Goal: Task Accomplishment & Management: Manage account settings

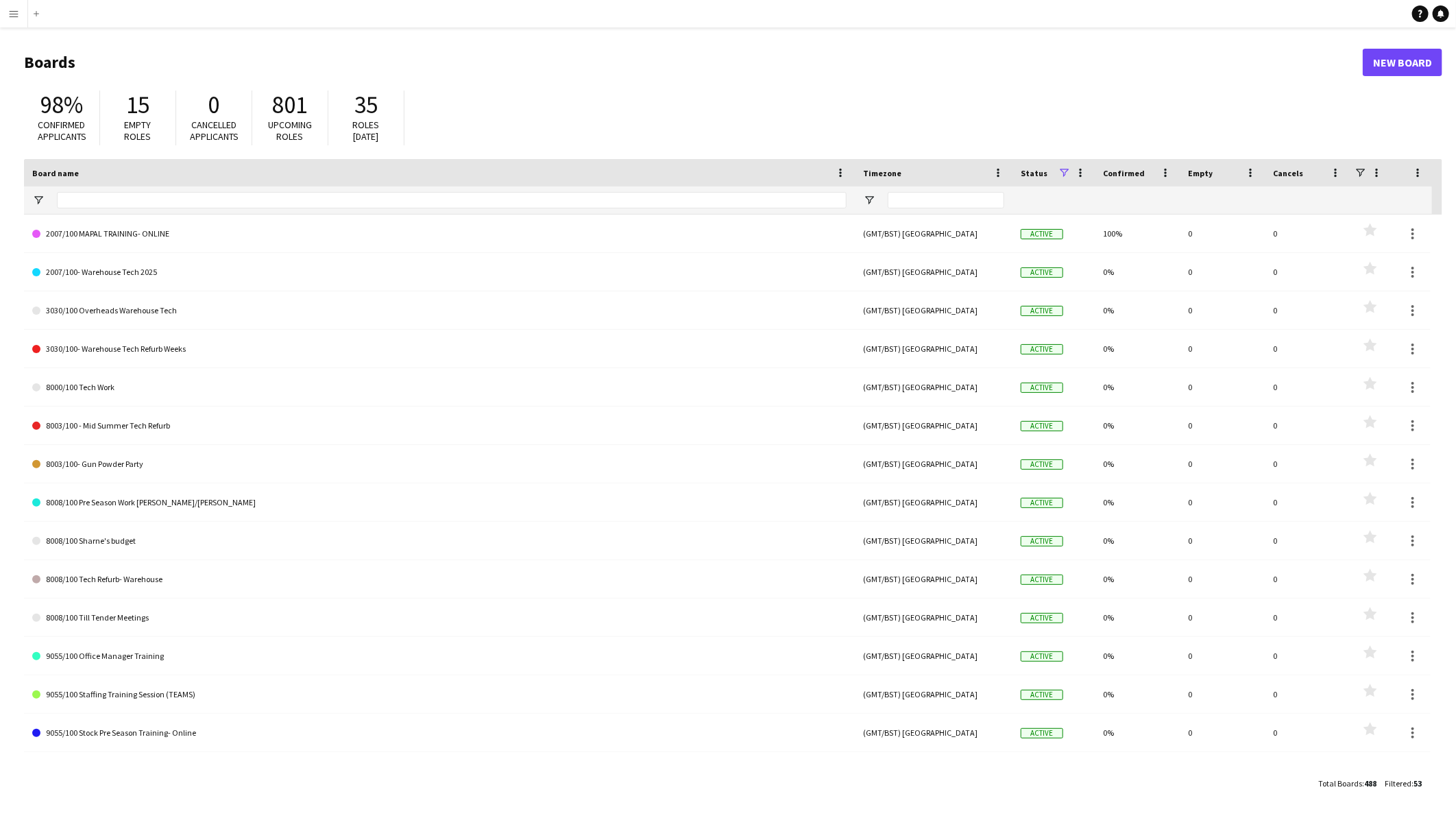
click at [18, 10] on app-icon "Menu" at bounding box center [13, 13] width 11 height 11
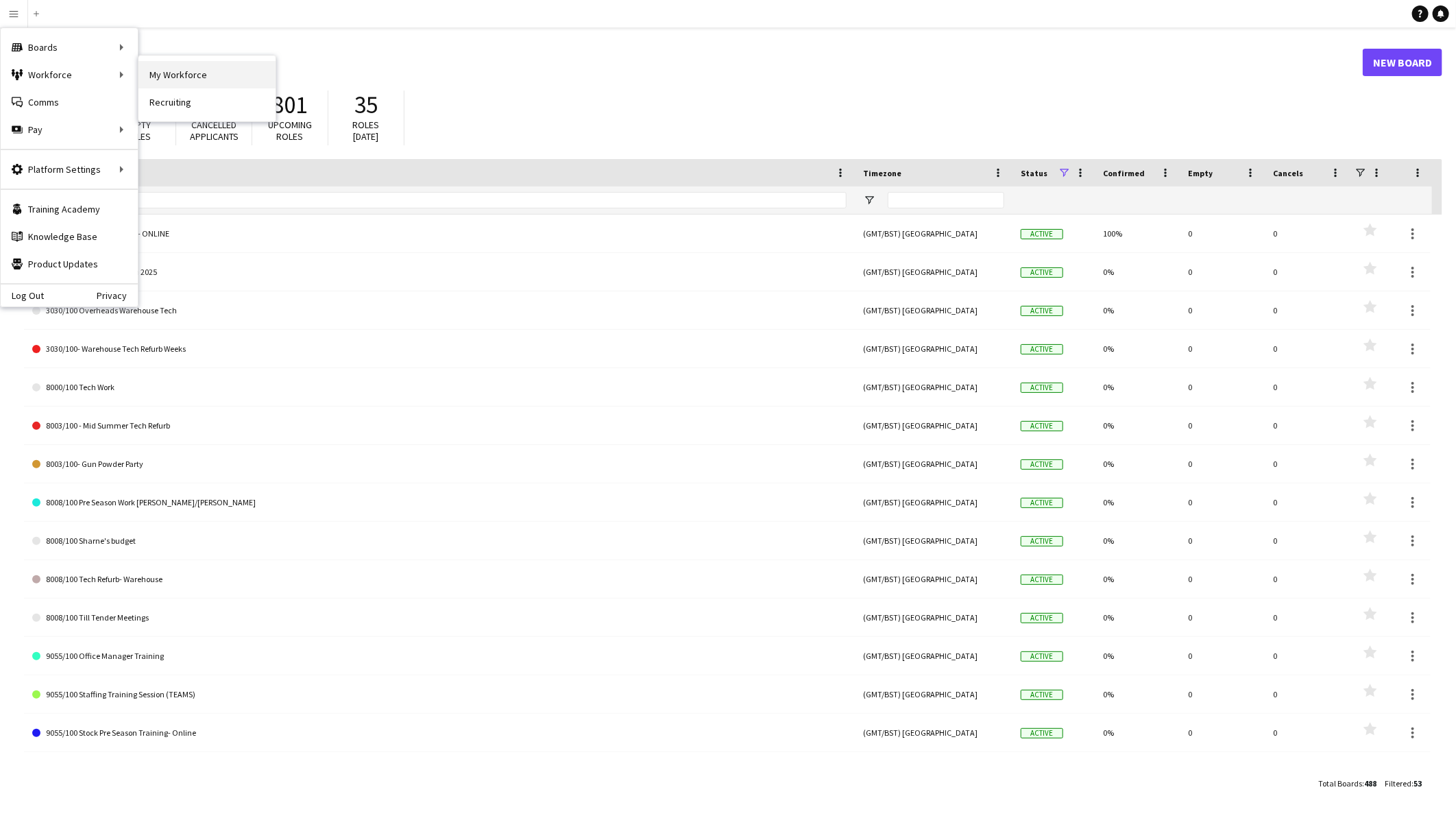
click at [178, 61] on link "My Workforce" at bounding box center [206, 74] width 137 height 27
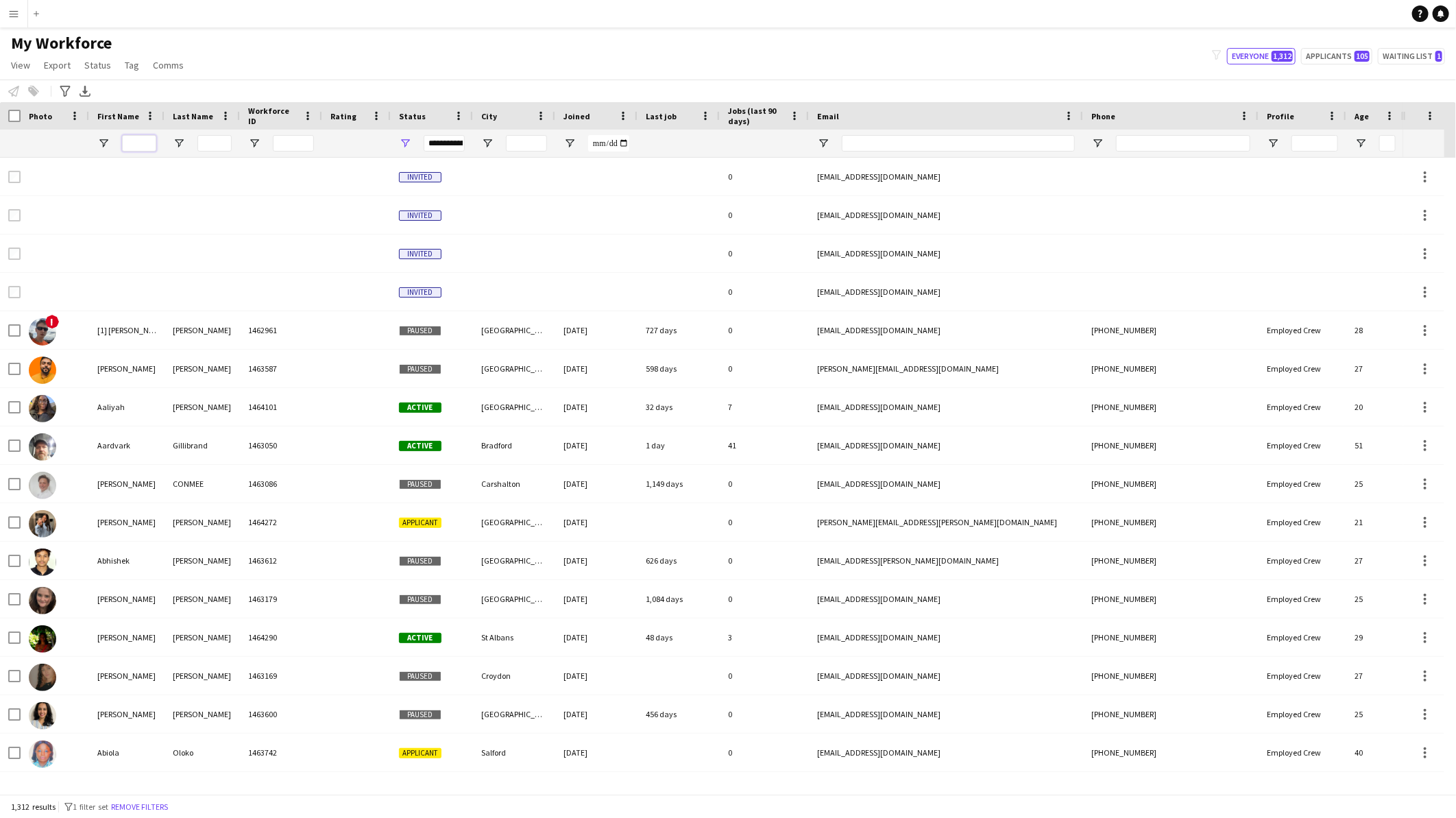
click at [143, 143] on input "First Name Filter Input" at bounding box center [139, 144] width 34 height 16
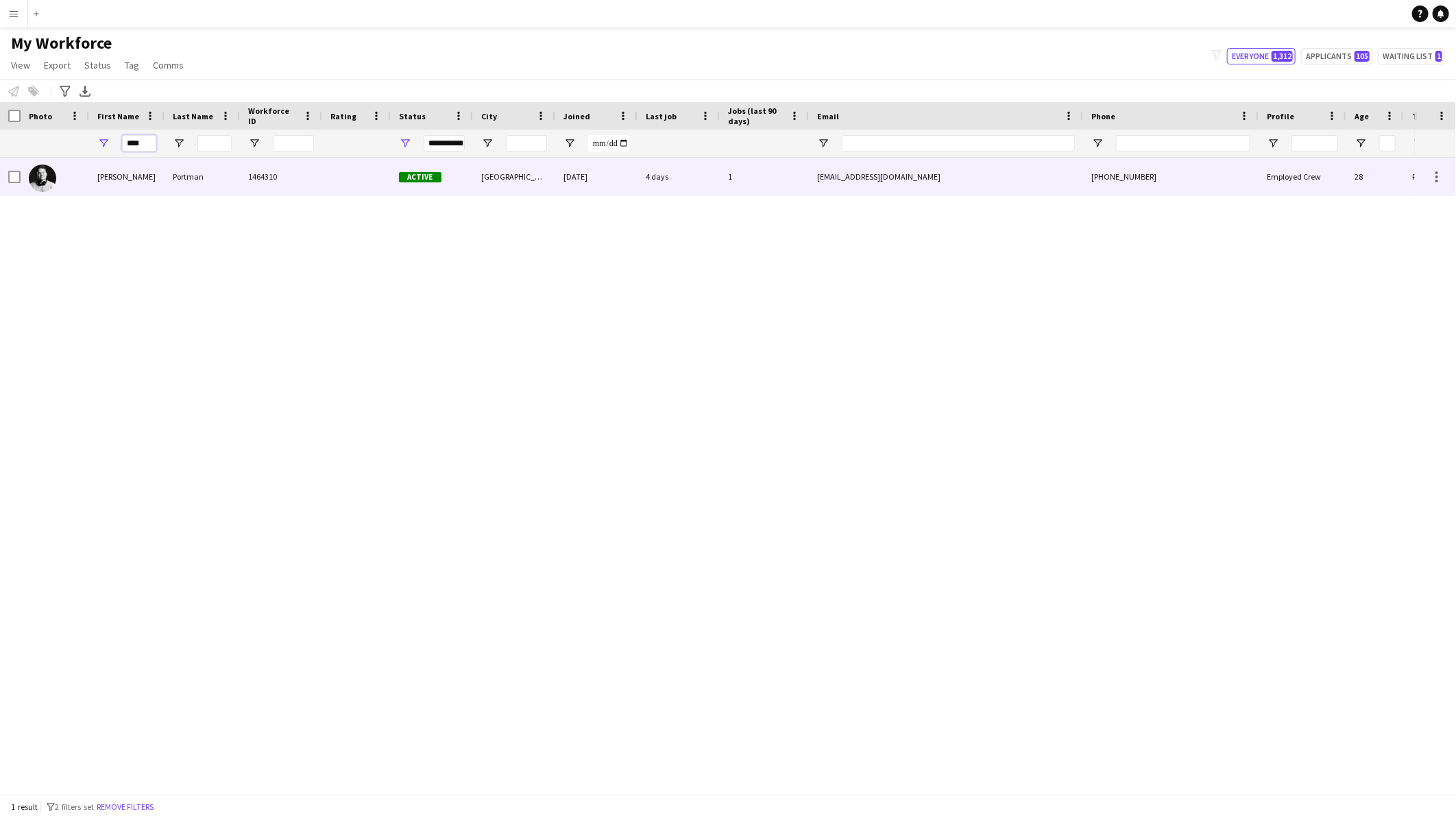
type input "****"
click at [127, 179] on div "[PERSON_NAME]" at bounding box center [127, 176] width 75 height 38
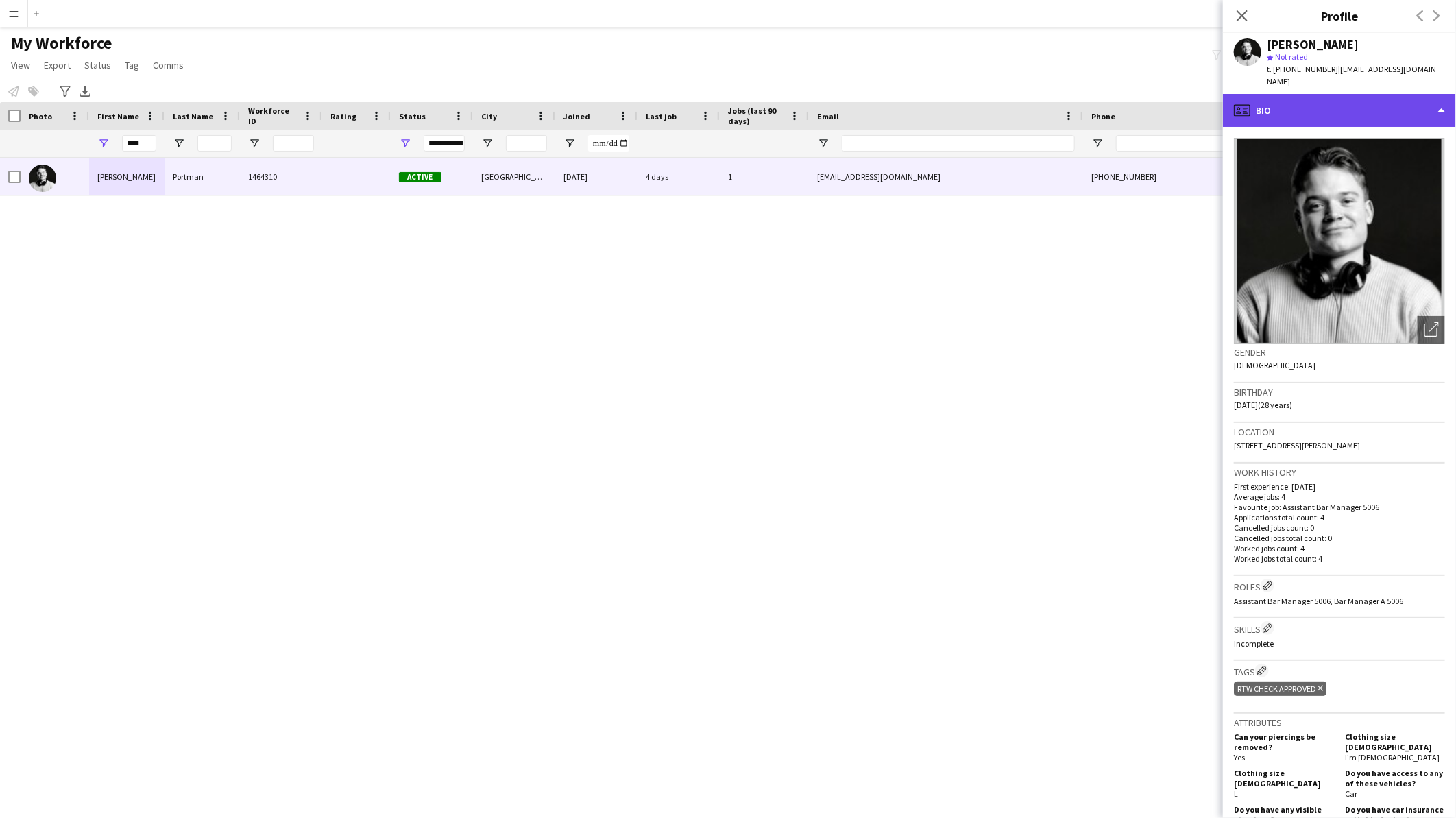
click at [1319, 101] on div "profile Bio" at bounding box center [1339, 110] width 233 height 33
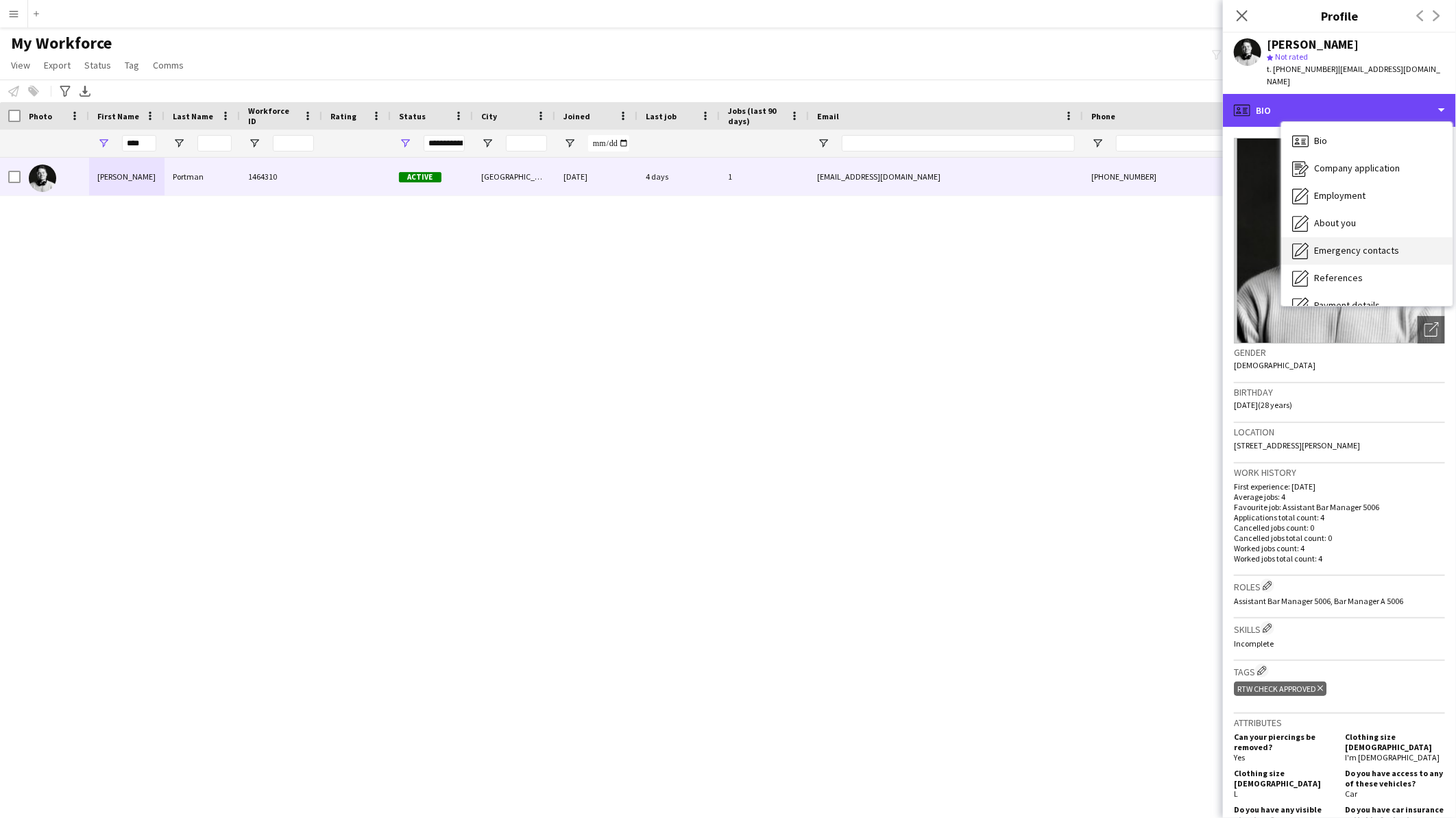
scroll to position [182, 0]
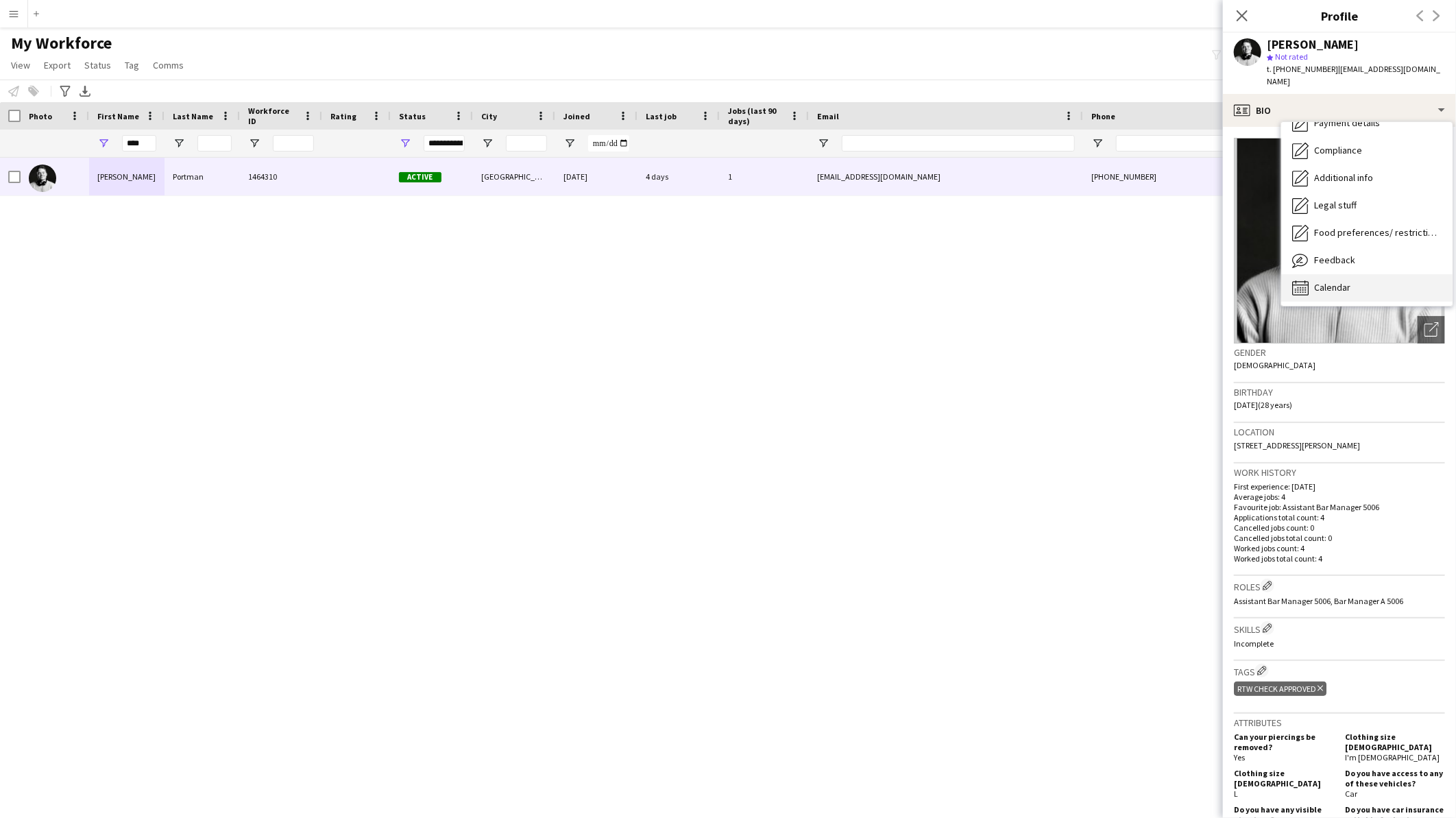
click at [1349, 281] on span "Calendar" at bounding box center [1332, 287] width 36 height 13
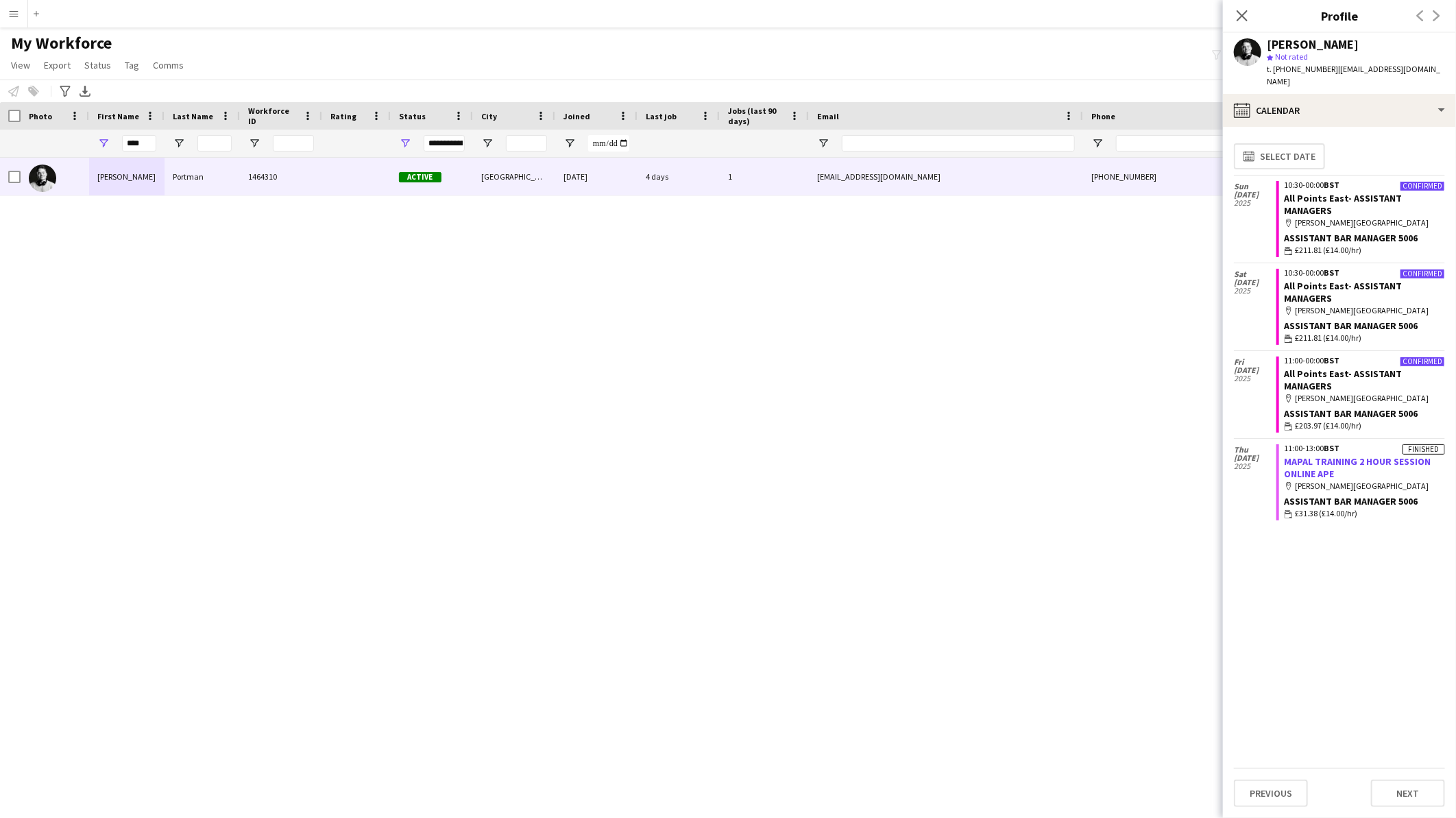
click at [1326, 455] on link "MAPAL TRAINING 2 HOUR SESSION ONLINE APE" at bounding box center [1358, 467] width 146 height 24
click at [12, 14] on app-icon "Menu" at bounding box center [13, 13] width 11 height 11
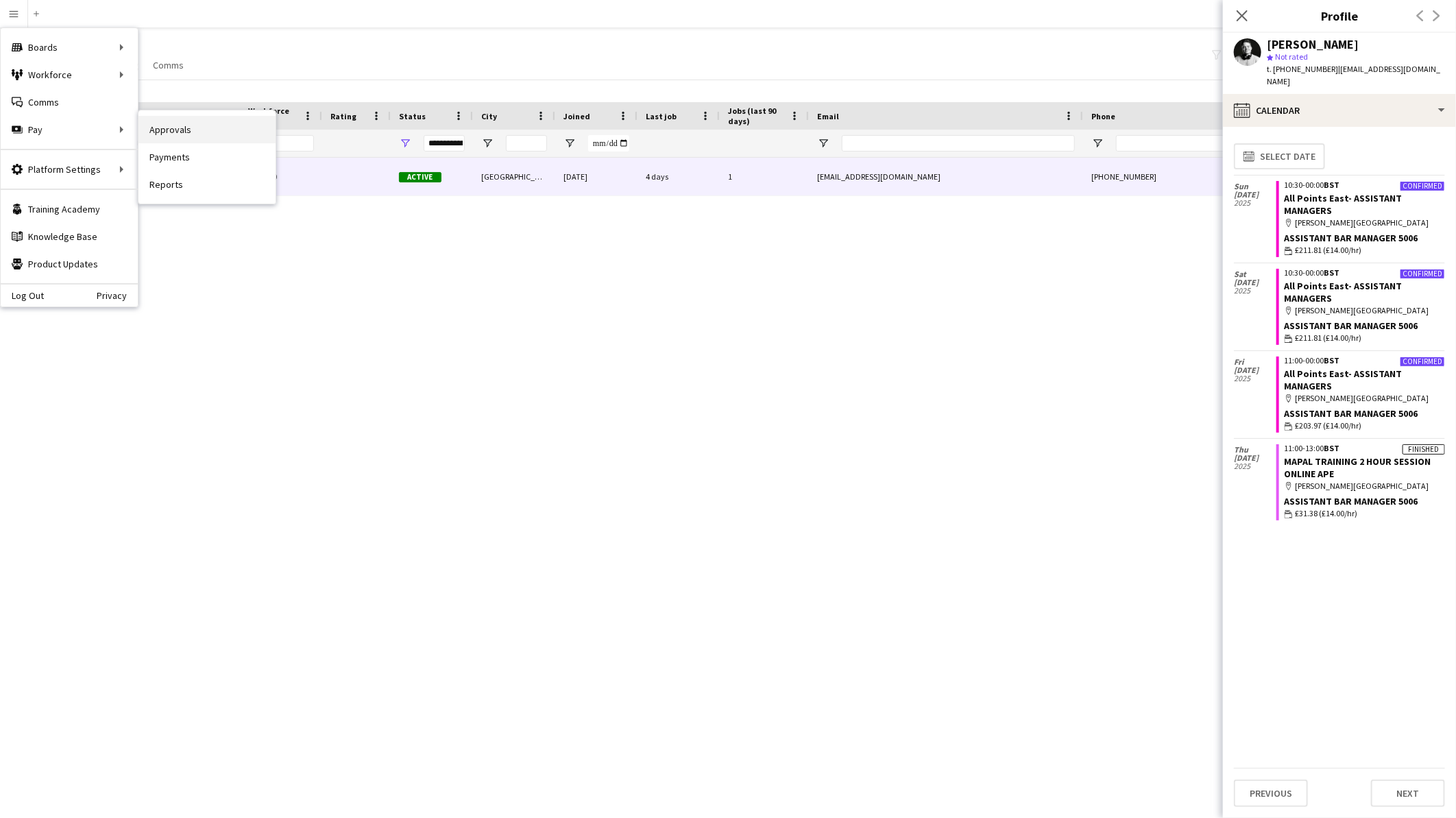
click at [237, 133] on link "Approvals" at bounding box center [206, 130] width 137 height 27
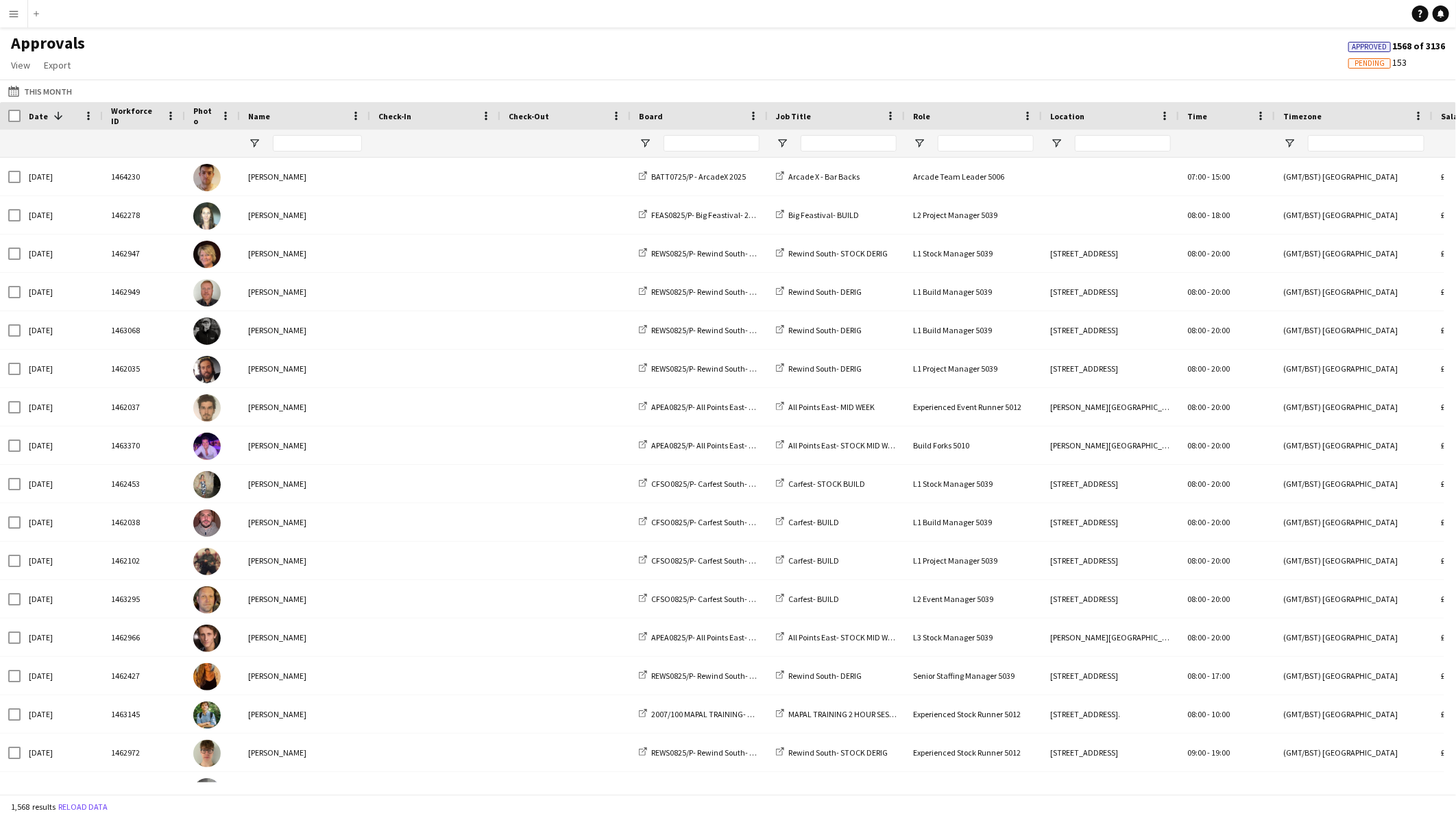
click at [5, 4] on button "Menu" at bounding box center [13, 13] width 27 height 27
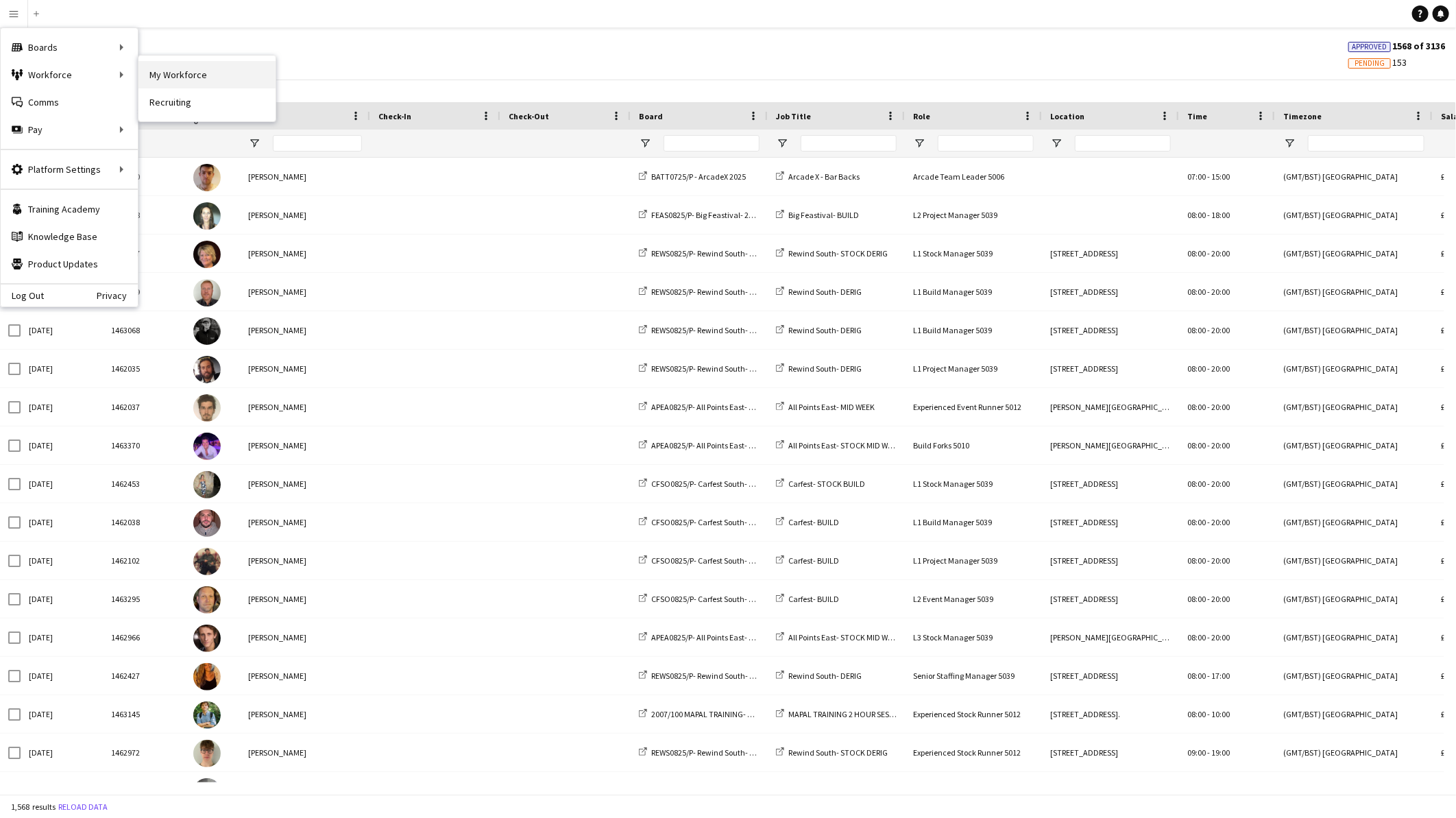
click at [170, 70] on link "My Workforce" at bounding box center [206, 74] width 137 height 27
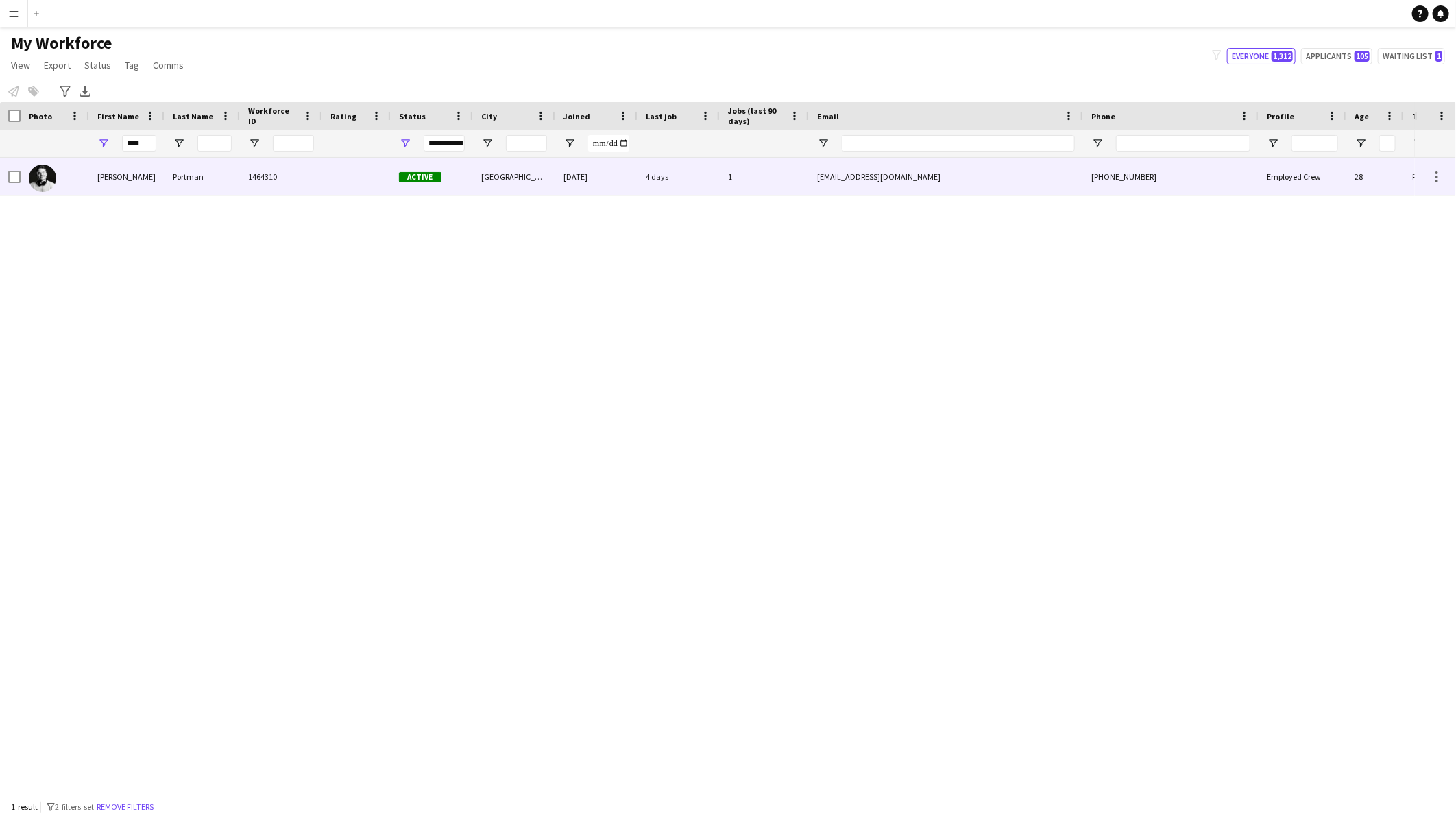
click at [137, 173] on div "[PERSON_NAME]" at bounding box center [127, 176] width 75 height 38
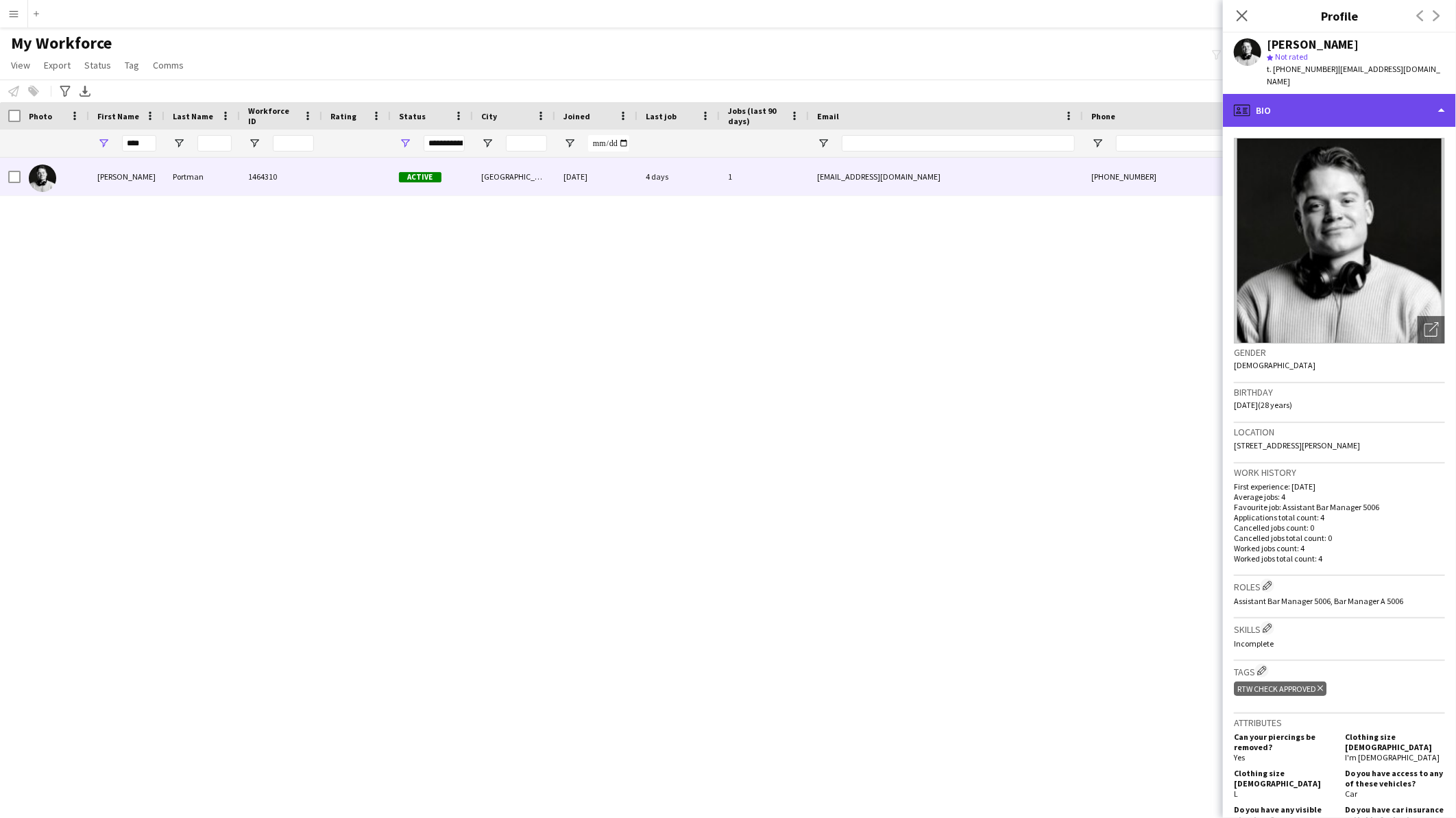
click at [1325, 103] on div "profile Bio" at bounding box center [1339, 110] width 233 height 33
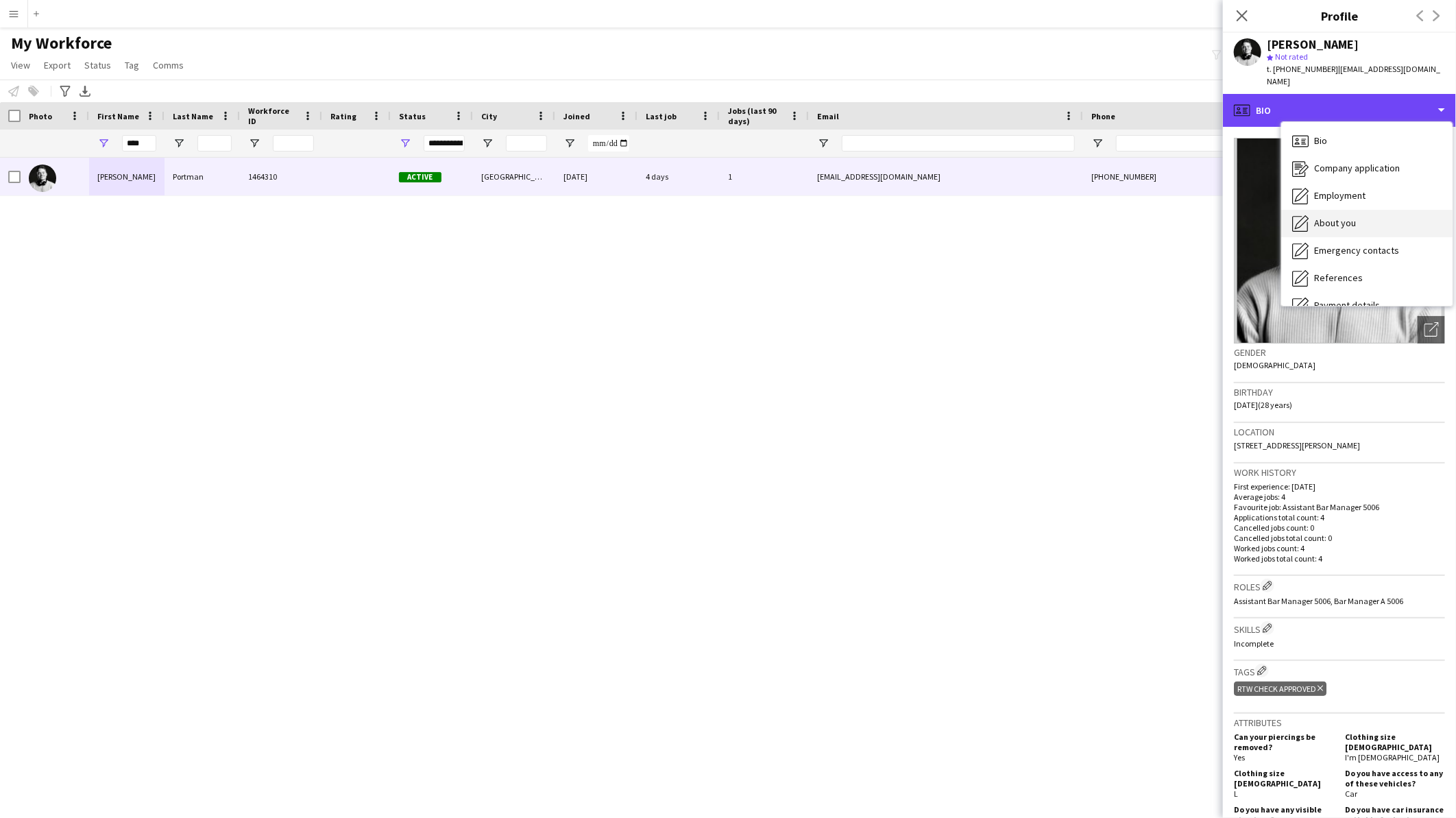
scroll to position [76, 0]
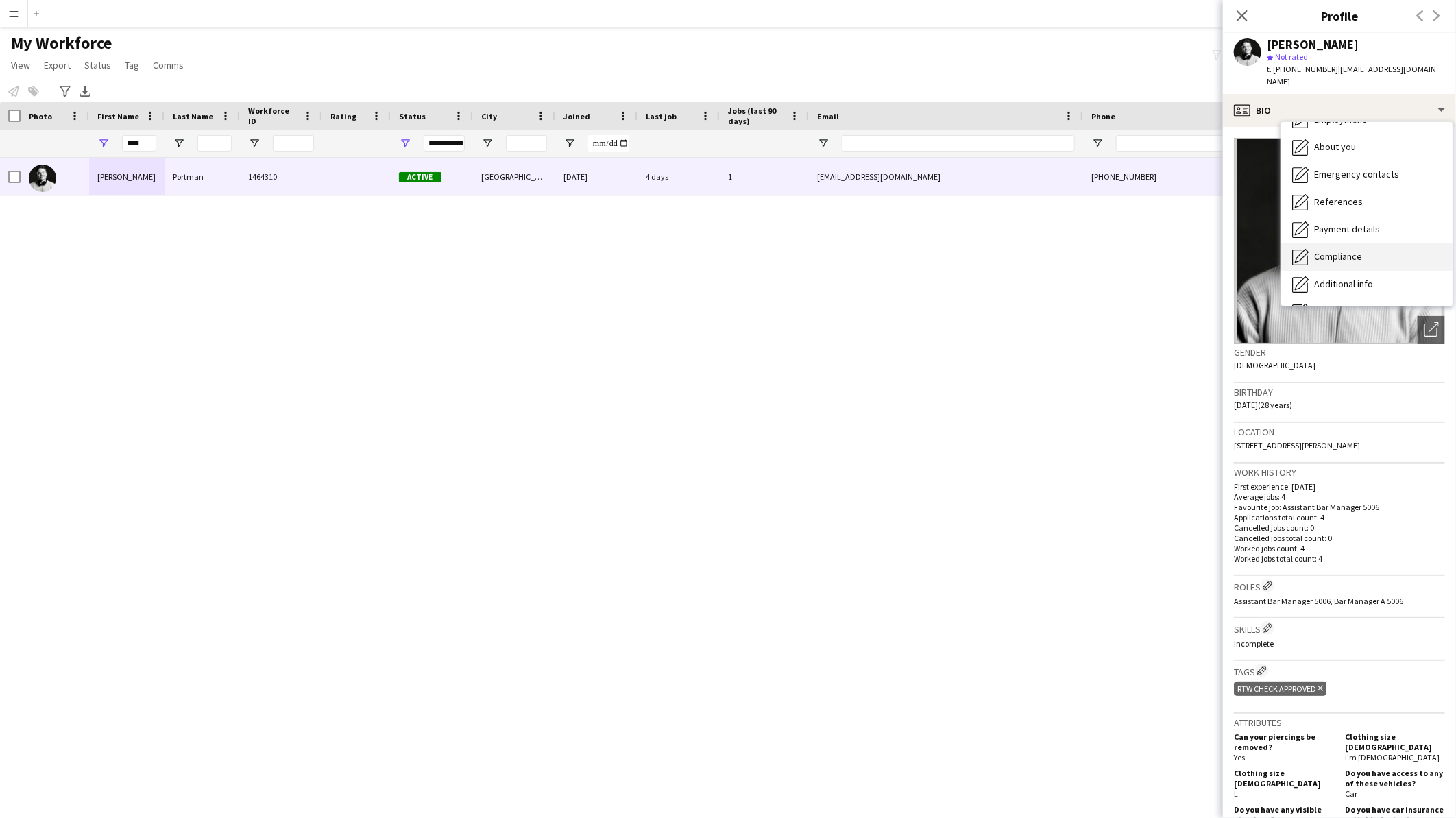
click at [1364, 249] on div "Compliance Compliance" at bounding box center [1367, 257] width 172 height 27
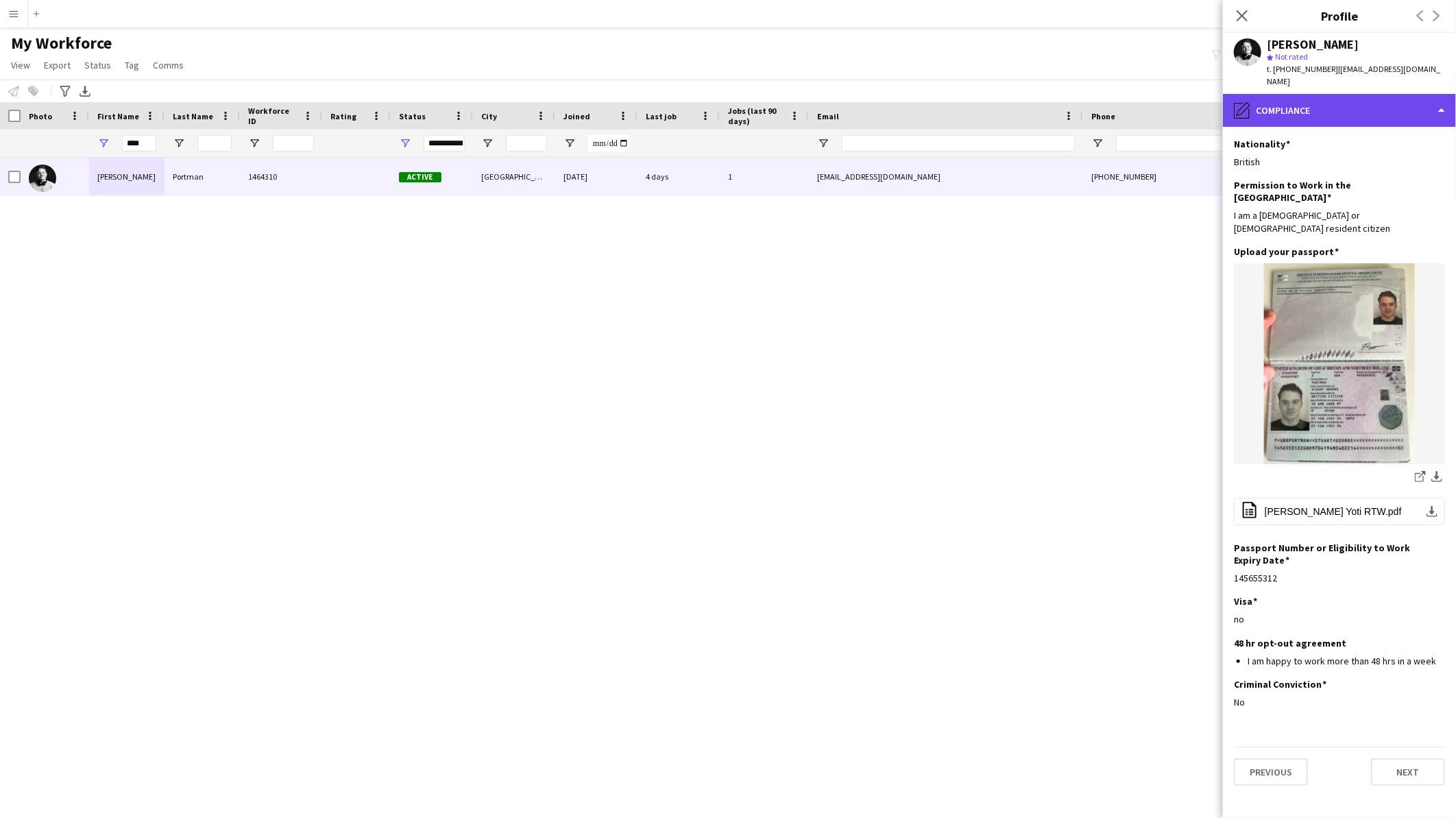
click at [1366, 104] on div "pencil4 Compliance" at bounding box center [1339, 110] width 233 height 33
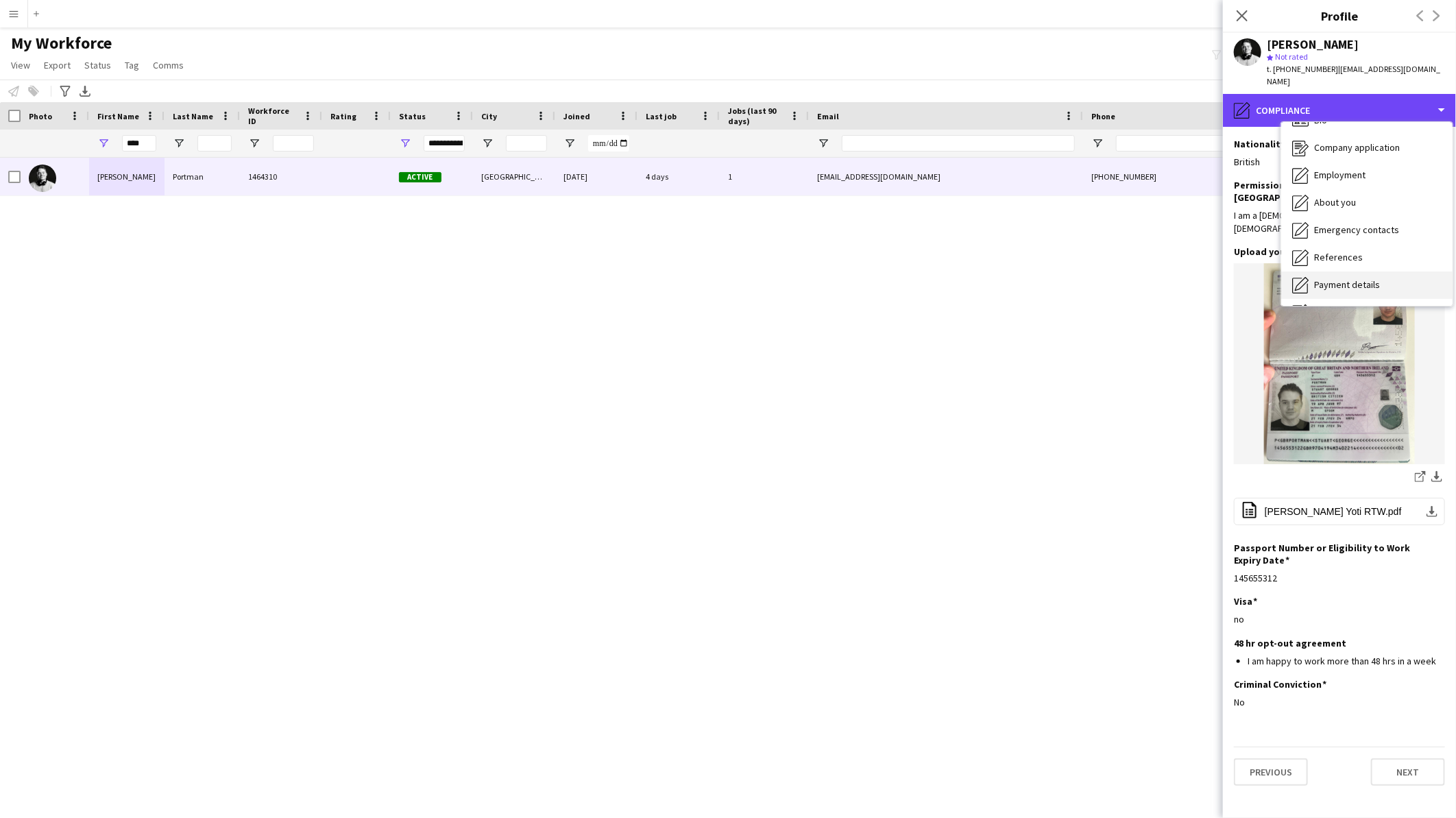
scroll to position [0, 0]
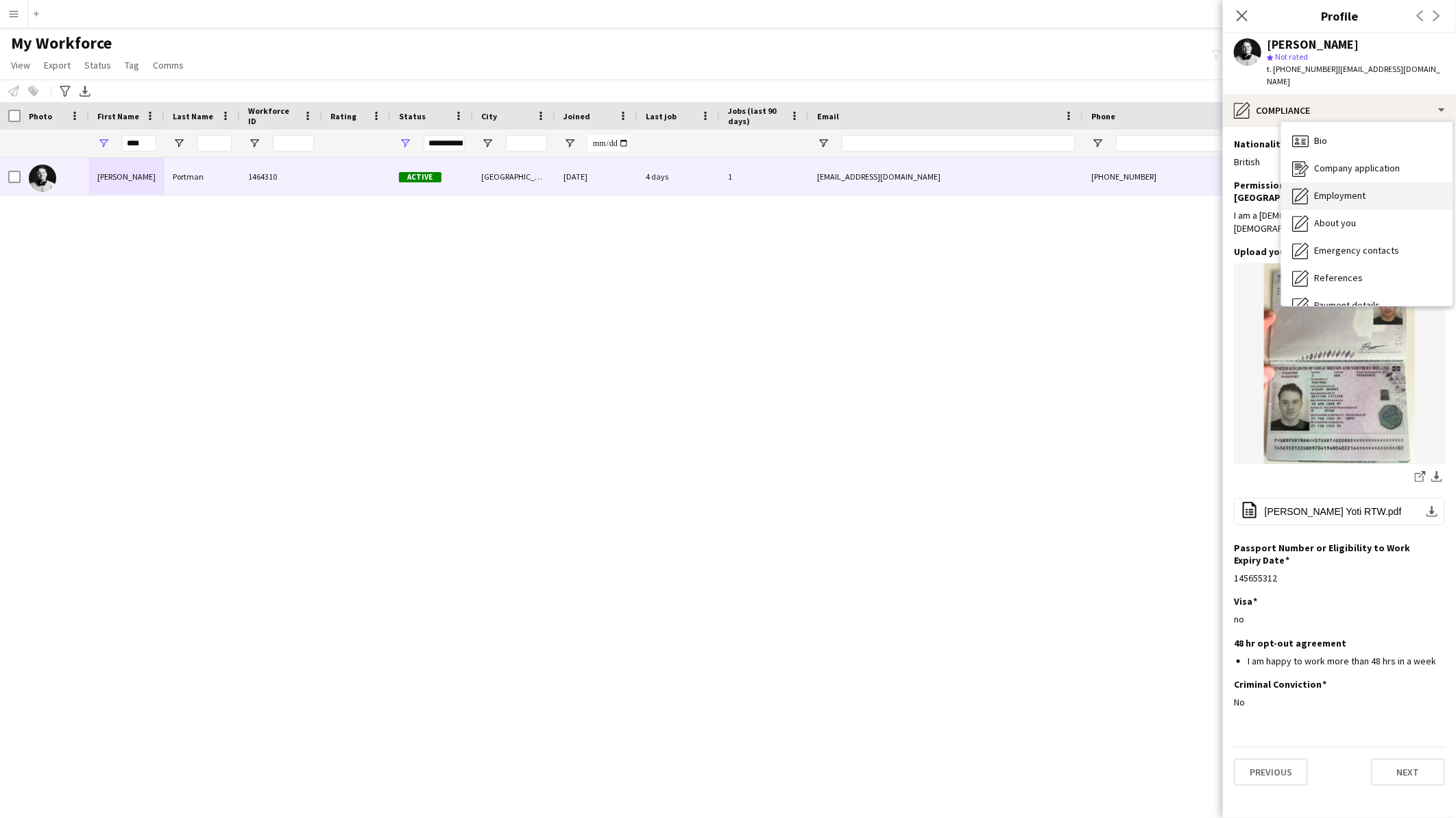
click at [1372, 182] on div "Employment Employment" at bounding box center [1367, 195] width 172 height 27
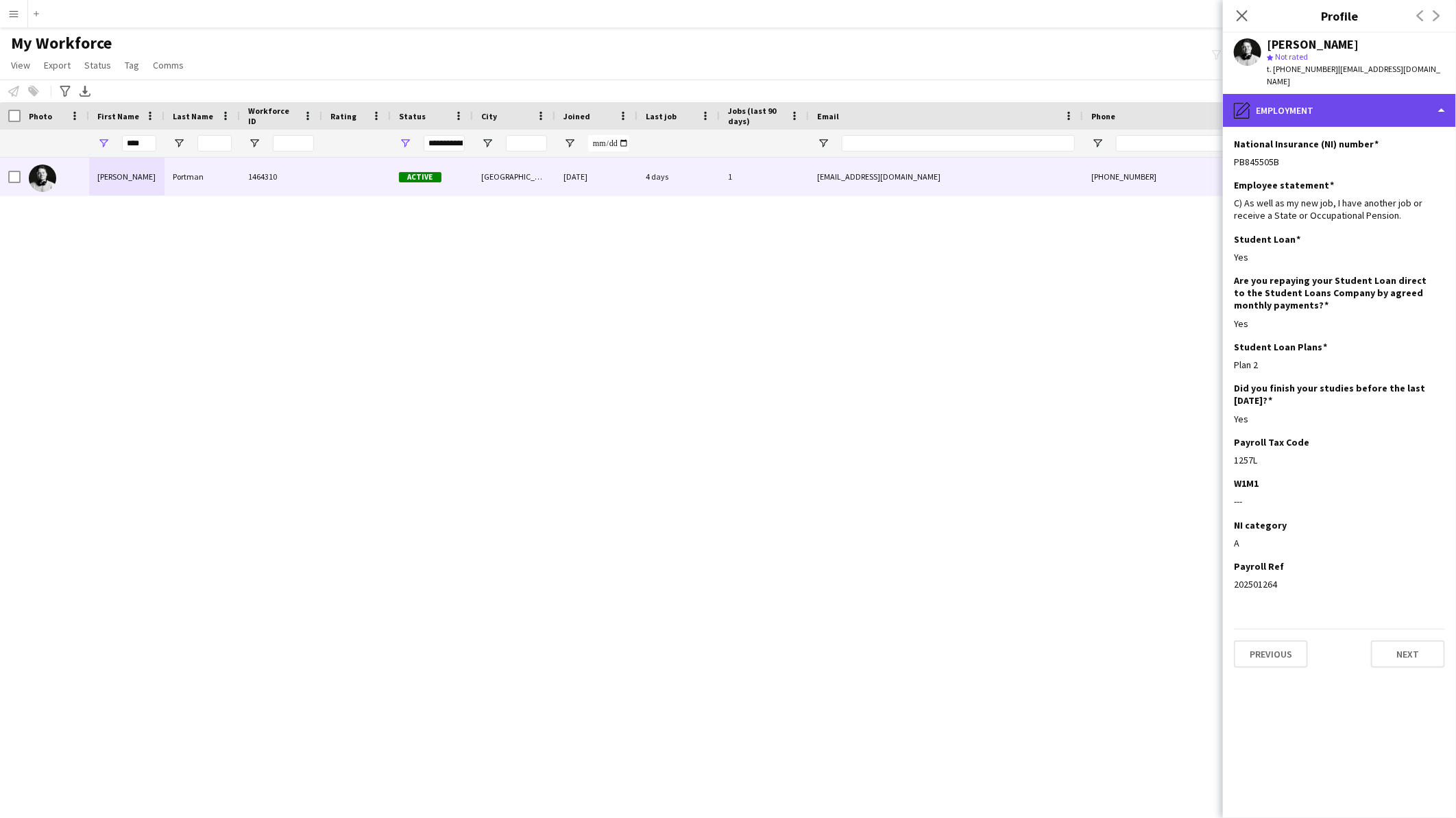
click at [1311, 105] on div "pencil4 Employment" at bounding box center [1339, 110] width 233 height 33
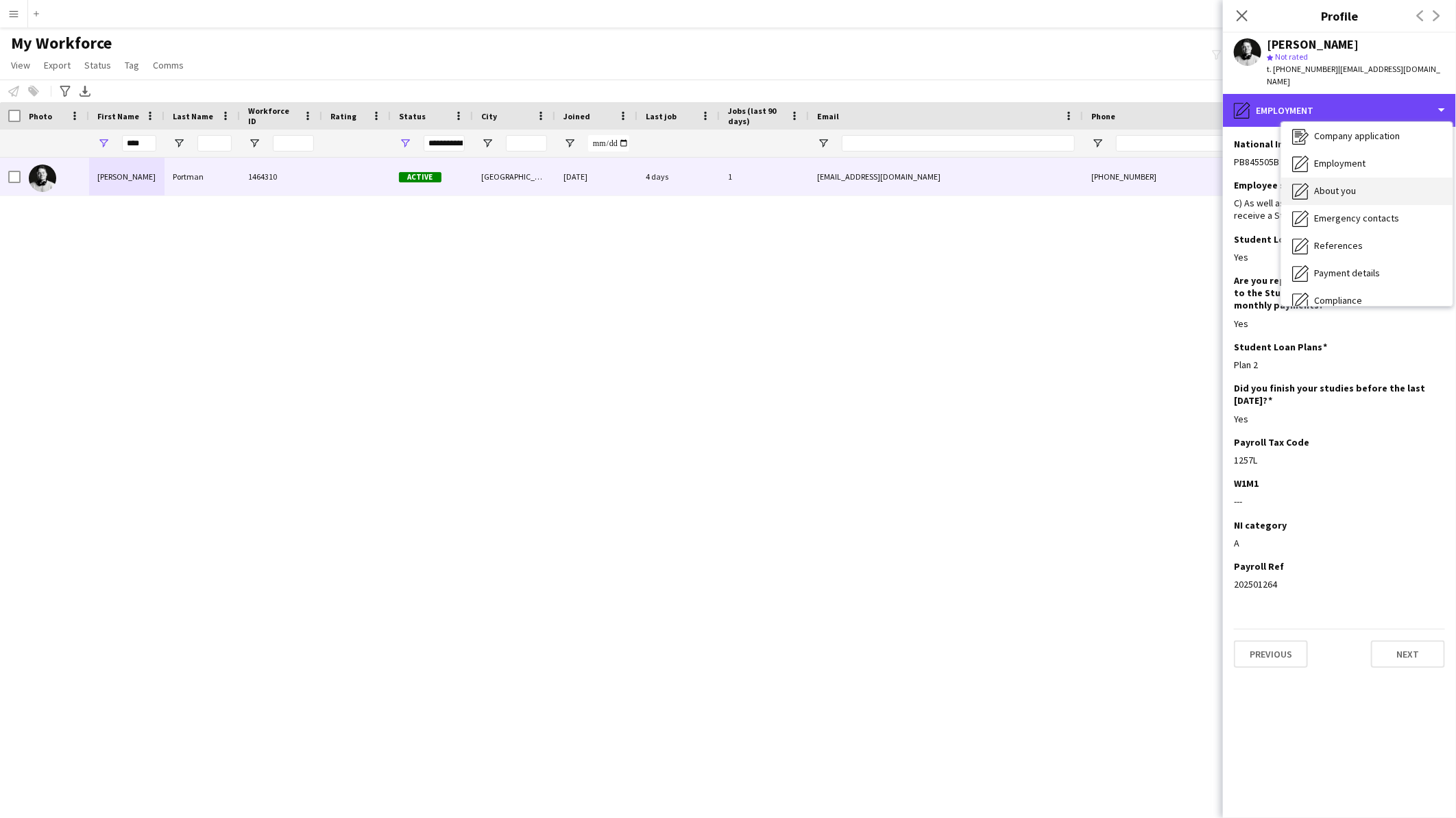
scroll to position [76, 0]
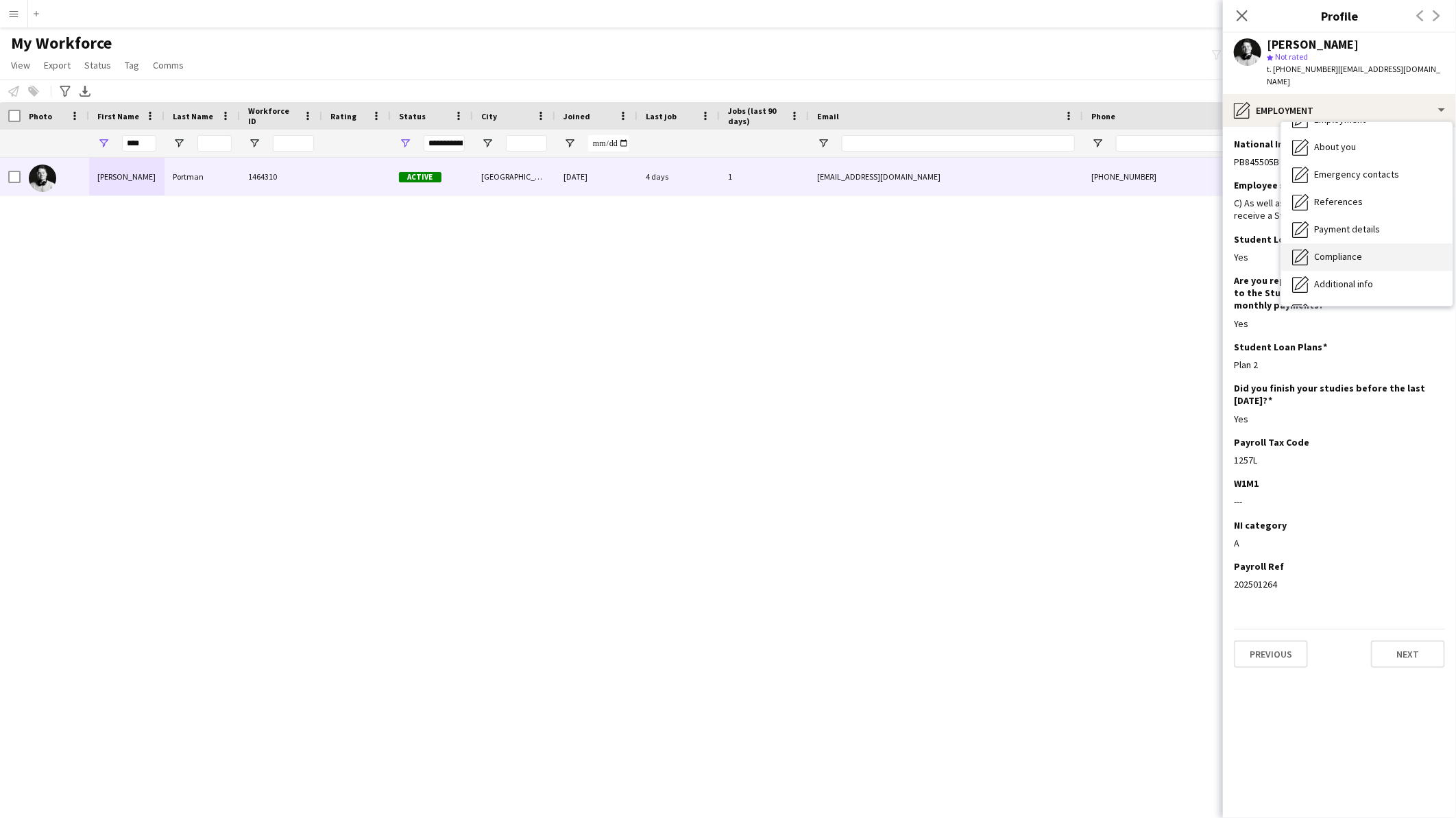
click at [1356, 250] on span "Compliance" at bounding box center [1338, 256] width 48 height 13
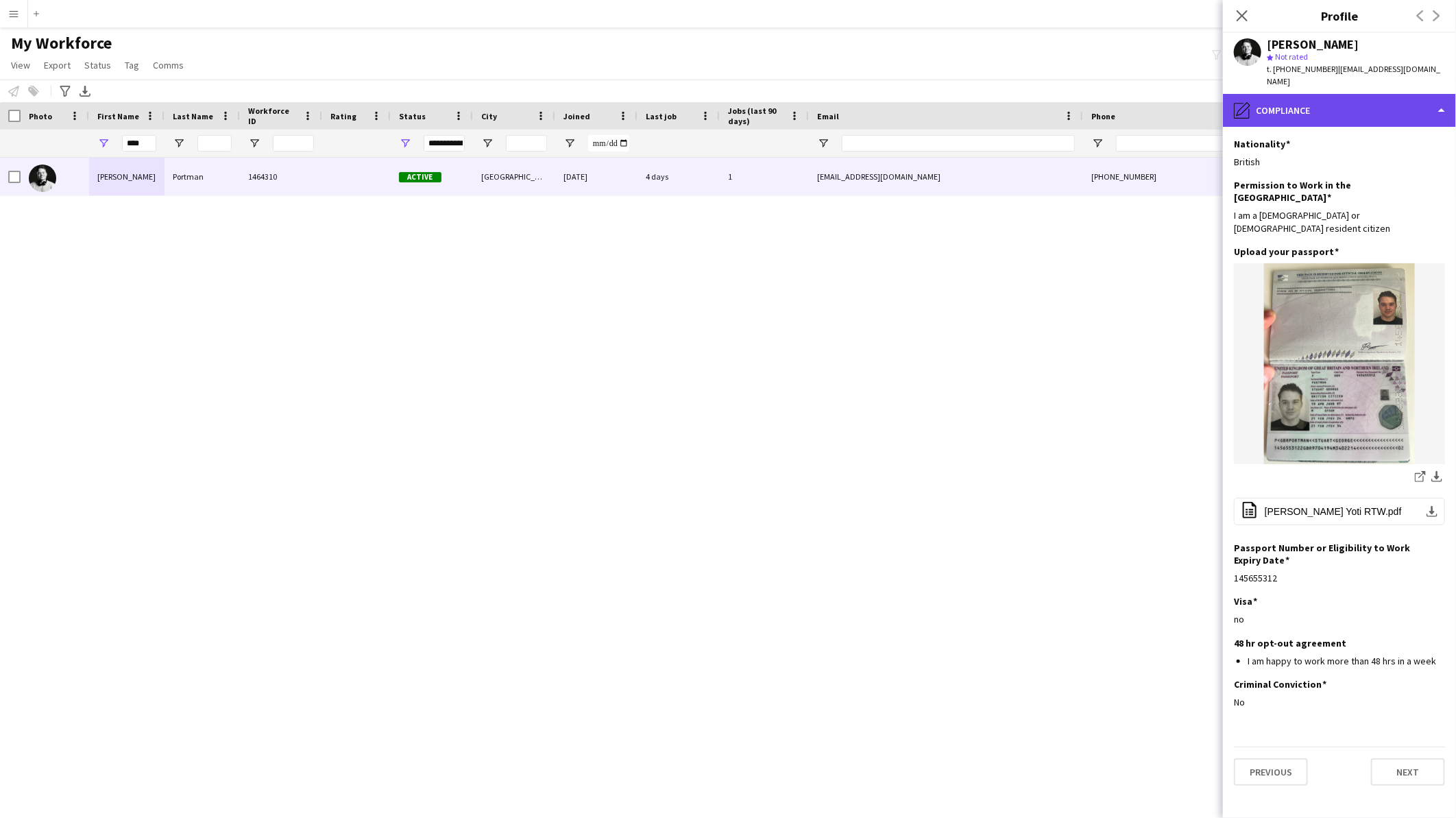
click at [1344, 104] on div "pencil4 Compliance" at bounding box center [1339, 110] width 233 height 33
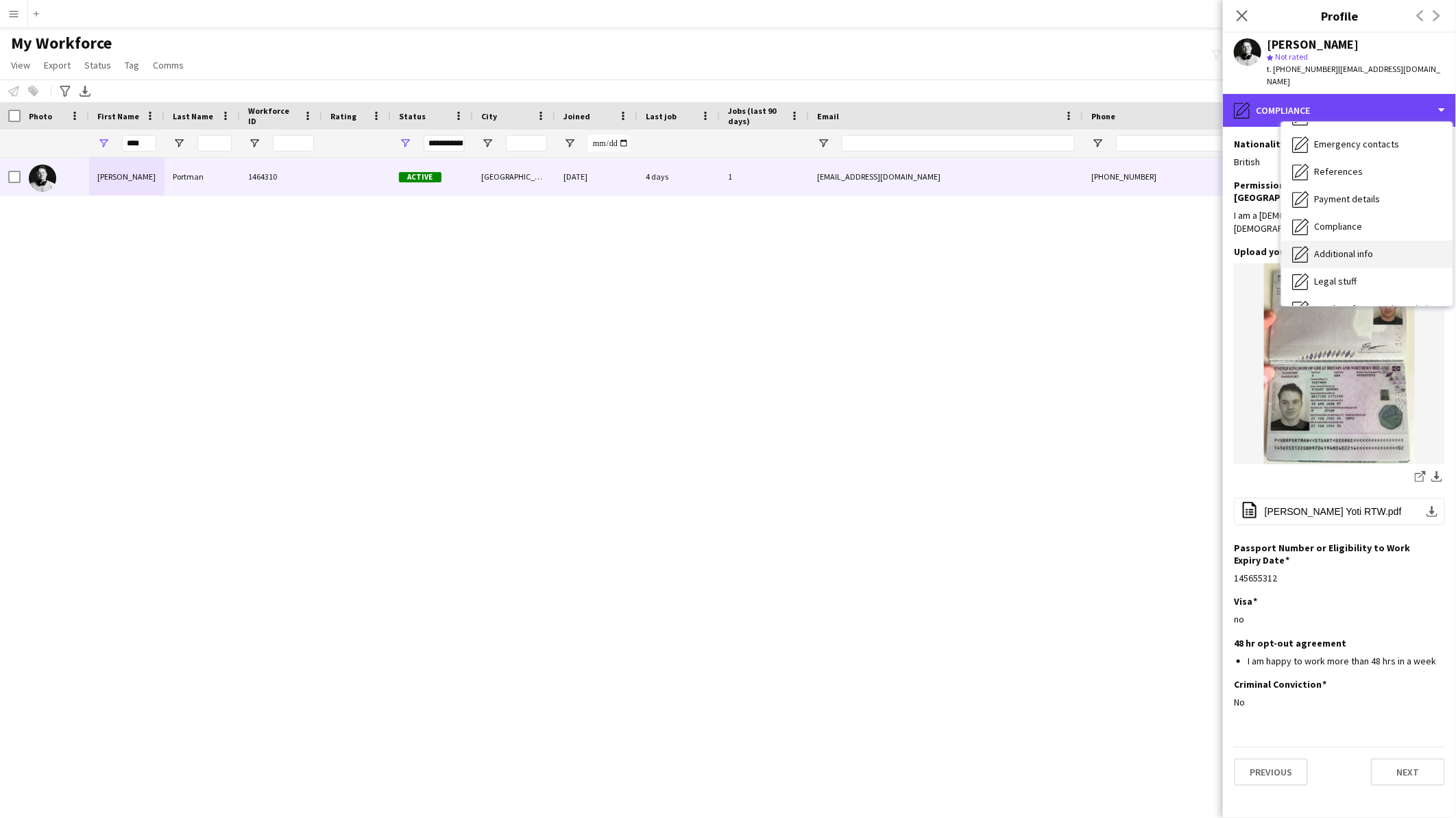
scroll to position [0, 0]
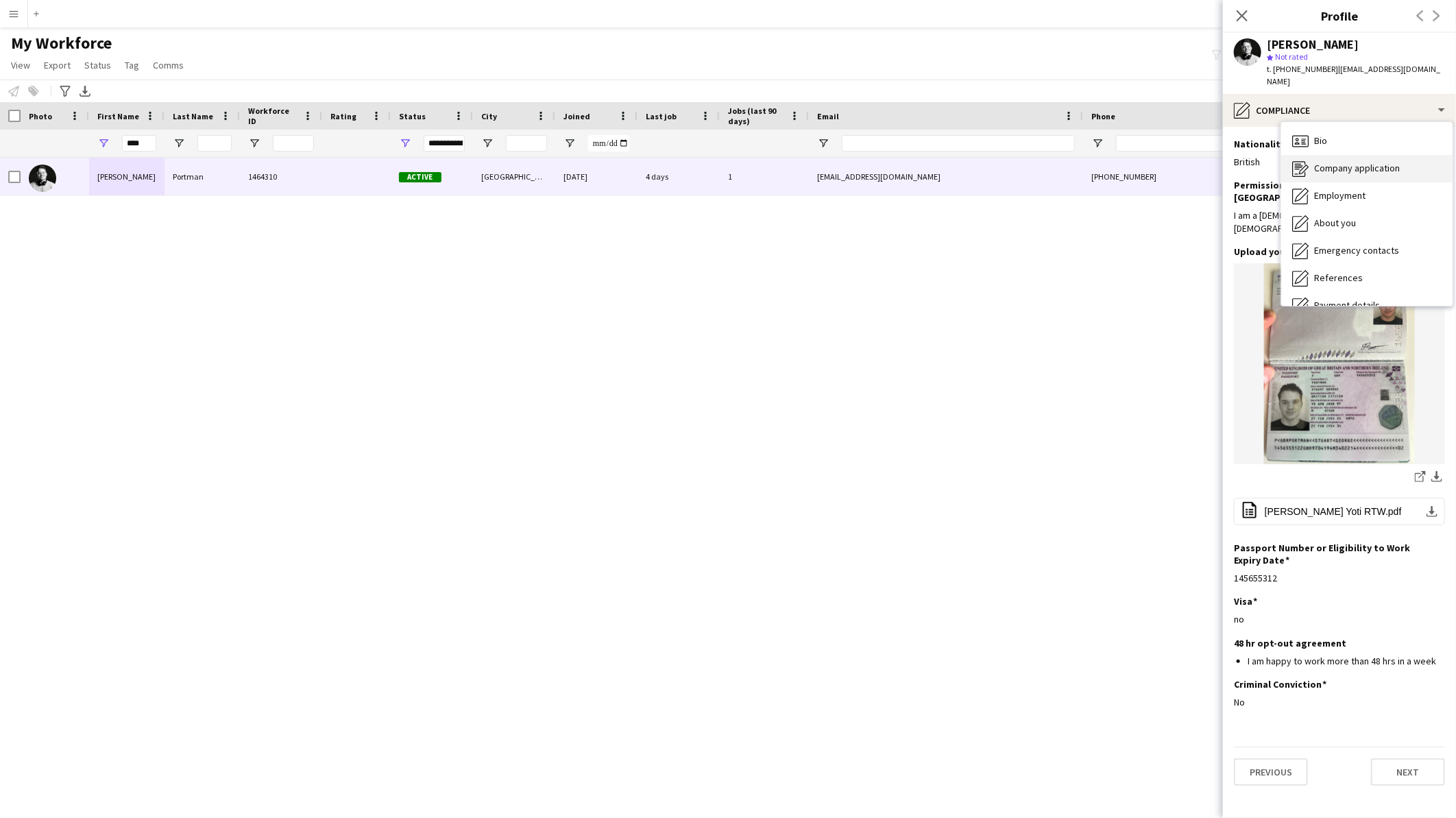
click at [1415, 161] on div "Company application Company application" at bounding box center [1367, 168] width 172 height 27
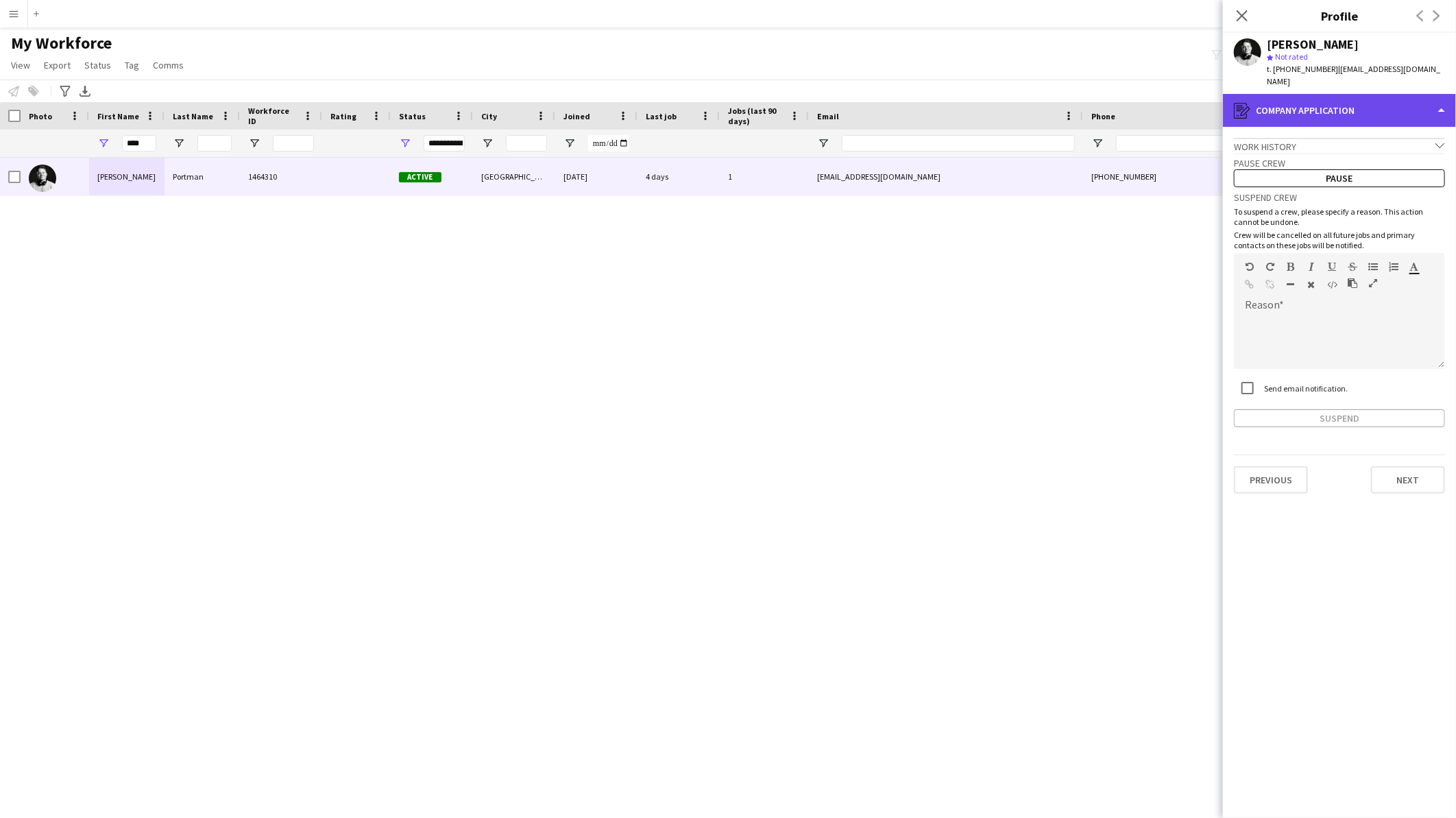
click at [1403, 100] on div "register Company application" at bounding box center [1339, 110] width 233 height 33
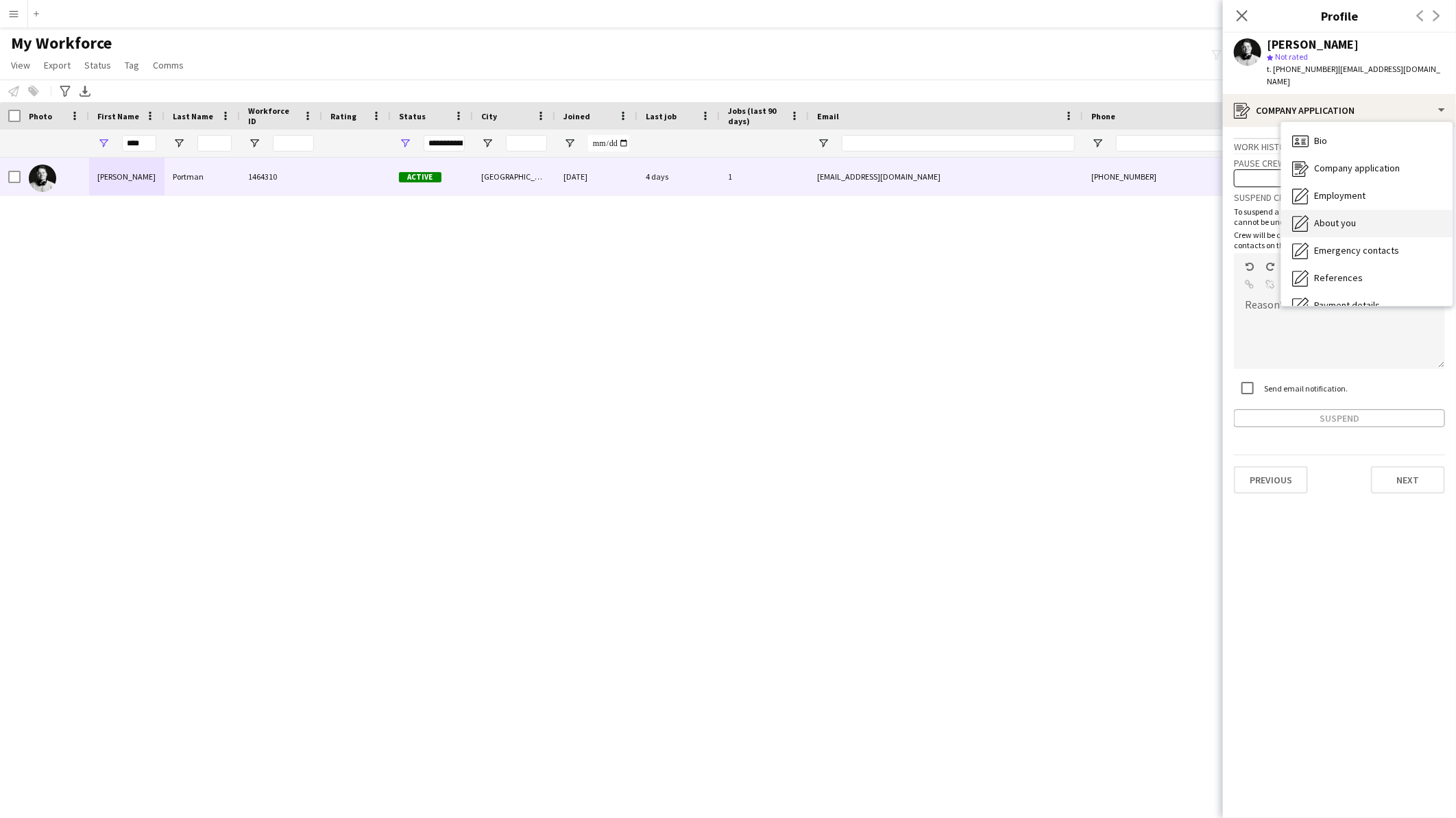
click at [1389, 210] on div "About you About you" at bounding box center [1367, 224] width 172 height 27
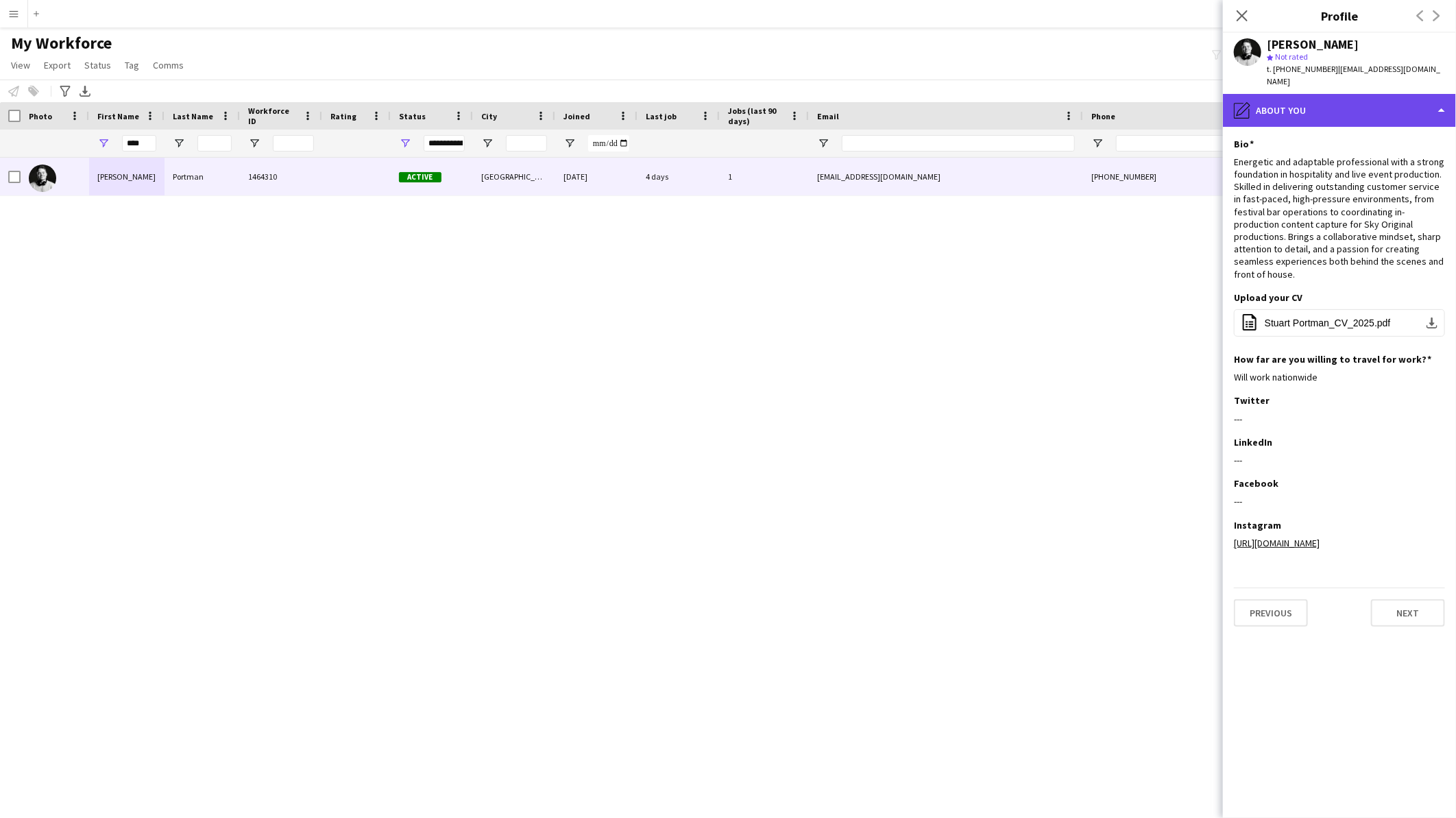
click at [1355, 99] on div "pencil4 About you" at bounding box center [1339, 110] width 233 height 33
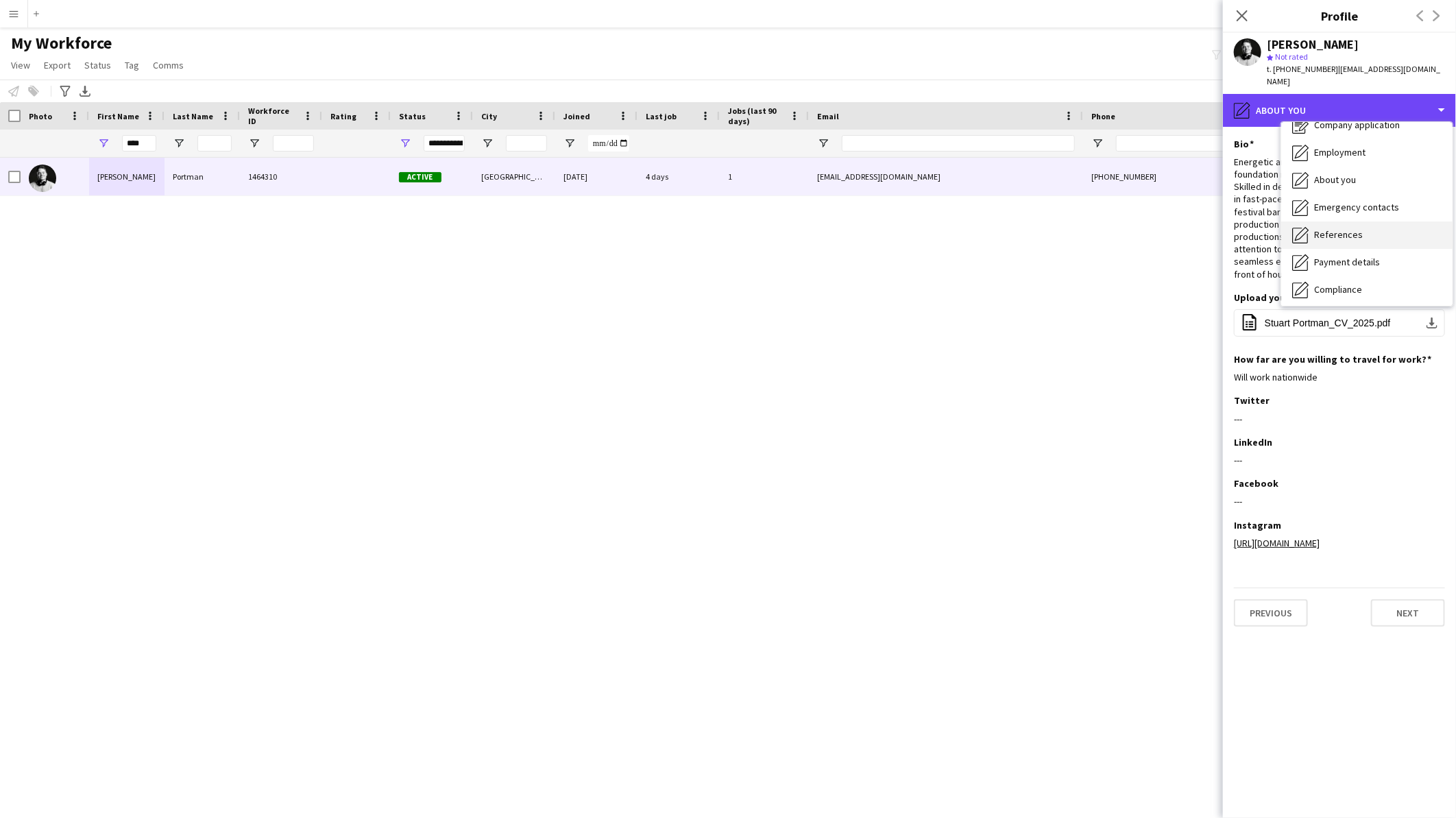
scroll to position [76, 0]
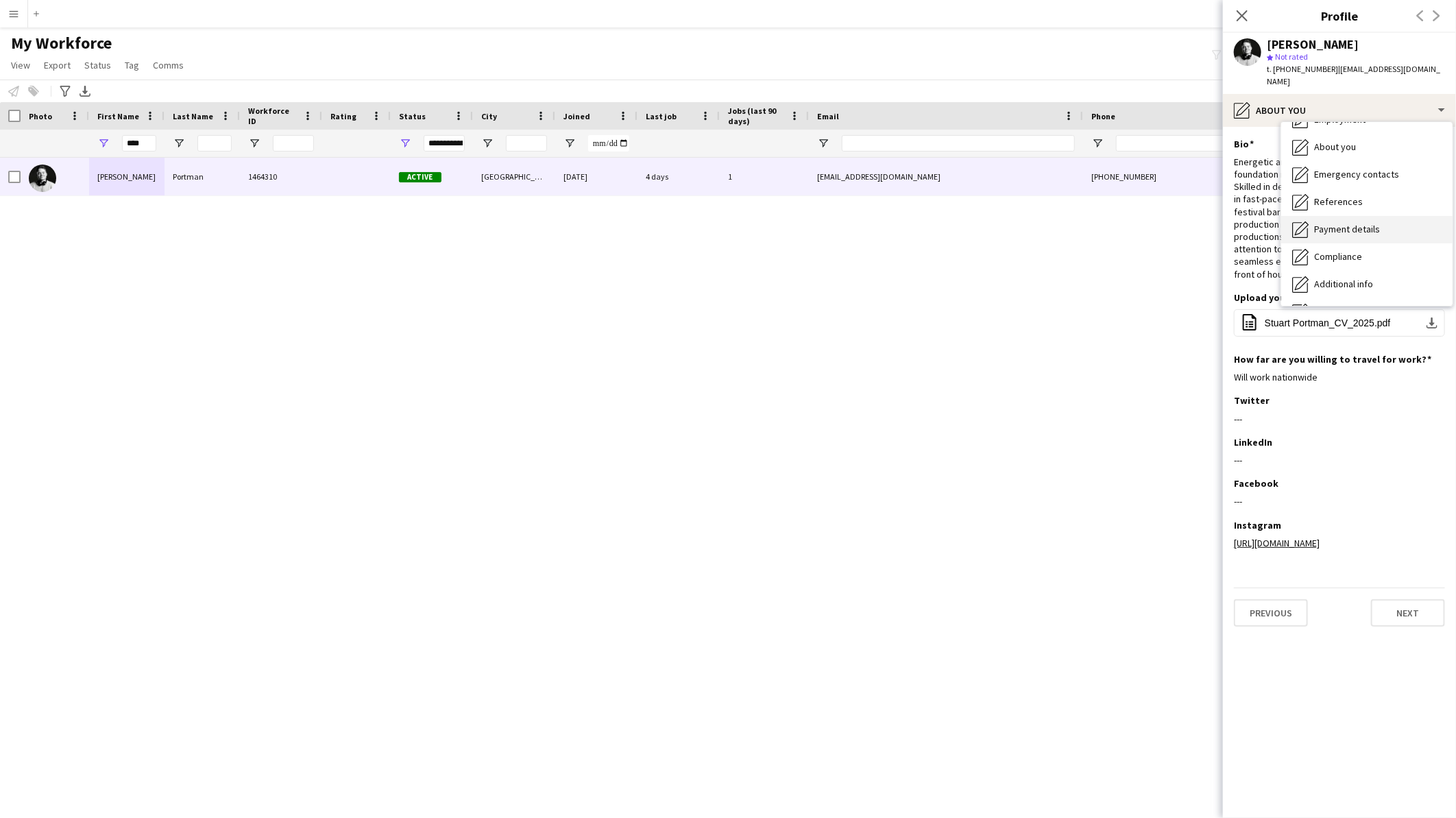
click at [1347, 223] on span "Payment details" at bounding box center [1347, 229] width 66 height 13
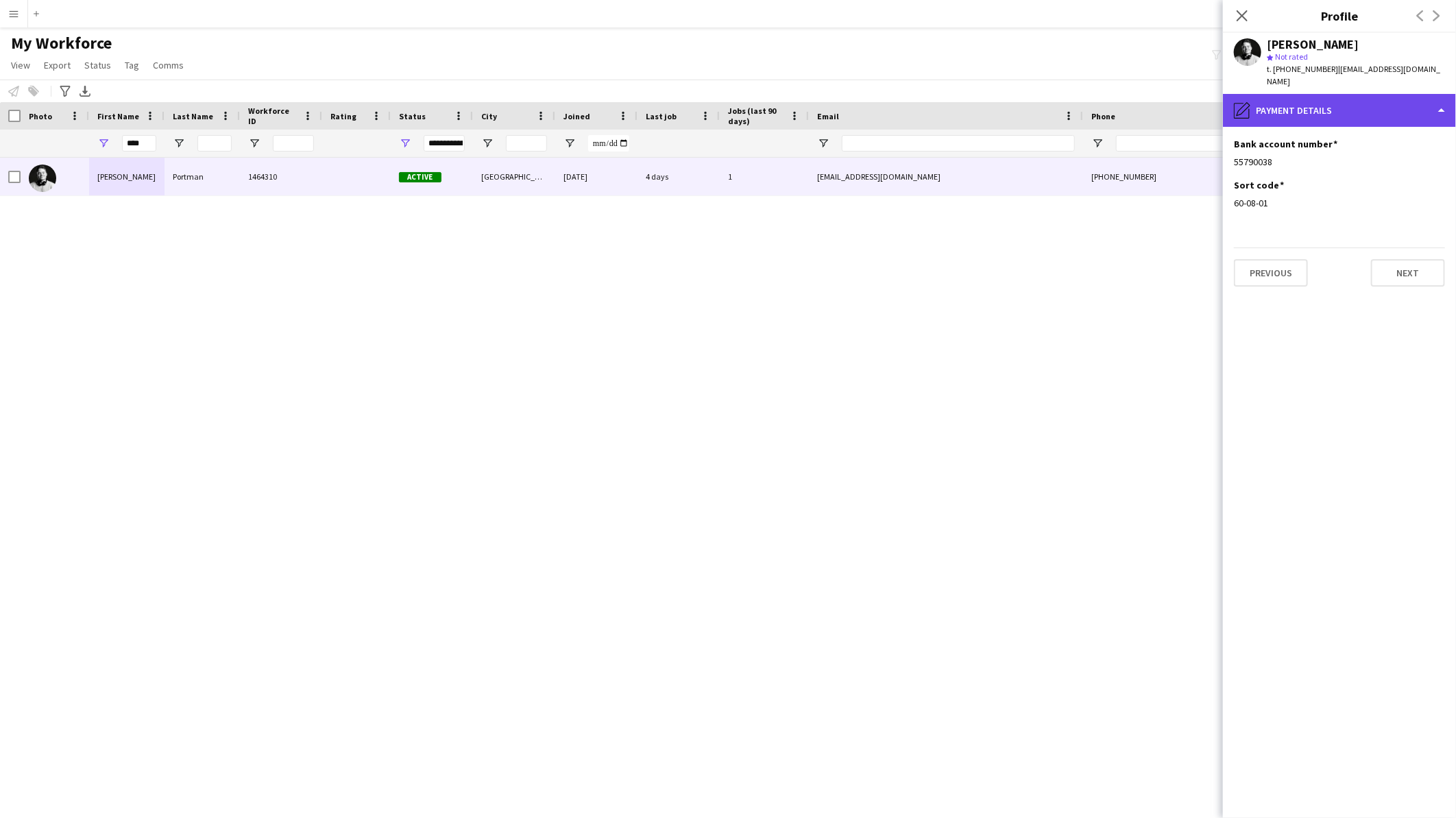
click at [1344, 104] on div "pencil4 Payment details" at bounding box center [1339, 110] width 233 height 33
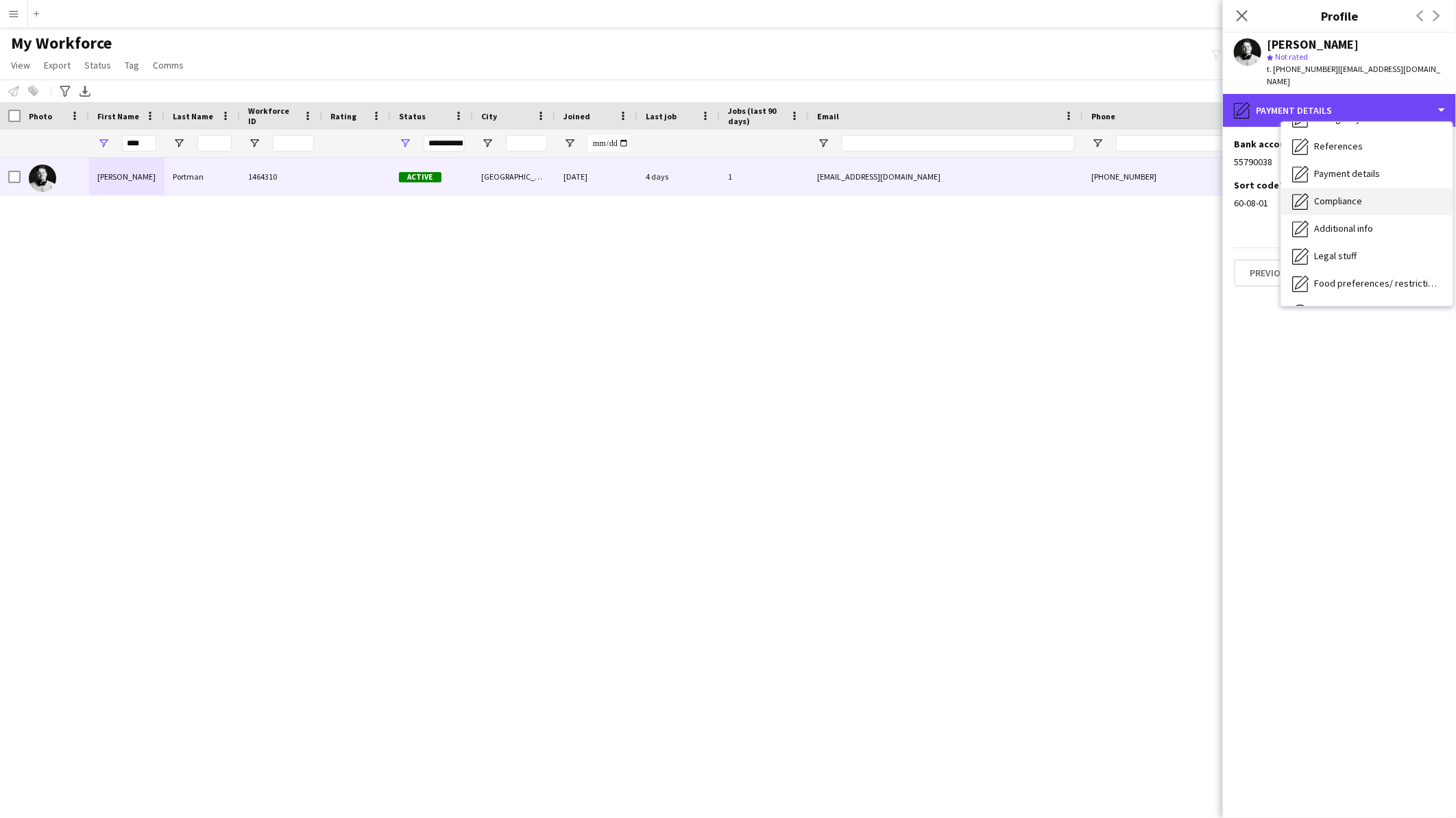
scroll to position [152, 0]
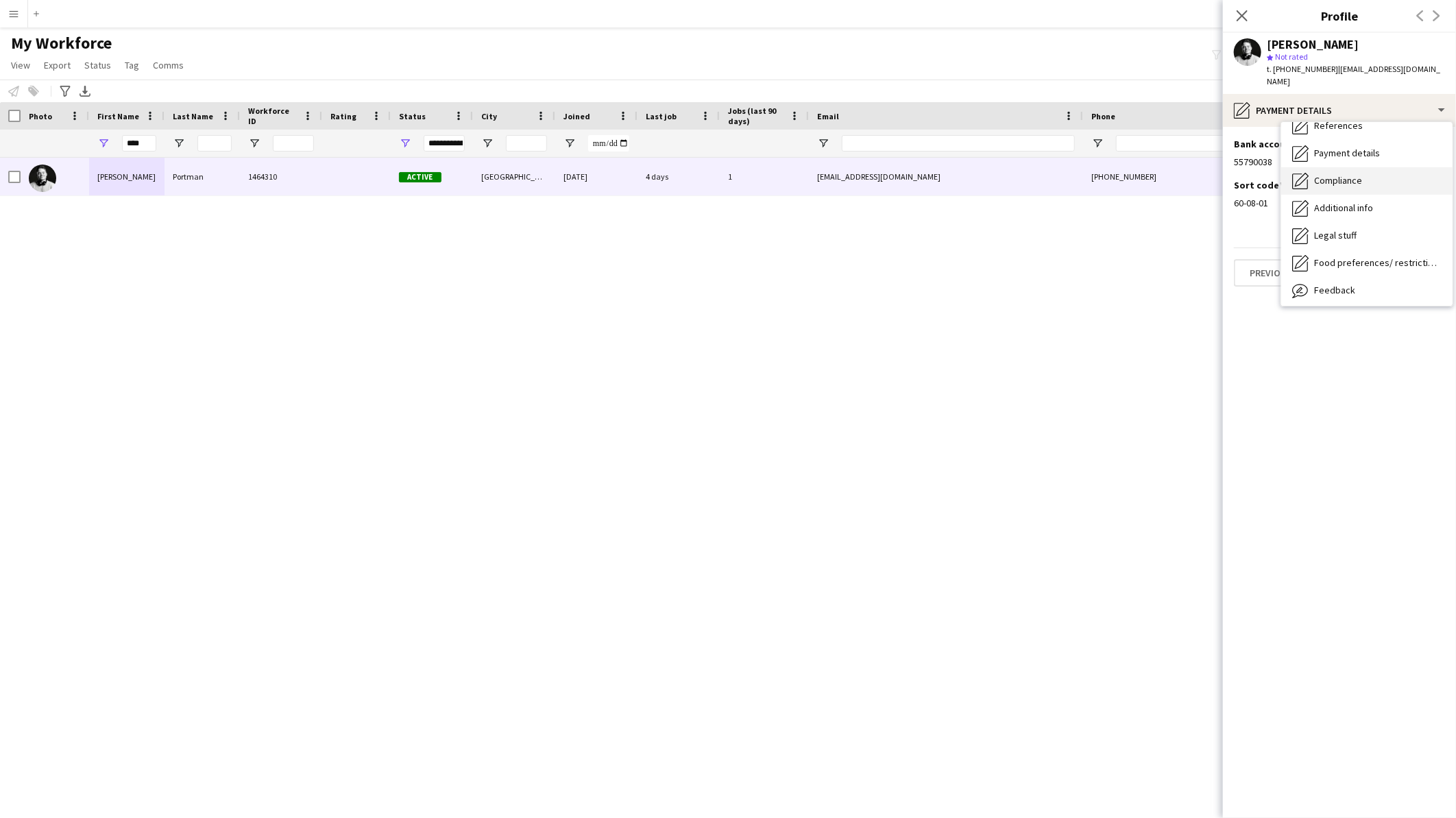
click at [1352, 174] on span "Compliance" at bounding box center [1338, 180] width 48 height 13
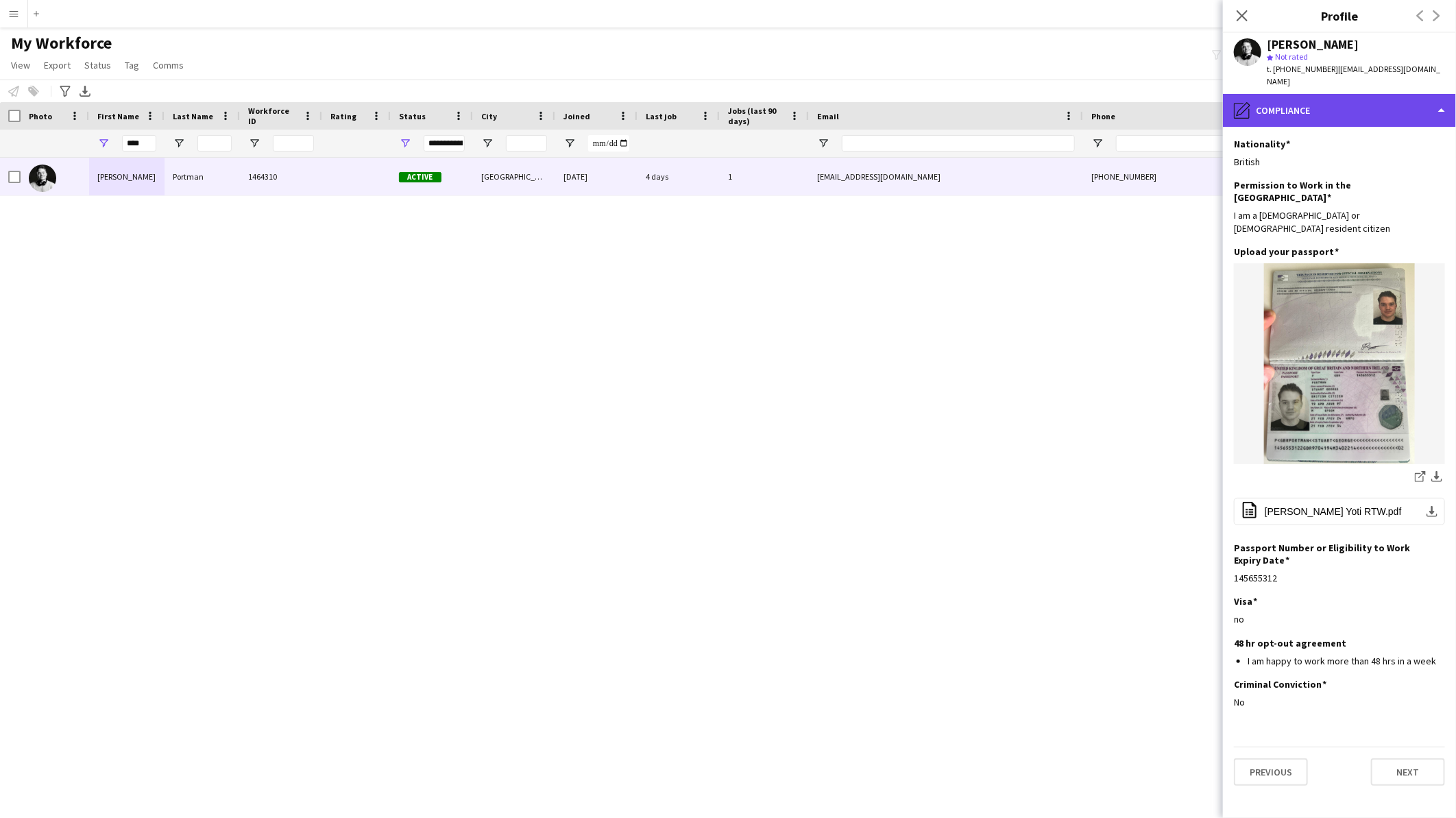
click at [1353, 101] on div "pencil4 Compliance" at bounding box center [1339, 110] width 233 height 33
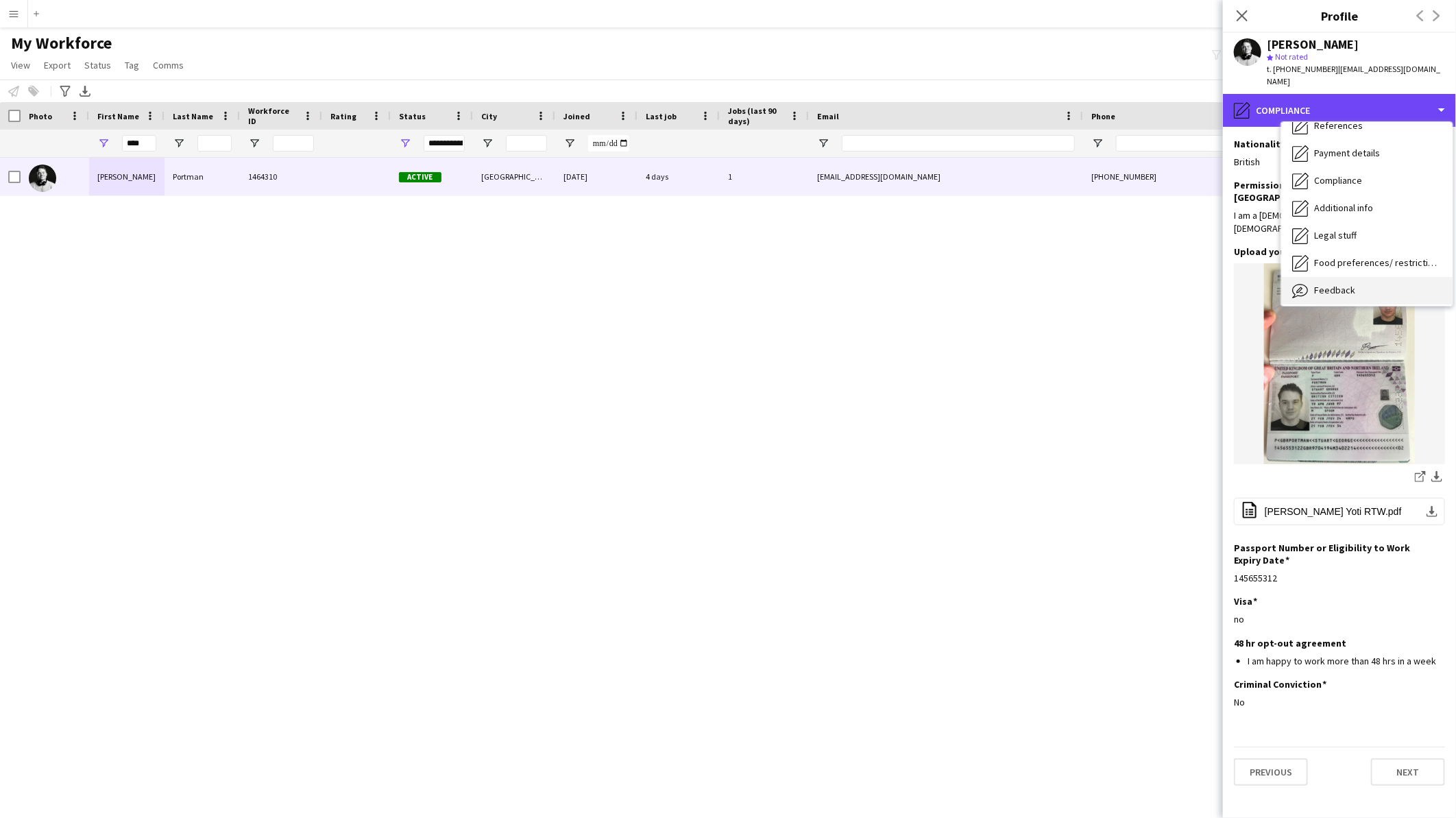
scroll to position [182, 0]
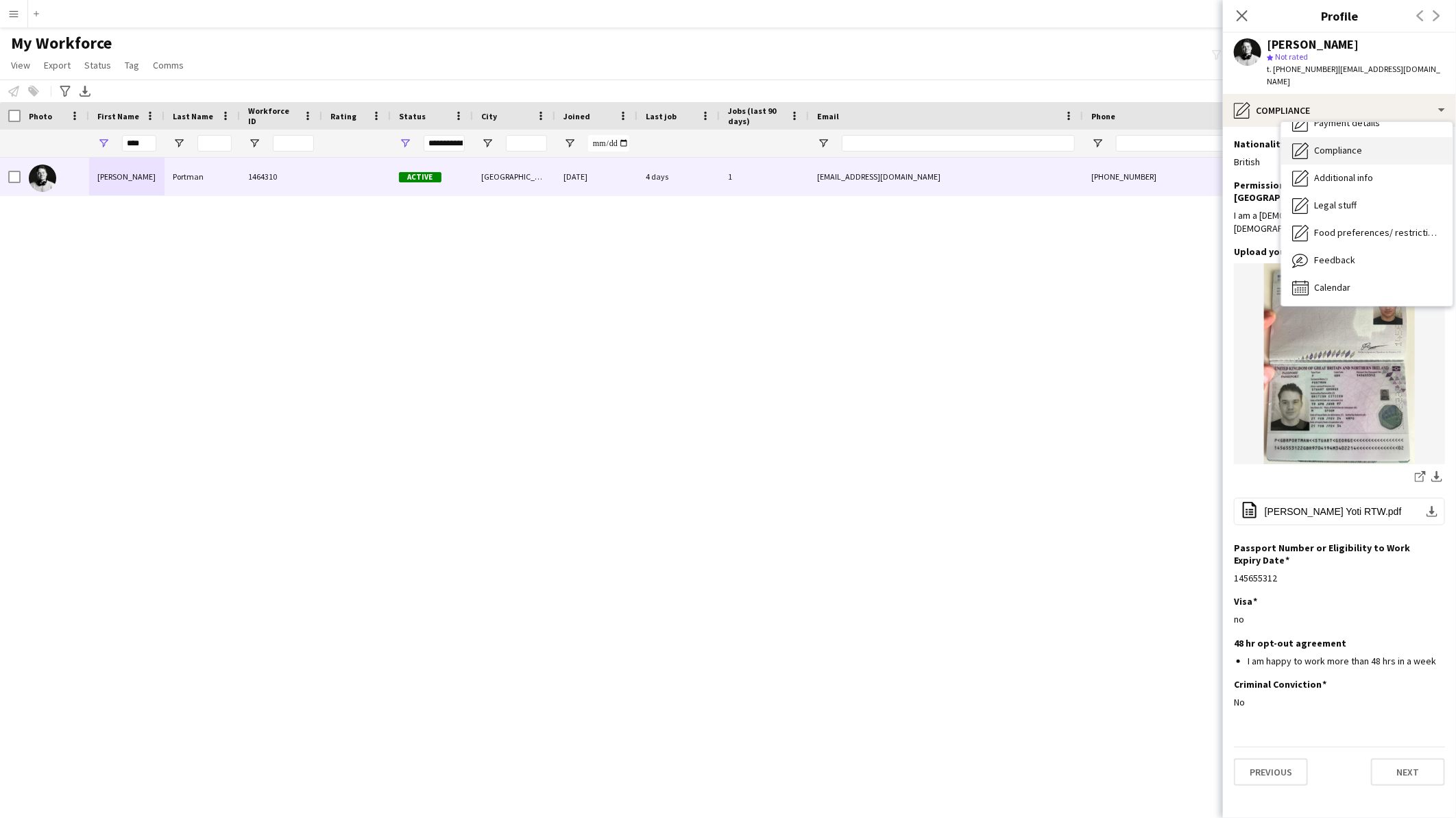
click at [1355, 144] on span "Compliance" at bounding box center [1338, 150] width 48 height 13
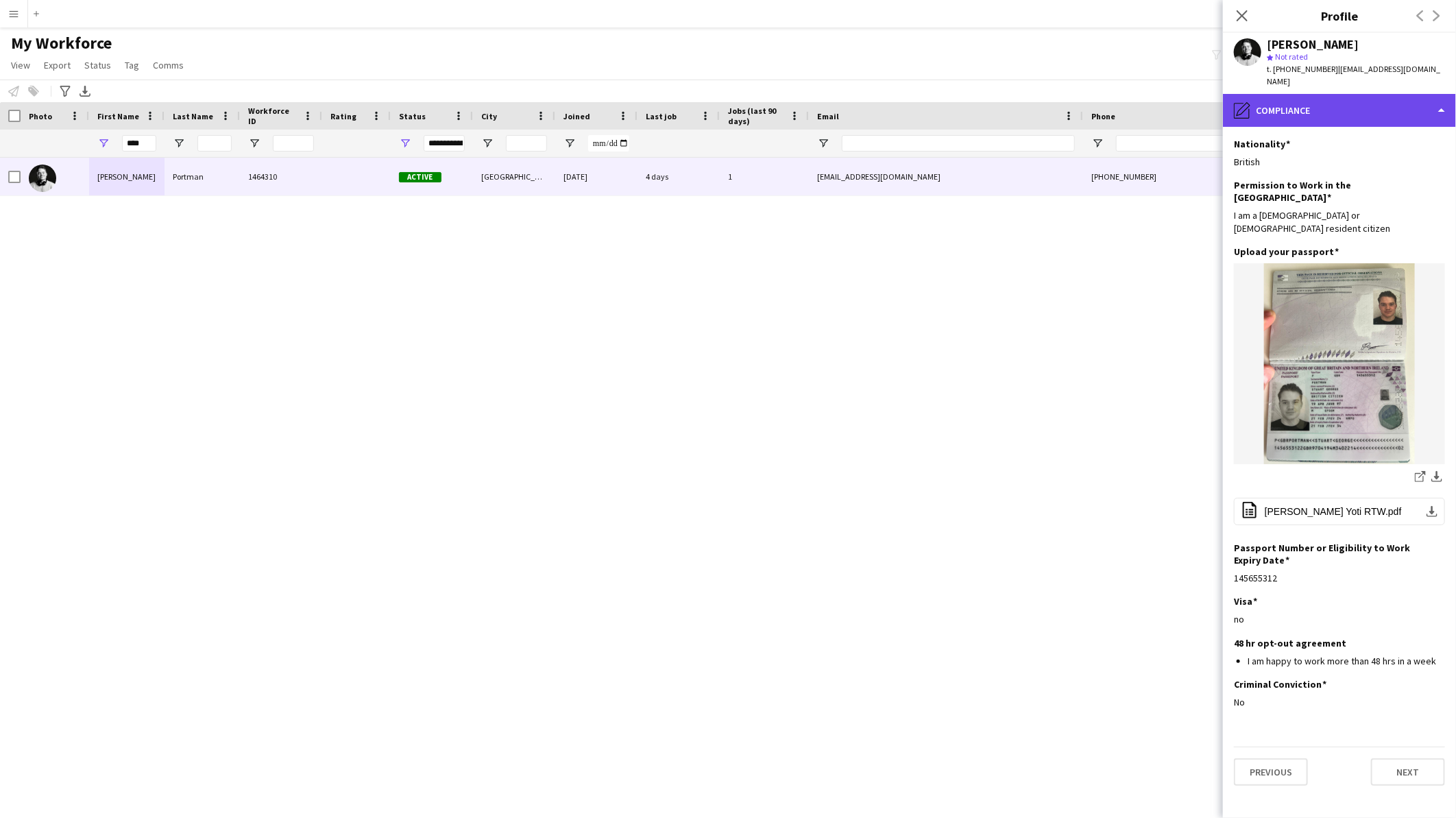
click at [1358, 101] on div "pencil4 Compliance" at bounding box center [1339, 110] width 233 height 33
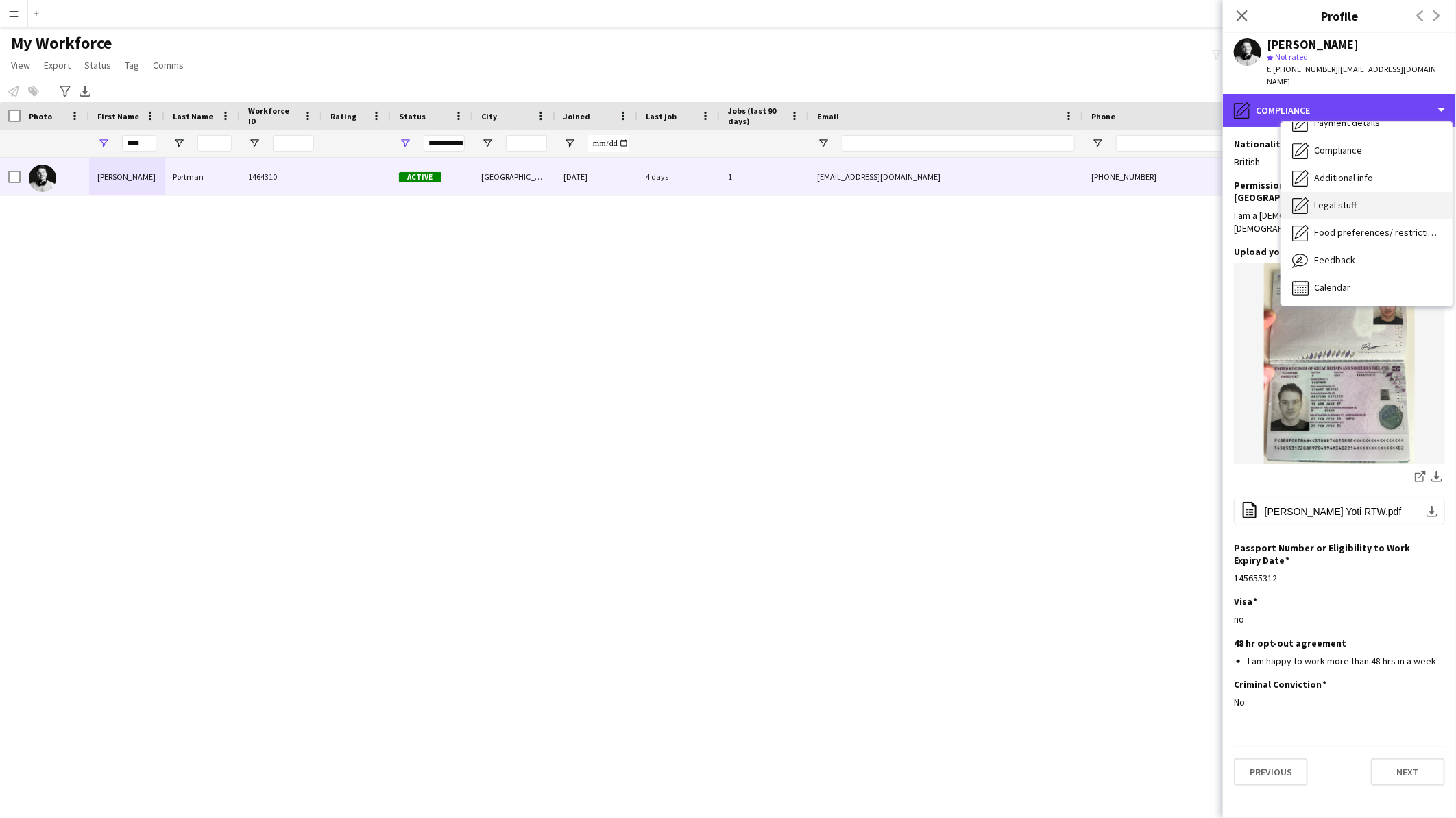
scroll to position [30, 0]
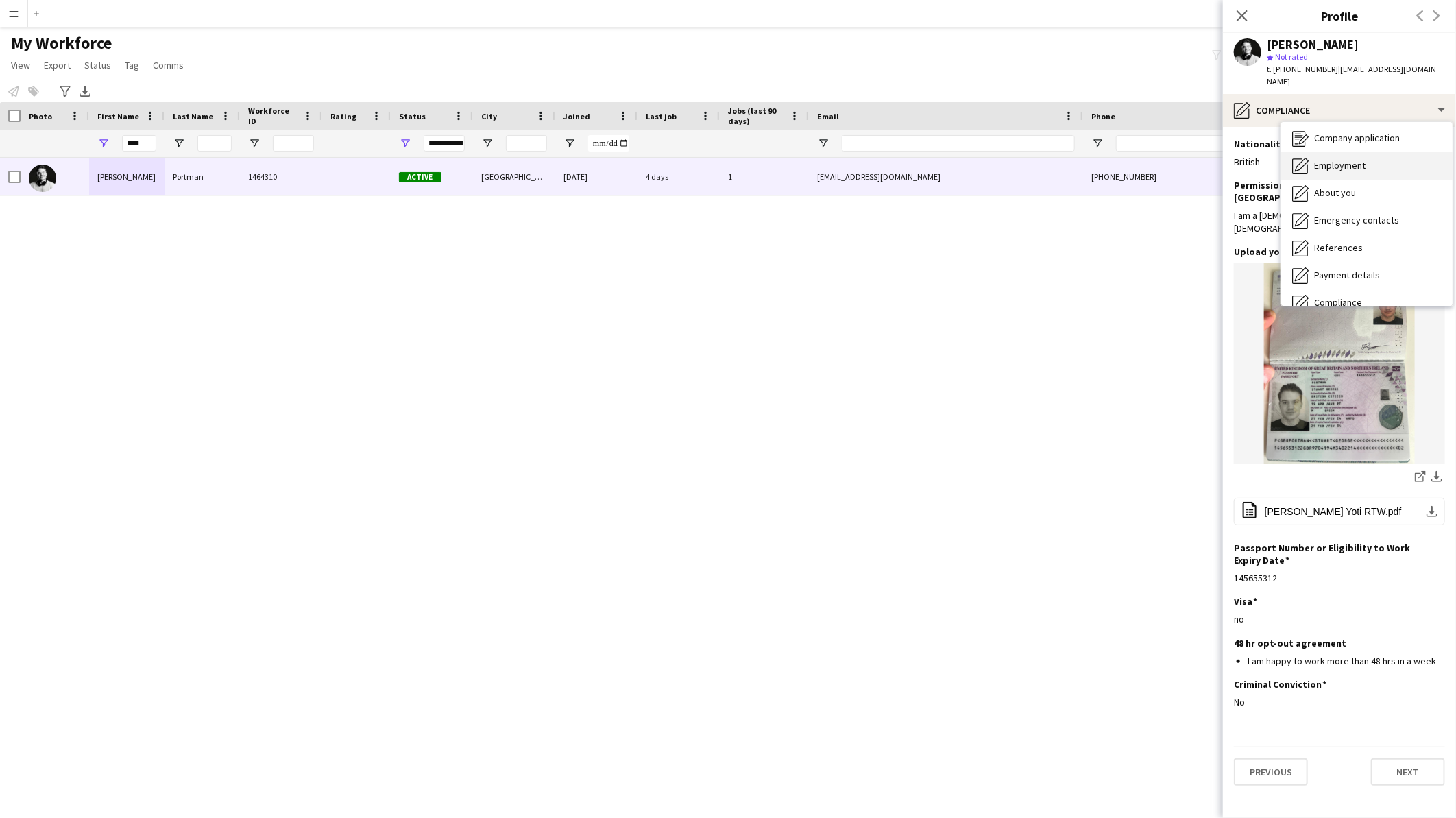
click at [1360, 159] on span "Employment" at bounding box center [1339, 165] width 51 height 13
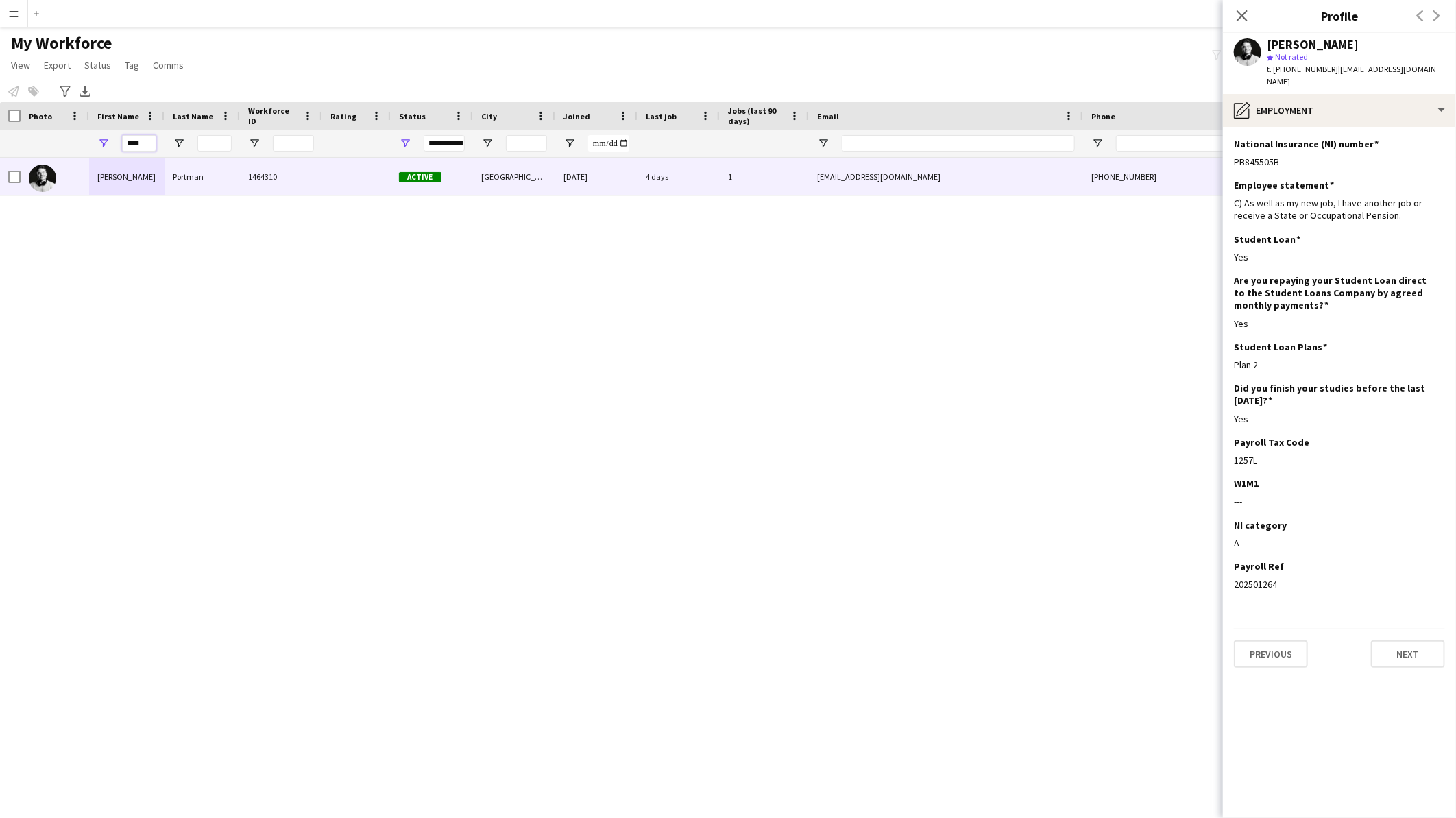
click at [146, 144] on input "****" at bounding box center [139, 144] width 34 height 16
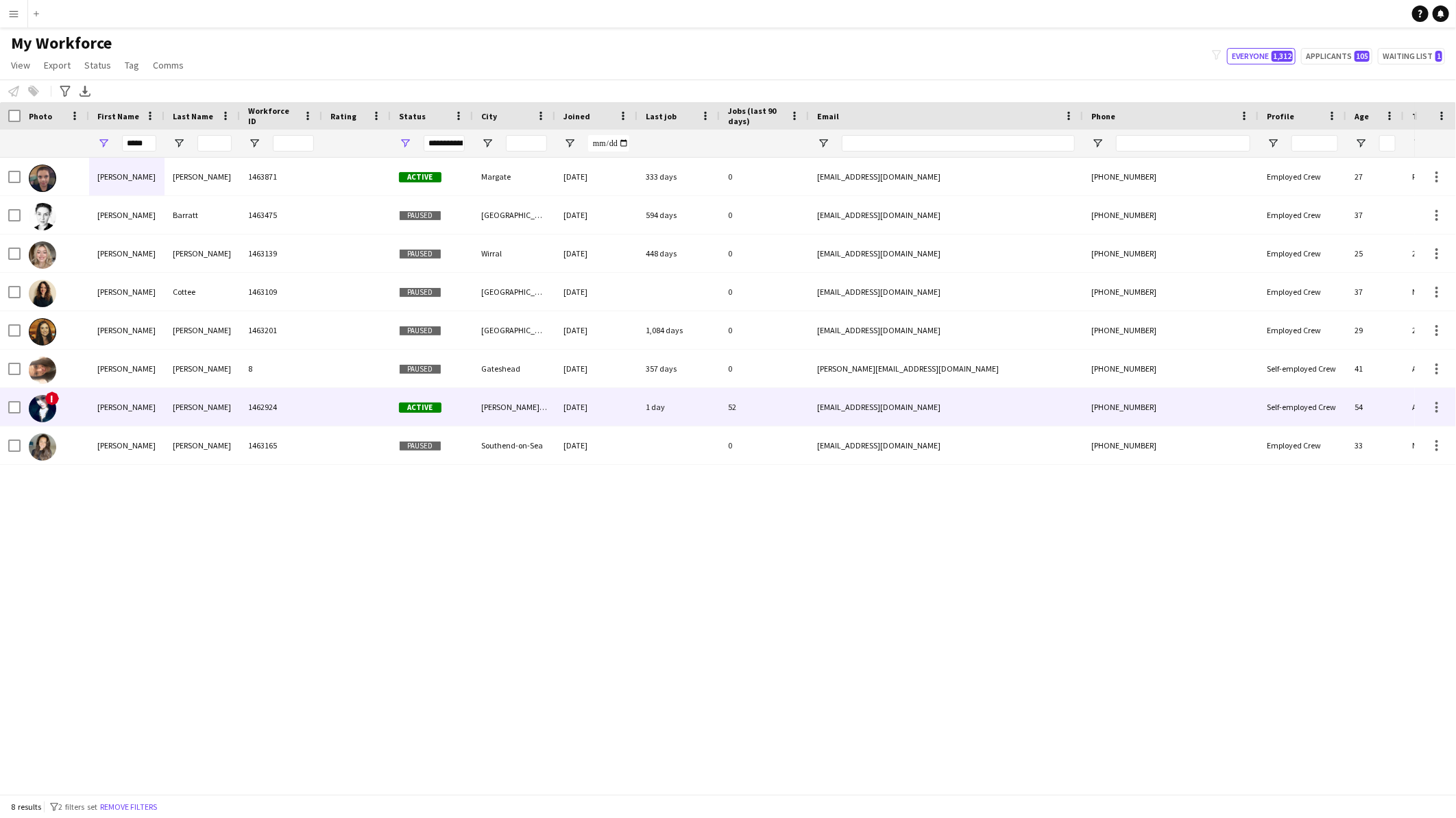
click at [181, 415] on div "[PERSON_NAME]" at bounding box center [202, 406] width 75 height 38
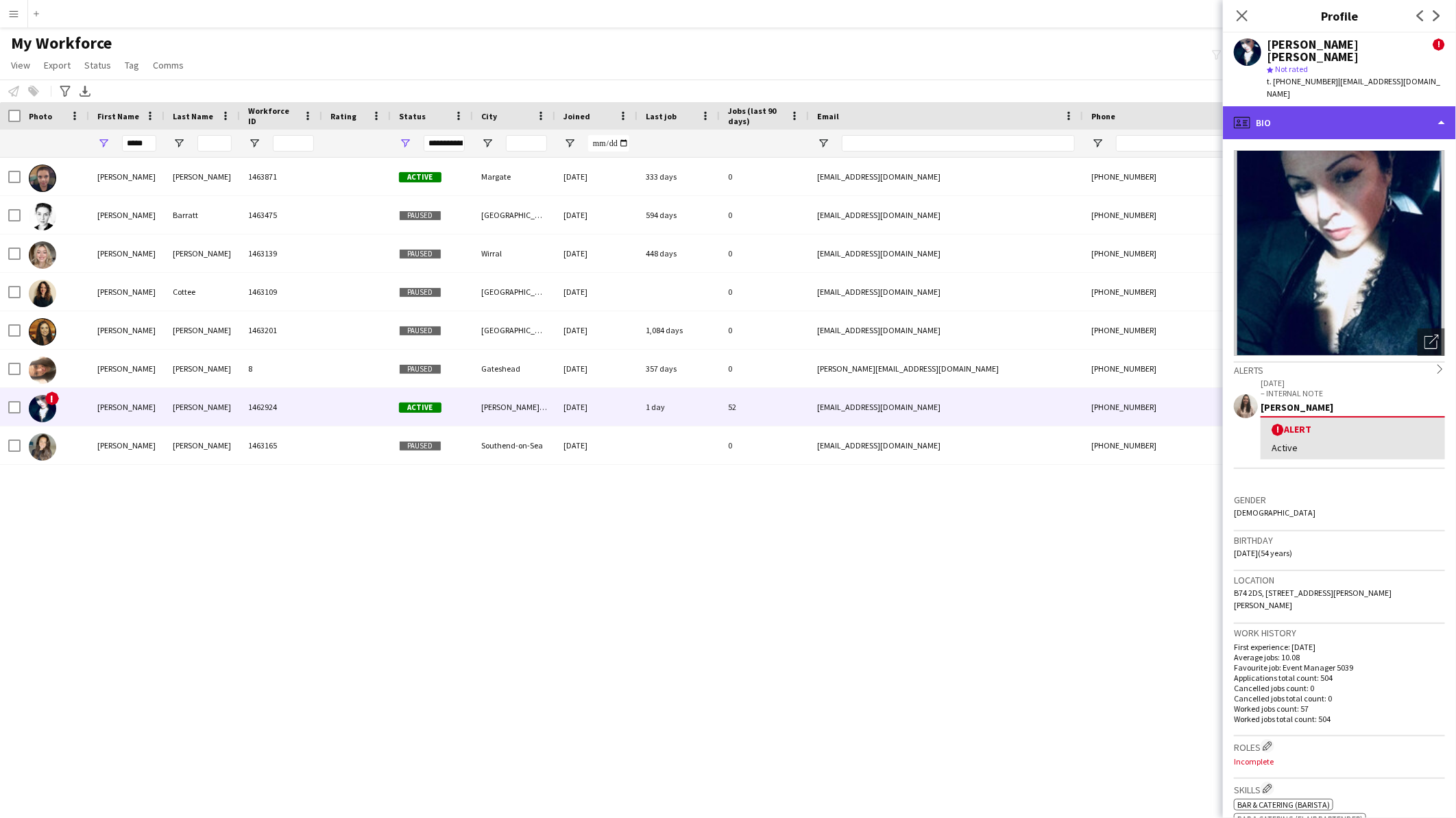
click at [1385, 107] on div "profile Bio" at bounding box center [1339, 123] width 233 height 33
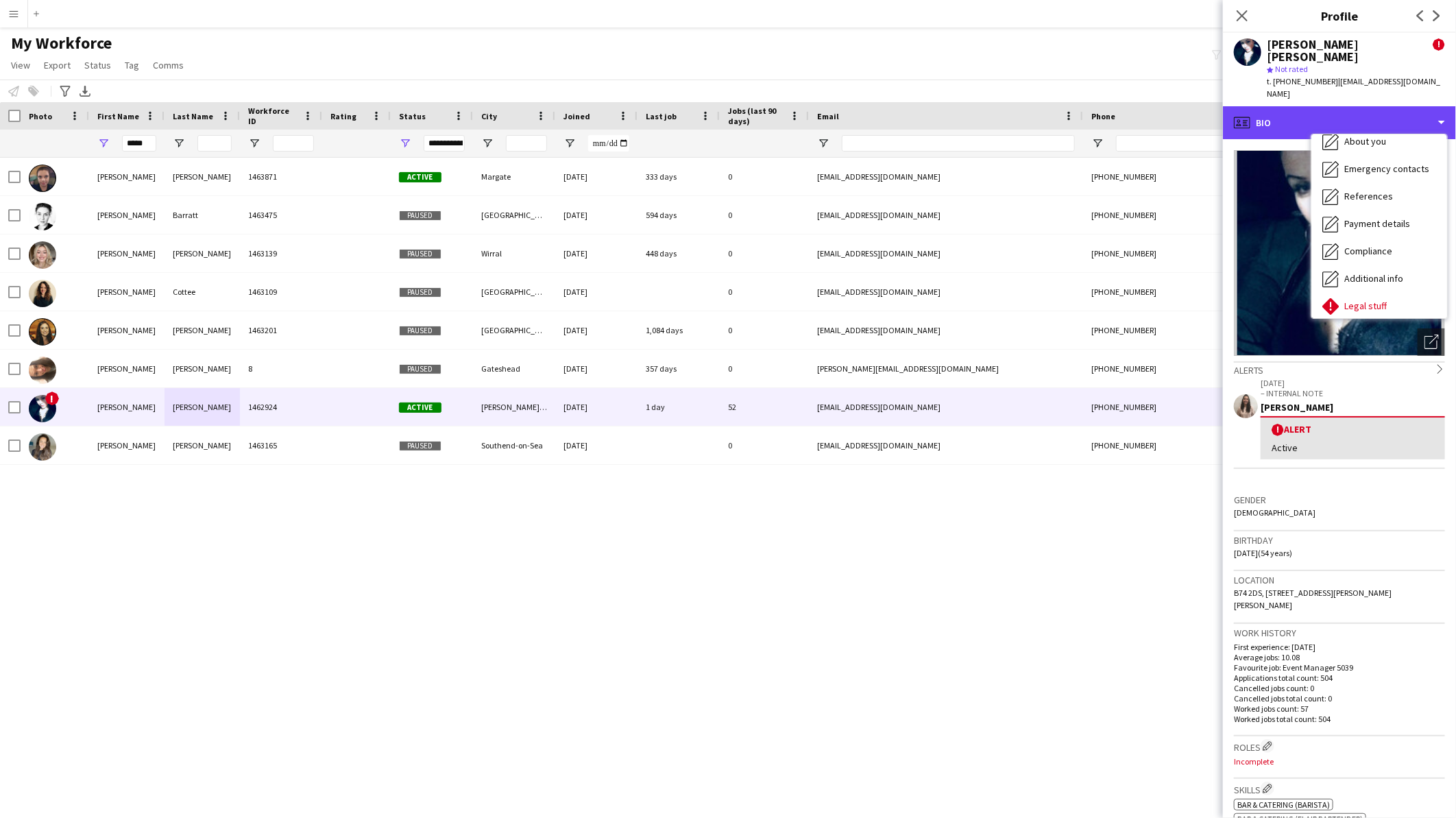
scroll to position [155, 0]
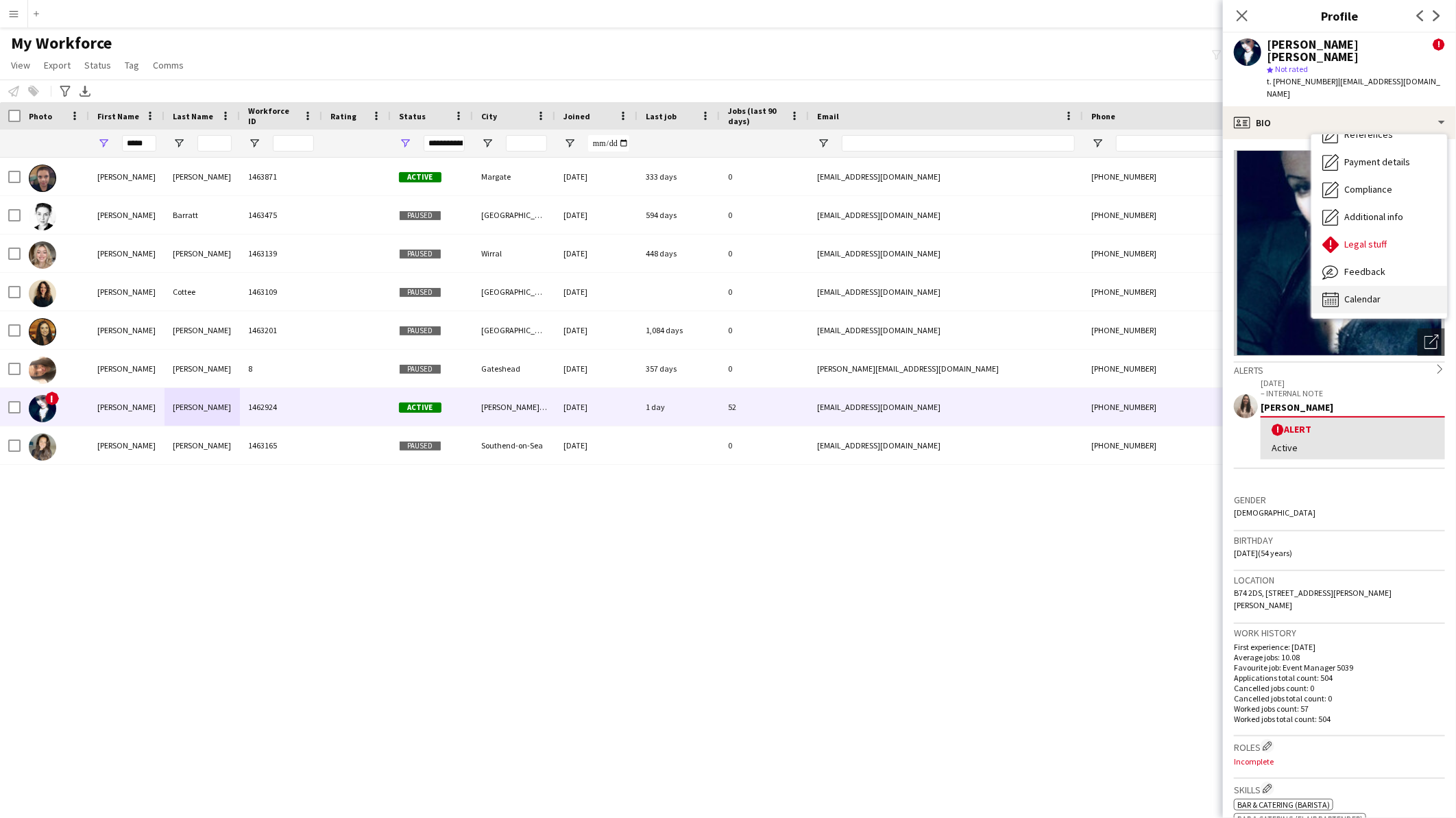
click at [1376, 293] on span "Calendar" at bounding box center [1362, 299] width 36 height 13
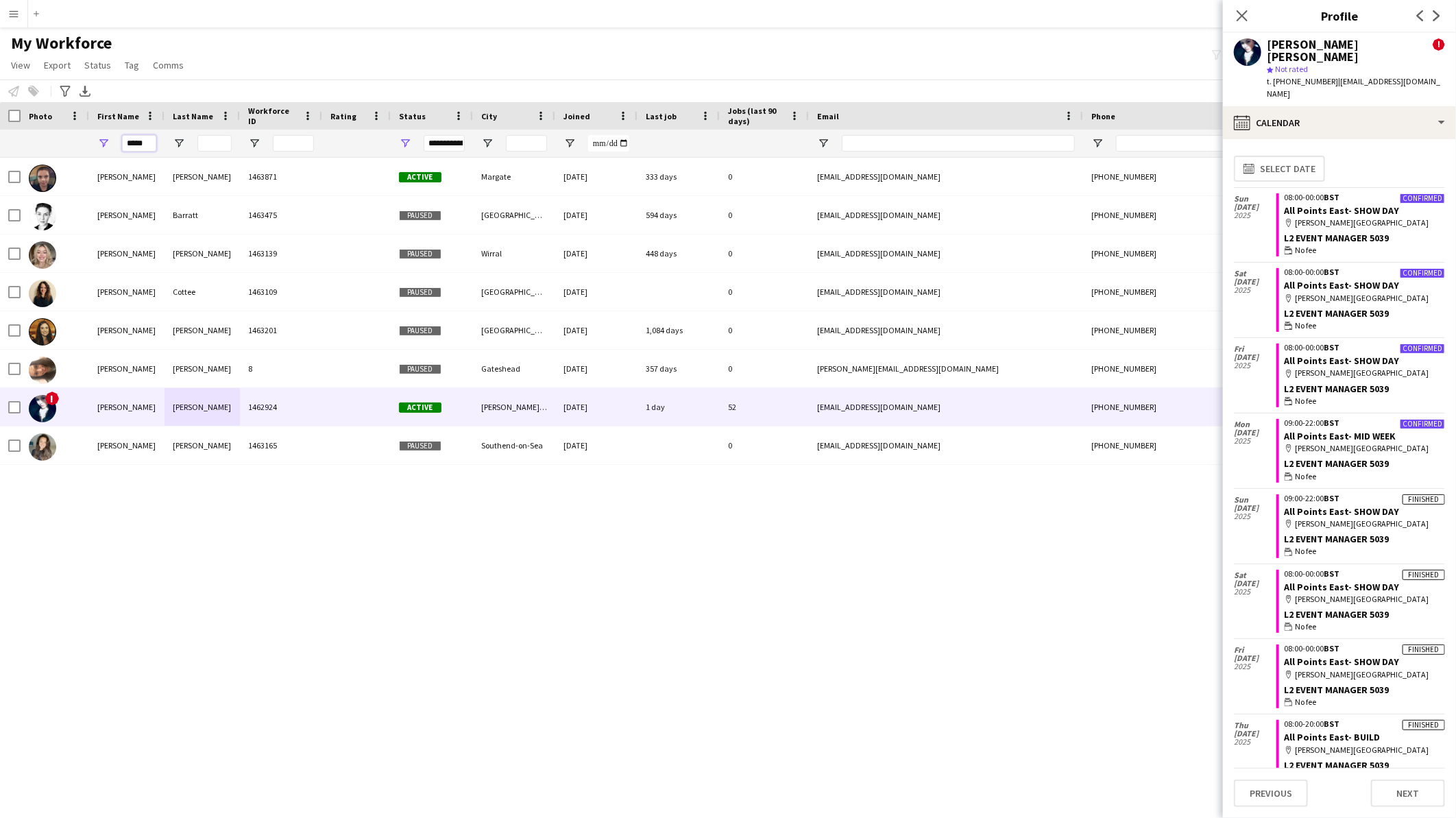
click at [127, 140] on input "*****" at bounding box center [139, 144] width 34 height 16
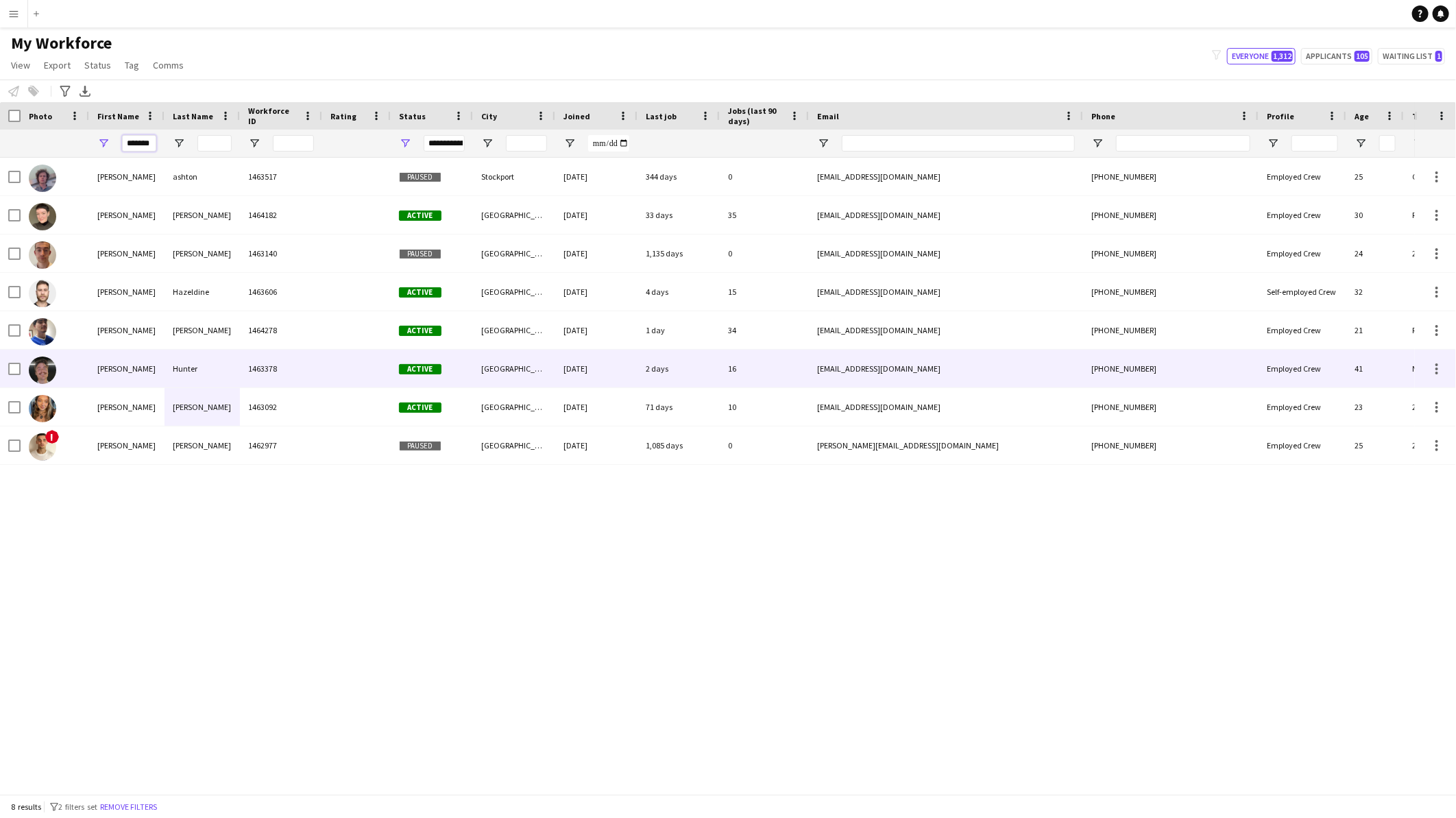
type input "*******"
click at [161, 374] on div "[PERSON_NAME]" at bounding box center [127, 369] width 75 height 38
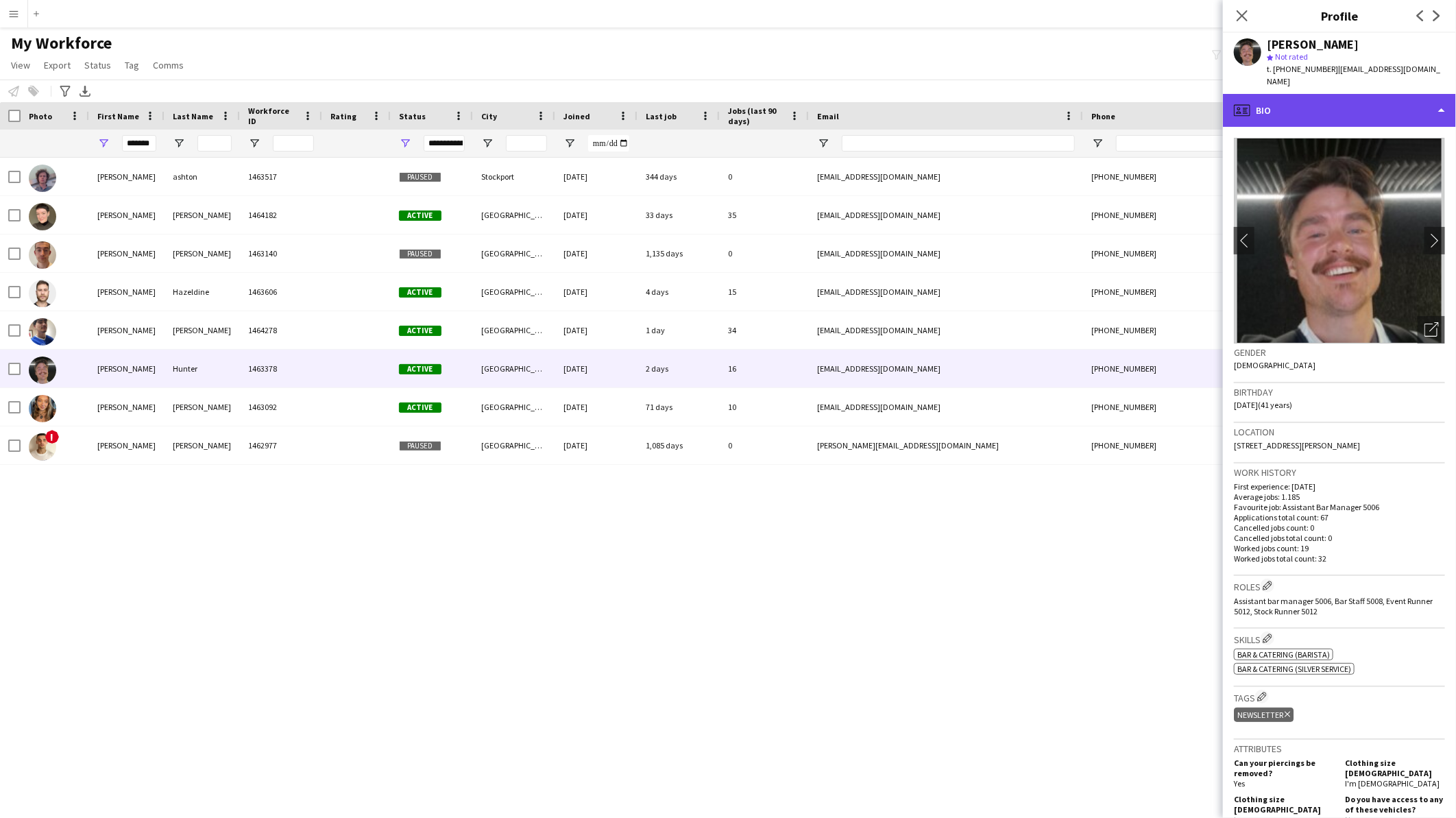
click at [1386, 110] on div "profile Bio" at bounding box center [1339, 110] width 233 height 33
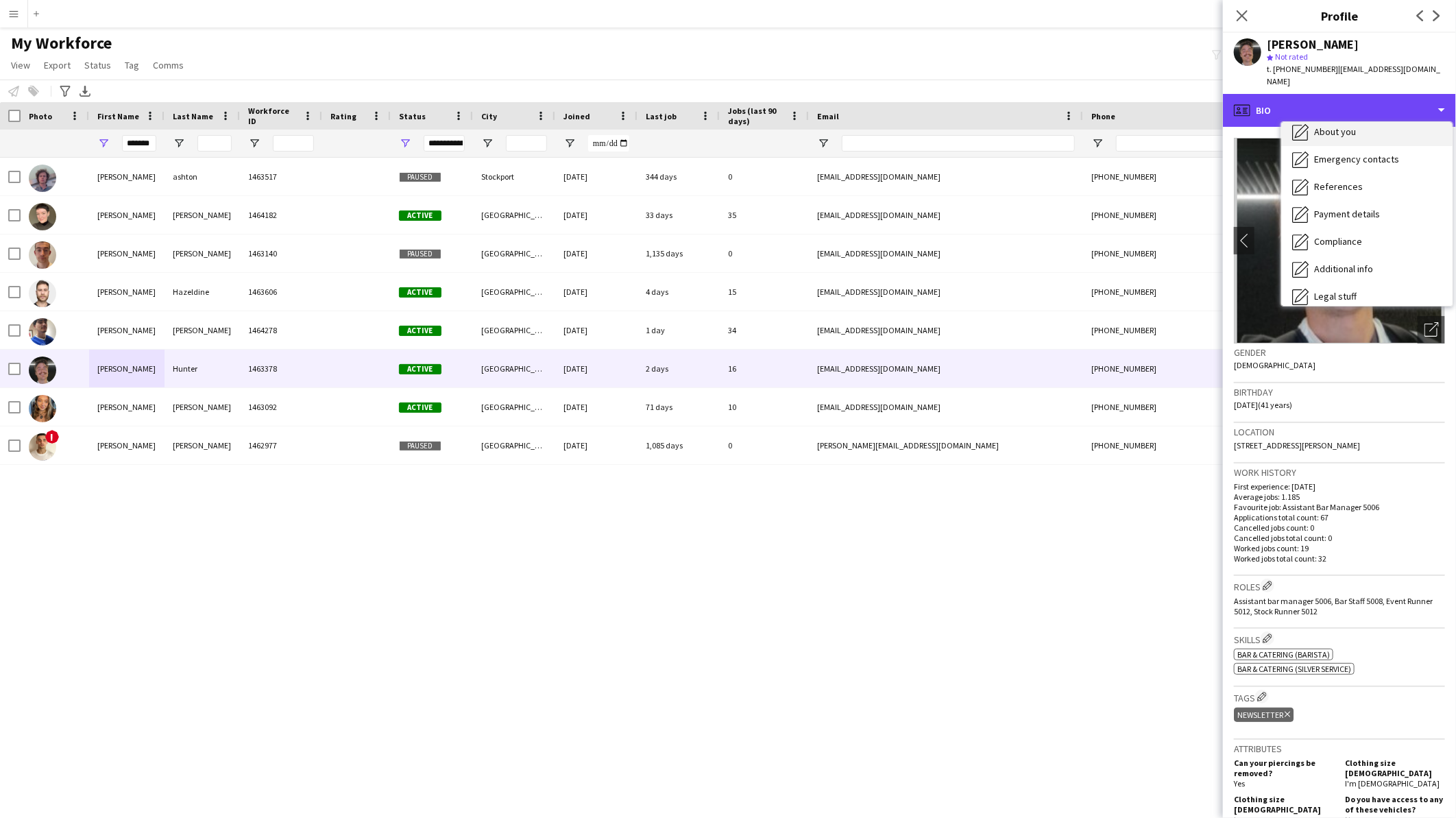
scroll to position [182, 0]
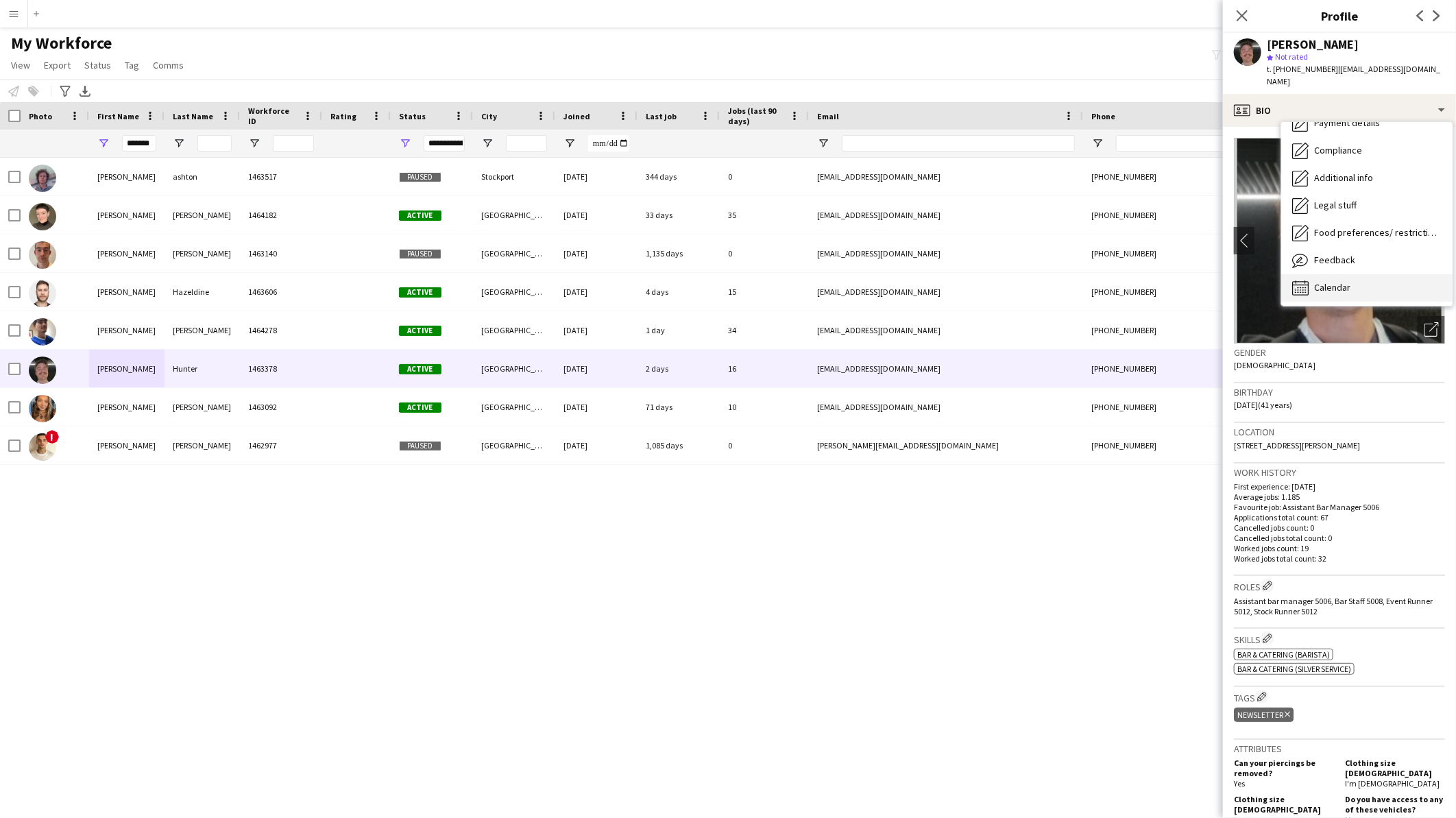
click at [1329, 281] on span "Calendar" at bounding box center [1332, 287] width 36 height 13
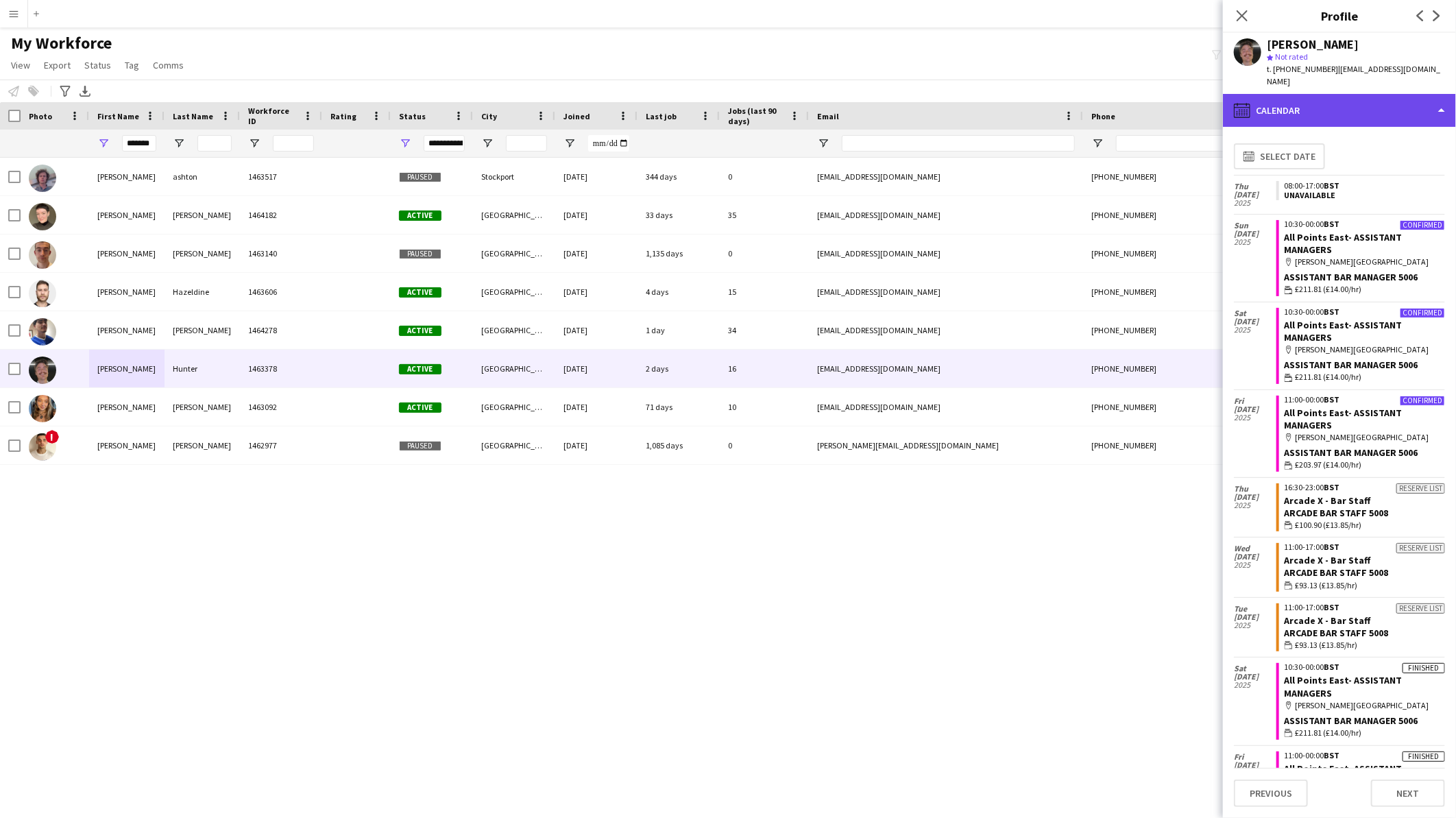
click at [1349, 94] on div "calendar-full Calendar" at bounding box center [1339, 110] width 233 height 33
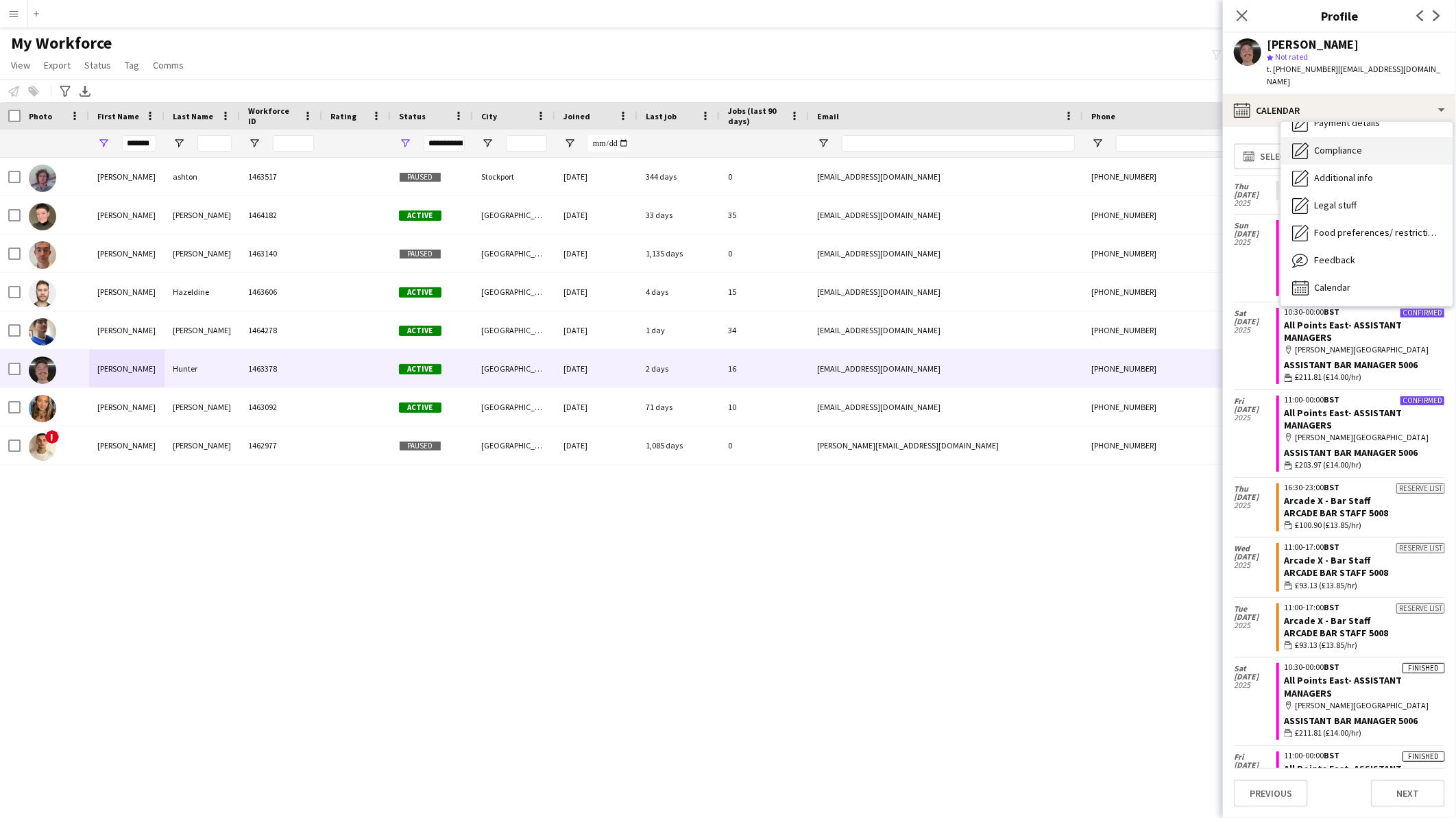
click at [1382, 137] on div "Compliance Compliance" at bounding box center [1367, 150] width 172 height 27
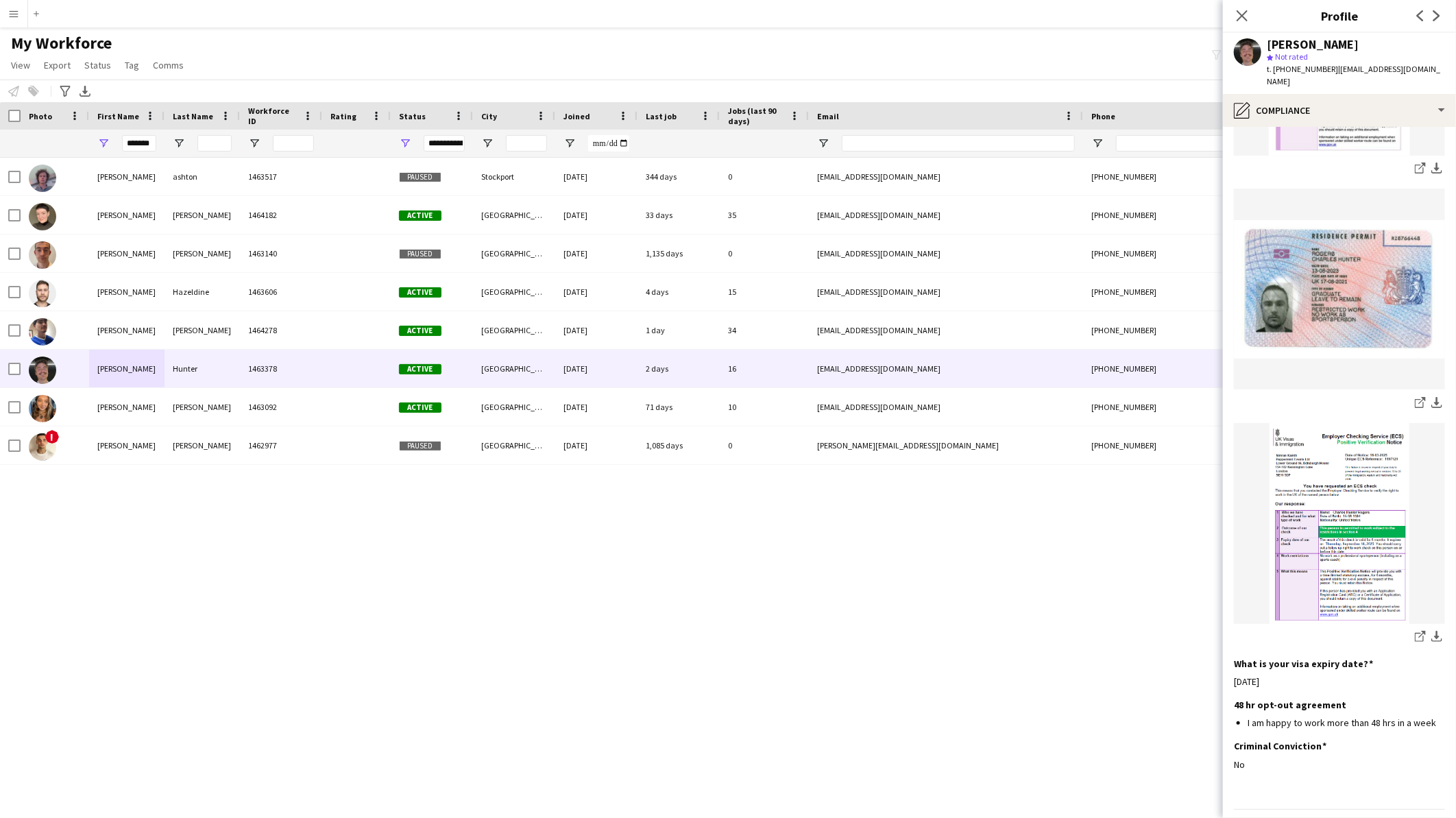
scroll to position [657, 0]
click at [1324, 550] on img at bounding box center [1339, 523] width 211 height 201
click at [1415, 630] on icon "share-external-link-1" at bounding box center [1420, 635] width 11 height 11
click at [1246, 657] on div "What is your visa expiry date? Edit this field [DATE]" at bounding box center [1339, 678] width 211 height 41
click at [1258, 675] on div "[DATE]" at bounding box center [1339, 681] width 211 height 13
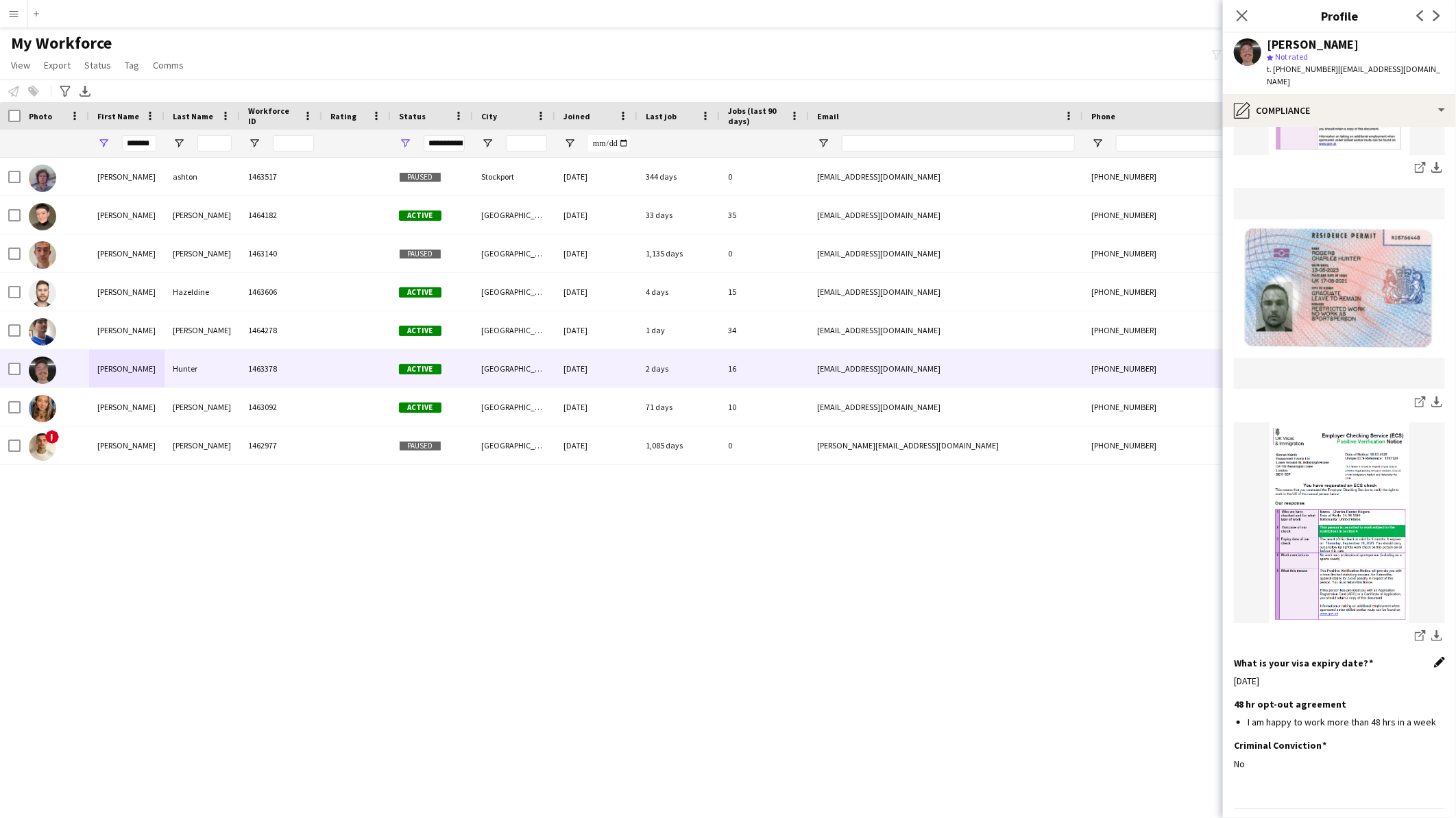
click at [1434, 657] on app-icon "Edit this field" at bounding box center [1439, 663] width 11 height 11
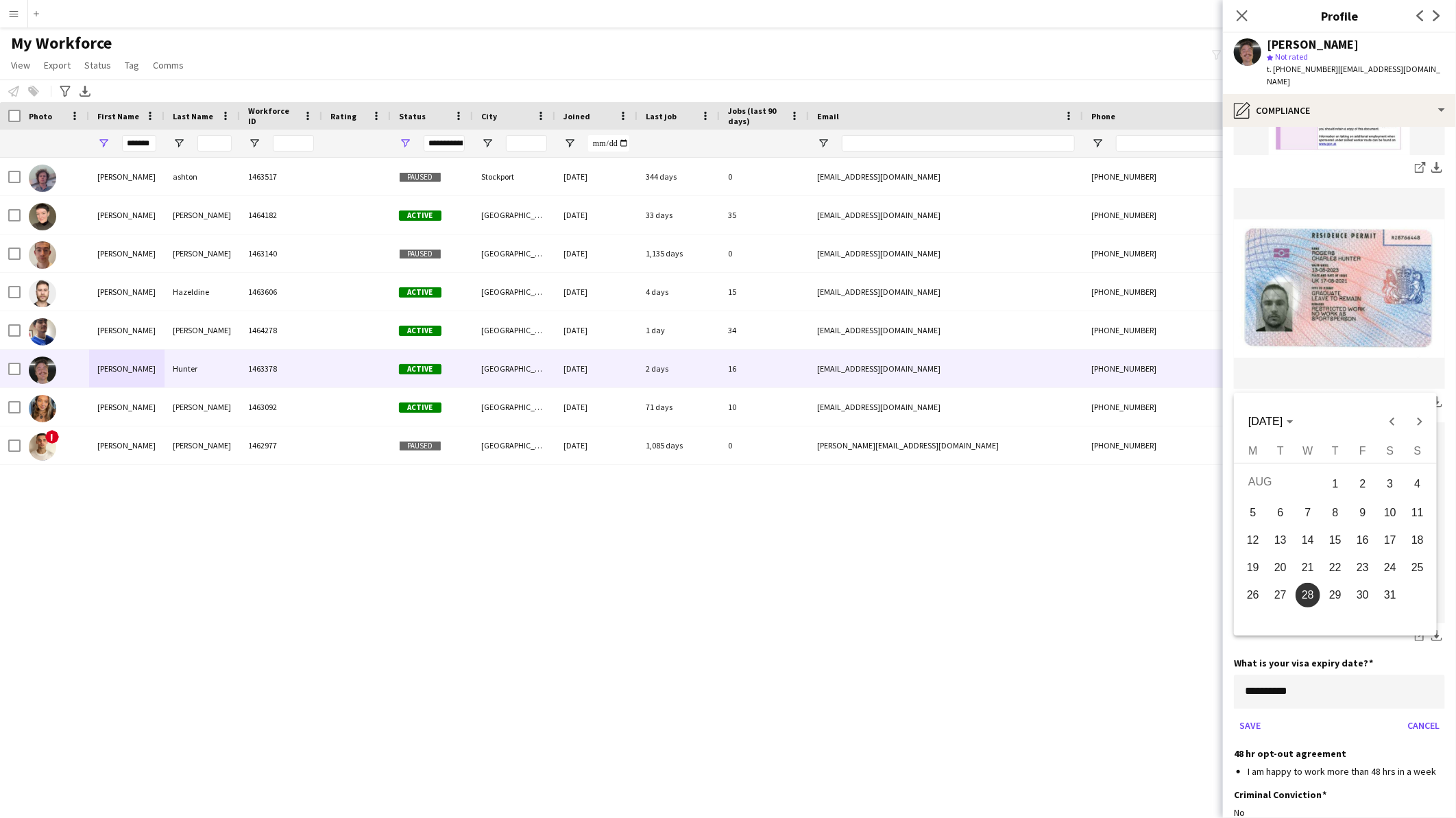
drag, startPoint x: 1306, startPoint y: 651, endPoint x: 1145, endPoint y: 651, distance: 161.0
click at [1145, 651] on body "Menu Boards Boards Boards All jobs Status Workforce Workforce My Workforce Recr…" at bounding box center [728, 409] width 1456 height 818
click at [1290, 413] on span "Choose month and year" at bounding box center [1271, 422] width 55 height 33
click at [1314, 518] on span "2025" at bounding box center [1312, 519] width 43 height 24
click at [1253, 546] on span "SEP" at bounding box center [1264, 546] width 43 height 24
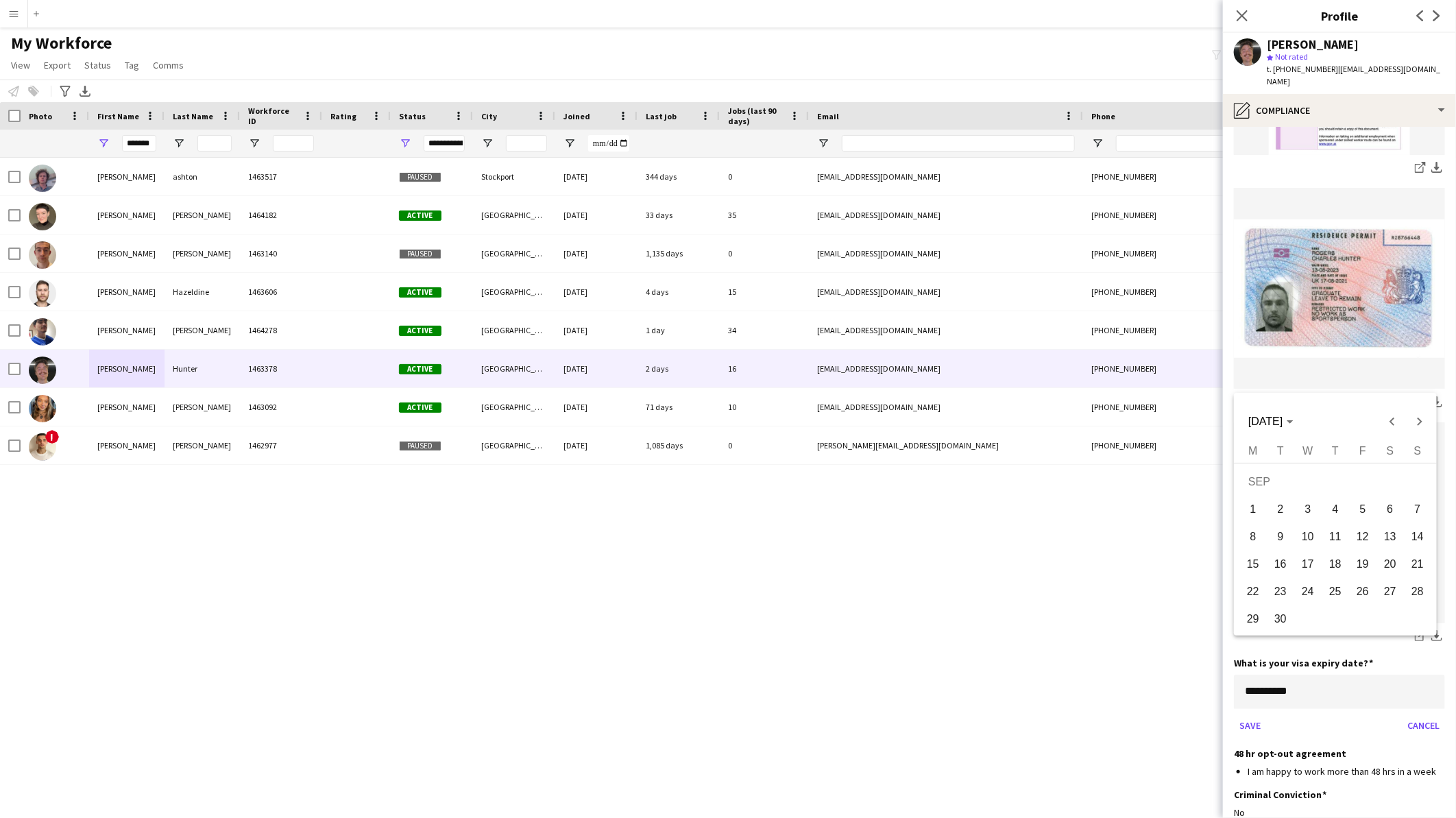
click at [1327, 570] on span "18" at bounding box center [1335, 564] width 24 height 24
type input "**********"
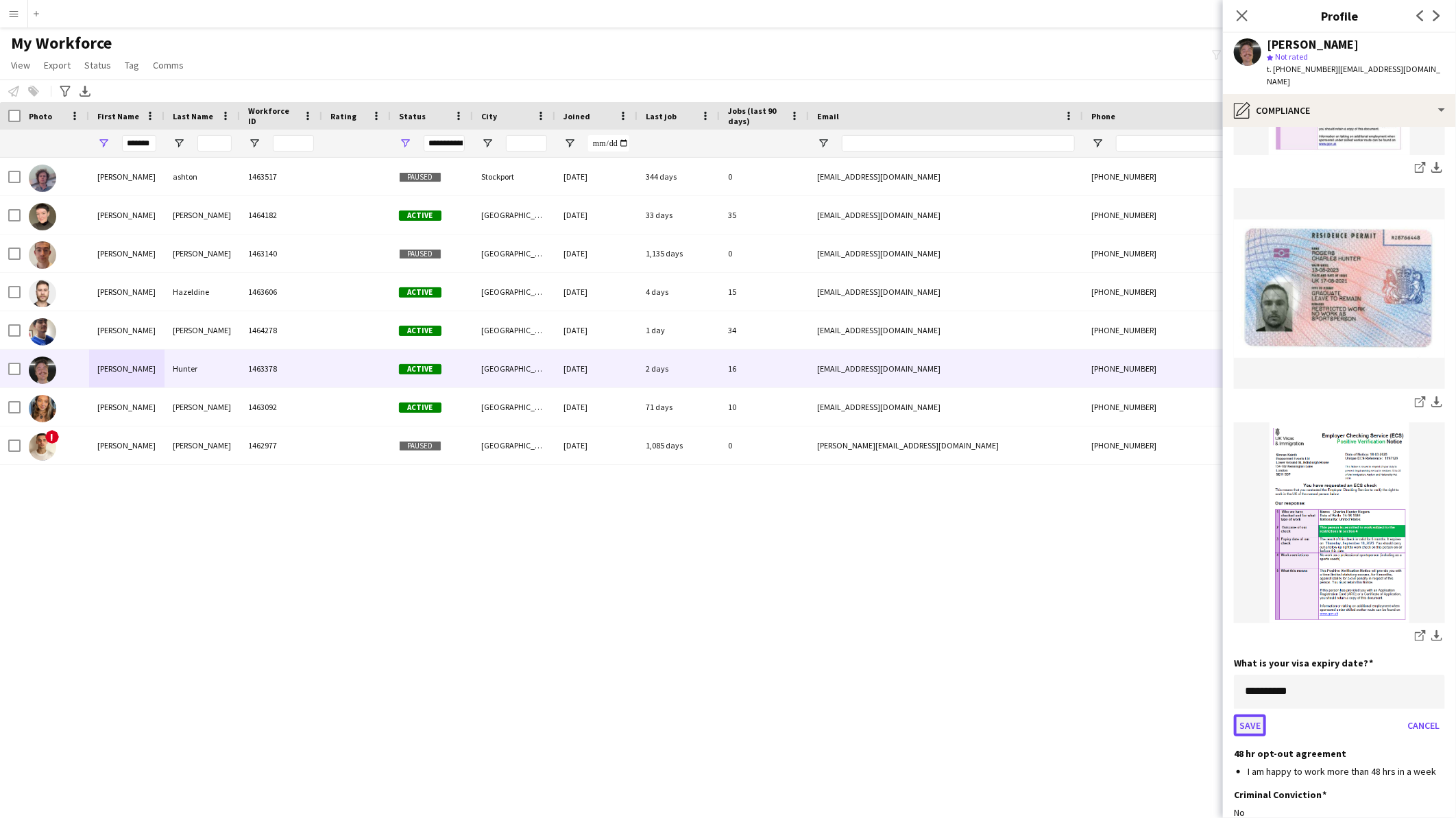
click at [1257, 714] on button "Save" at bounding box center [1250, 725] width 33 height 22
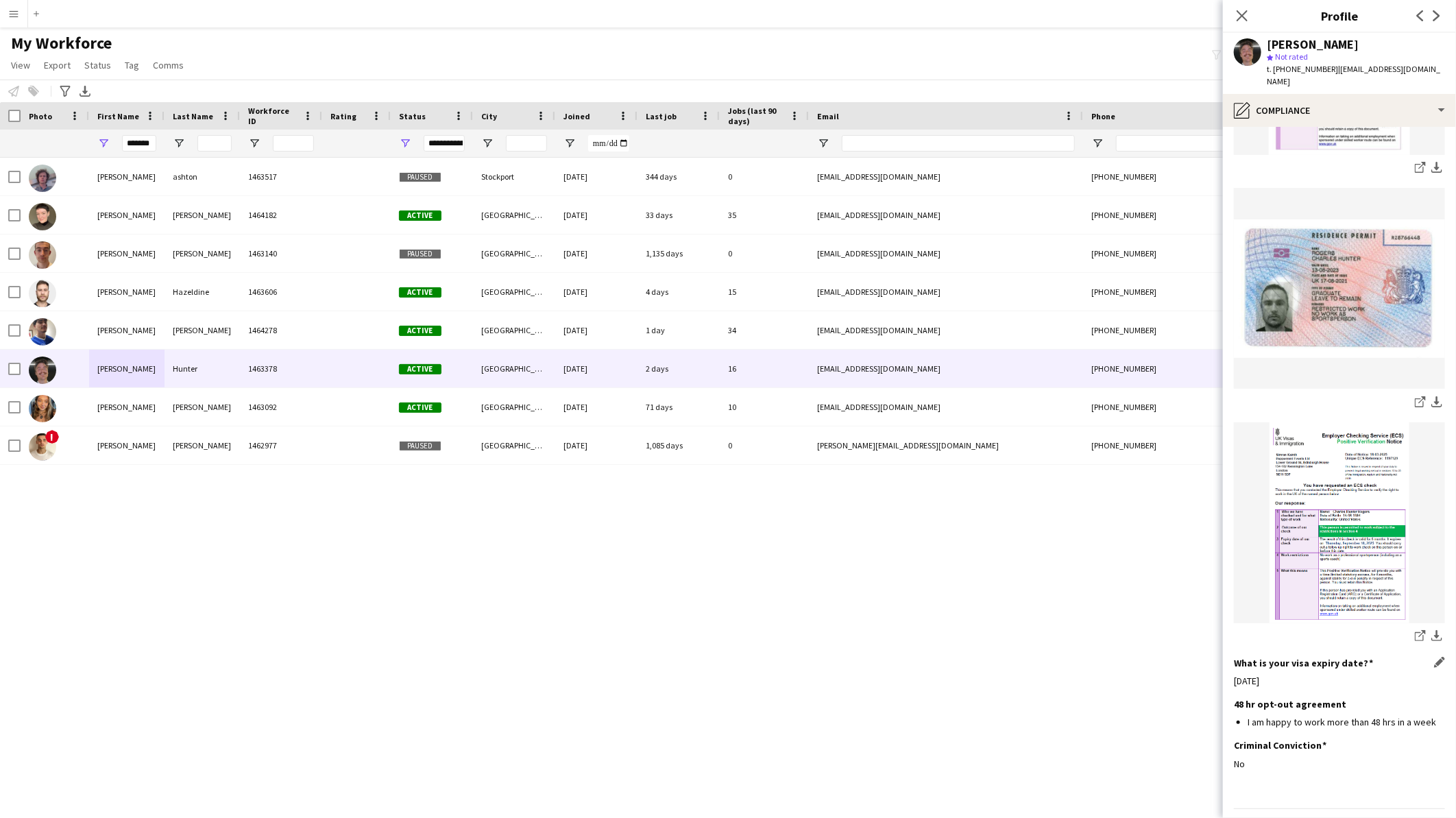
click at [1366, 66] on span "| [EMAIL_ADDRESS][DOMAIN_NAME]" at bounding box center [1353, 75] width 173 height 23
drag, startPoint x: 1434, startPoint y: 71, endPoint x: 1332, endPoint y: 73, distance: 102.0
click at [1332, 73] on div "[PERSON_NAME] star Not rated t. [PHONE_NUMBER] | [EMAIL_ADDRESS][DOMAIN_NAME]" at bounding box center [1339, 63] width 233 height 61
copy span "[EMAIL_ADDRESS][DOMAIN_NAME]"
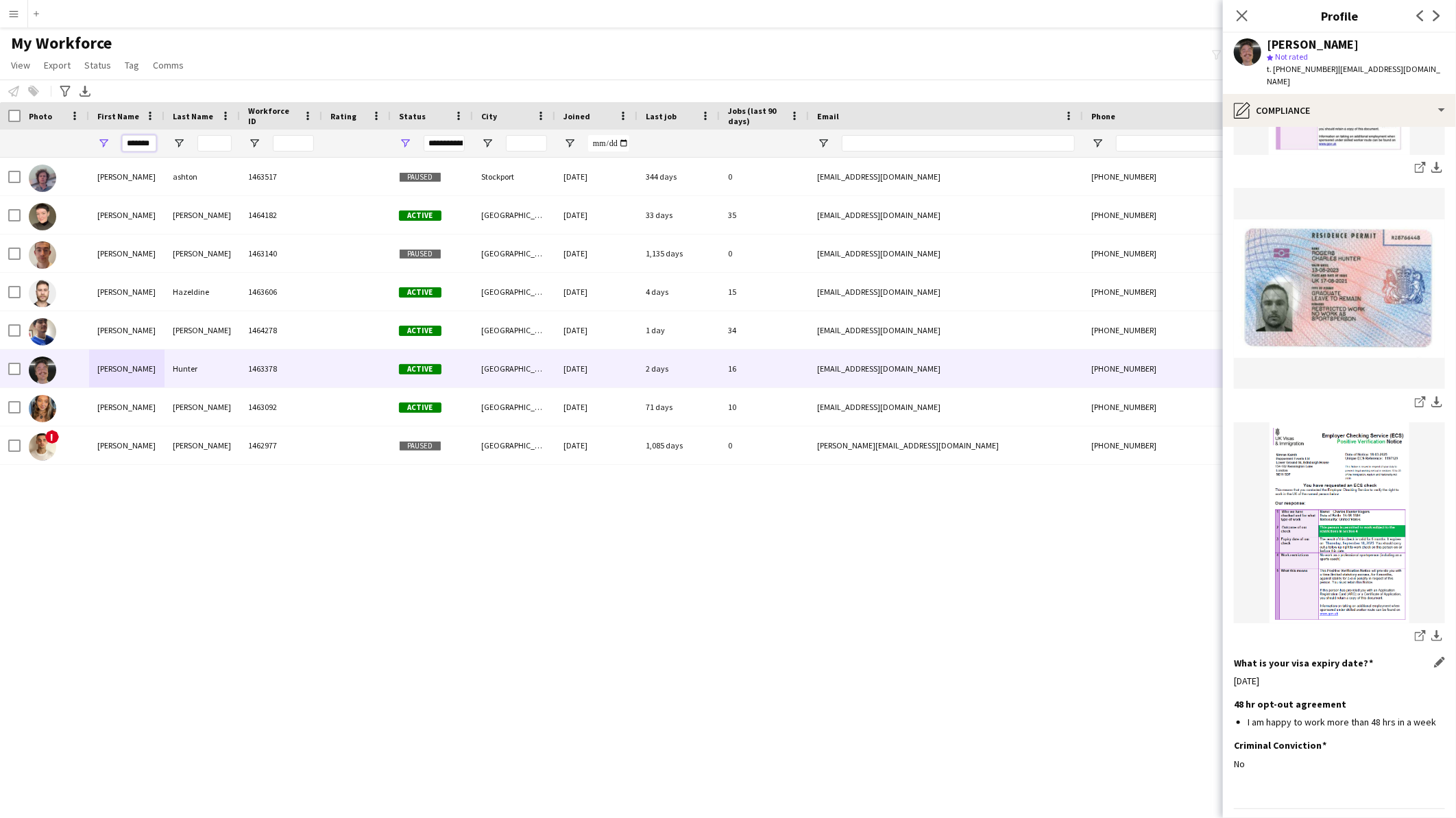
click at [132, 145] on input "*******" at bounding box center [139, 144] width 34 height 16
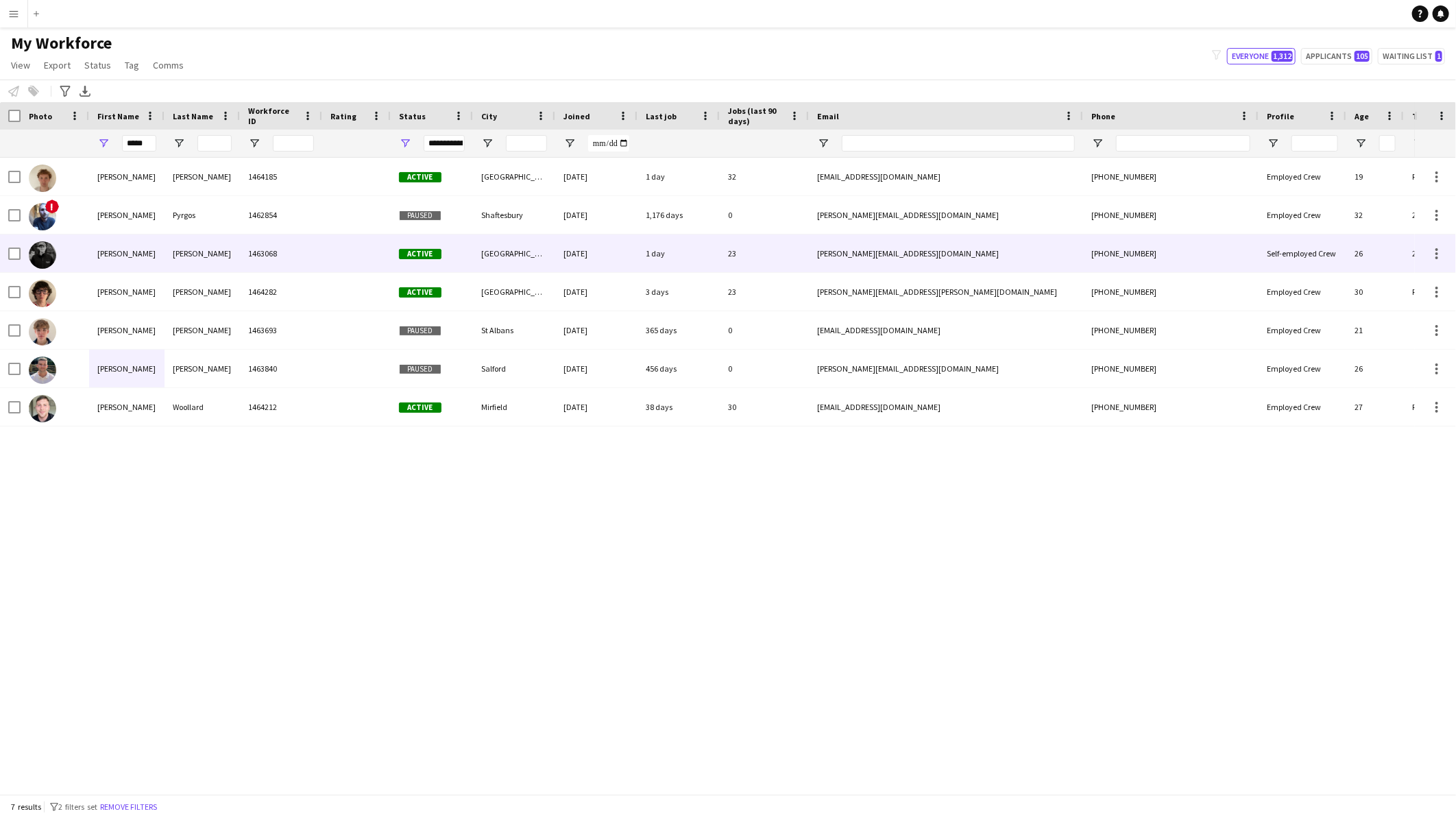
click at [210, 248] on div "[PERSON_NAME]" at bounding box center [202, 253] width 75 height 38
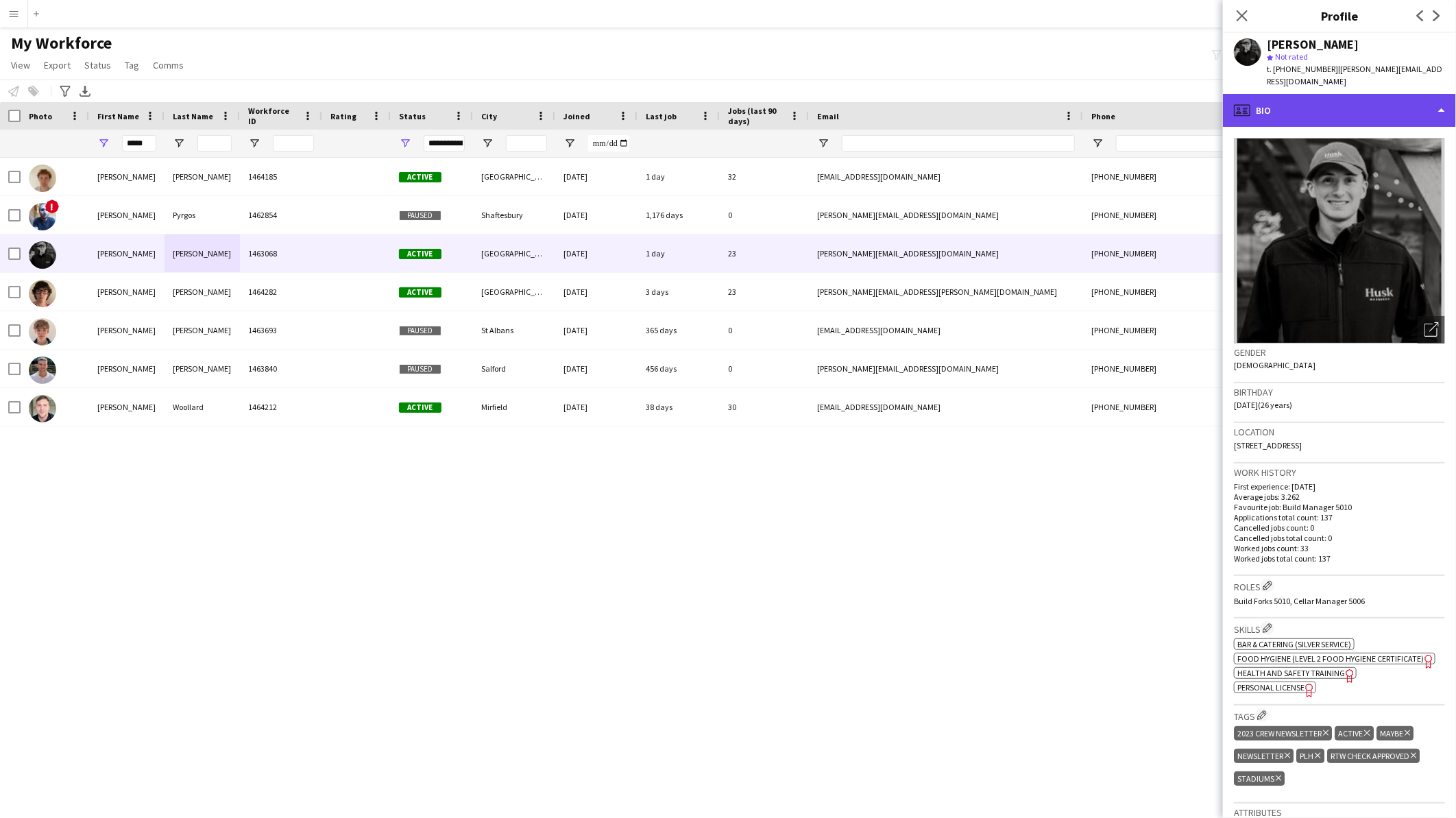
click at [1306, 103] on div "profile Bio" at bounding box center [1339, 110] width 233 height 33
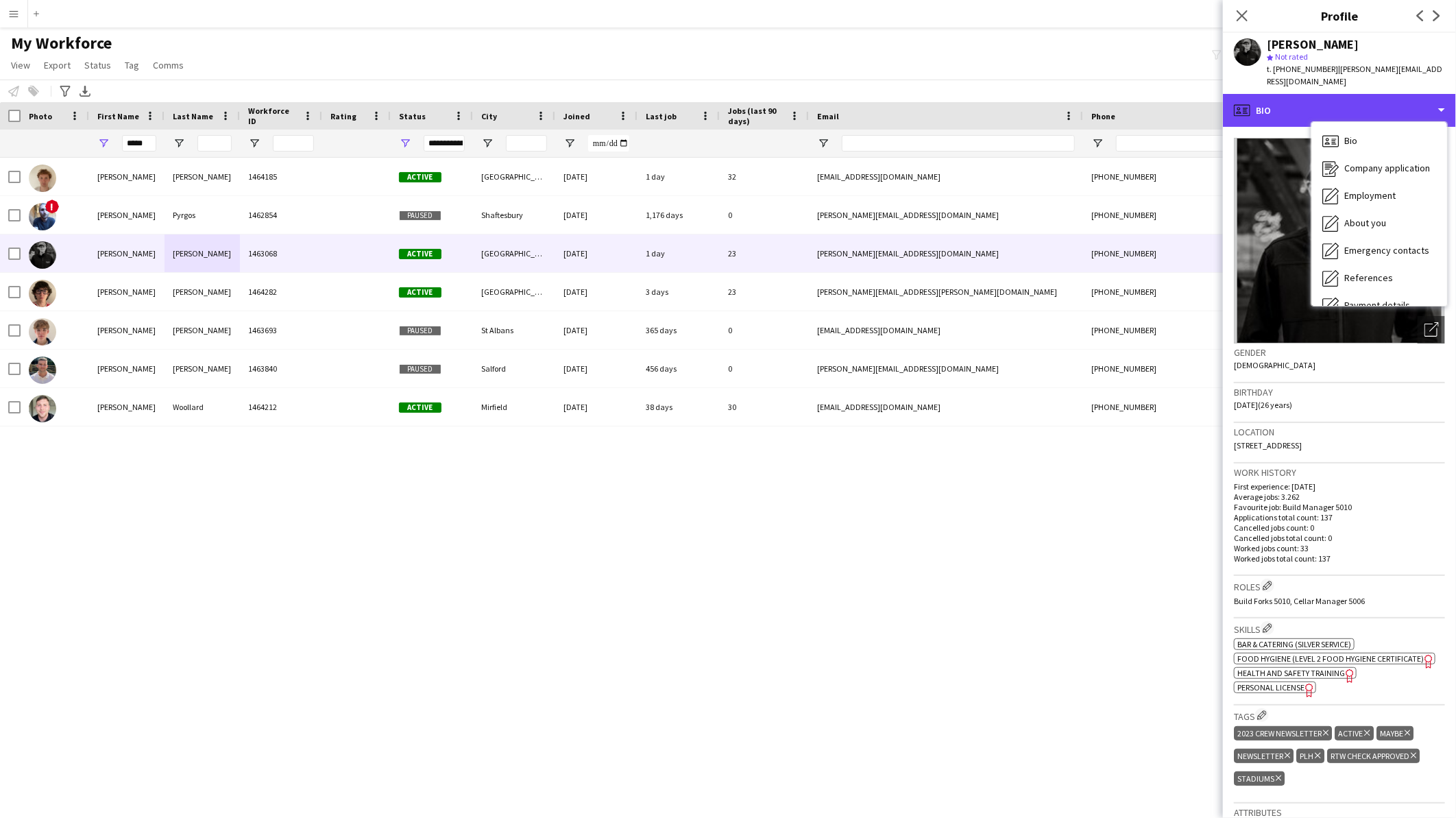
scroll to position [155, 0]
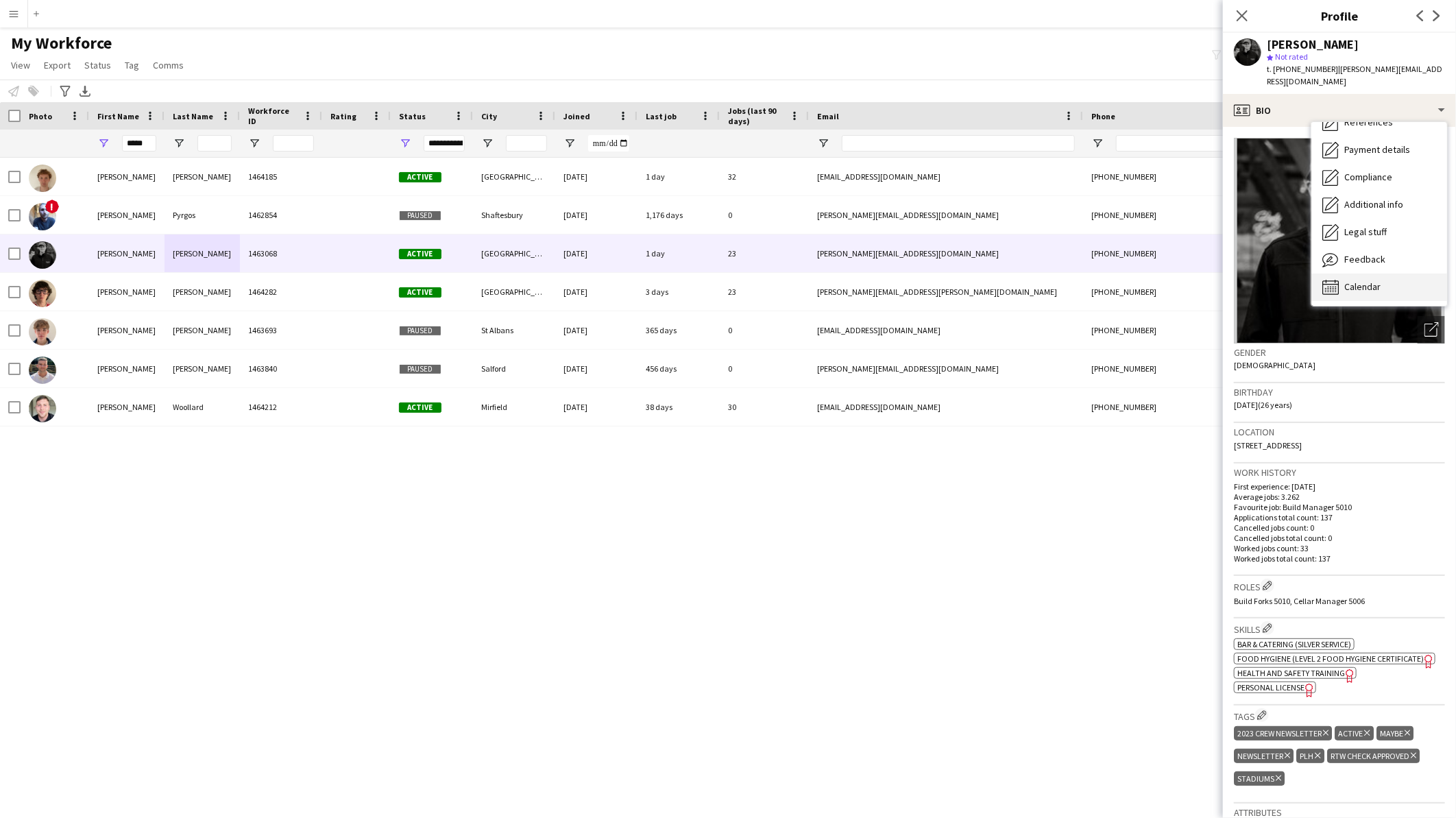
click at [1360, 281] on span "Calendar" at bounding box center [1362, 286] width 36 height 13
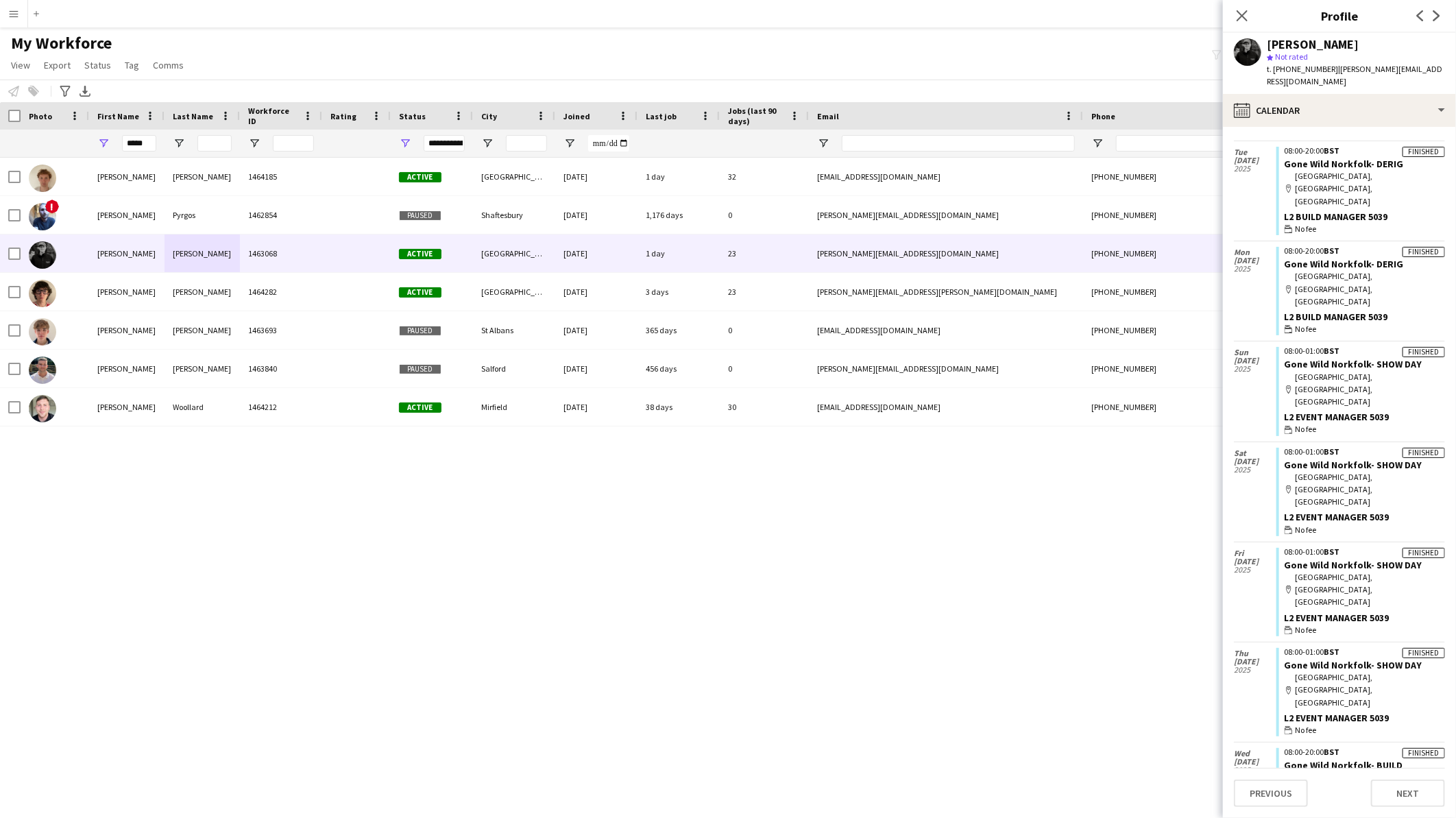
scroll to position [1067, 0]
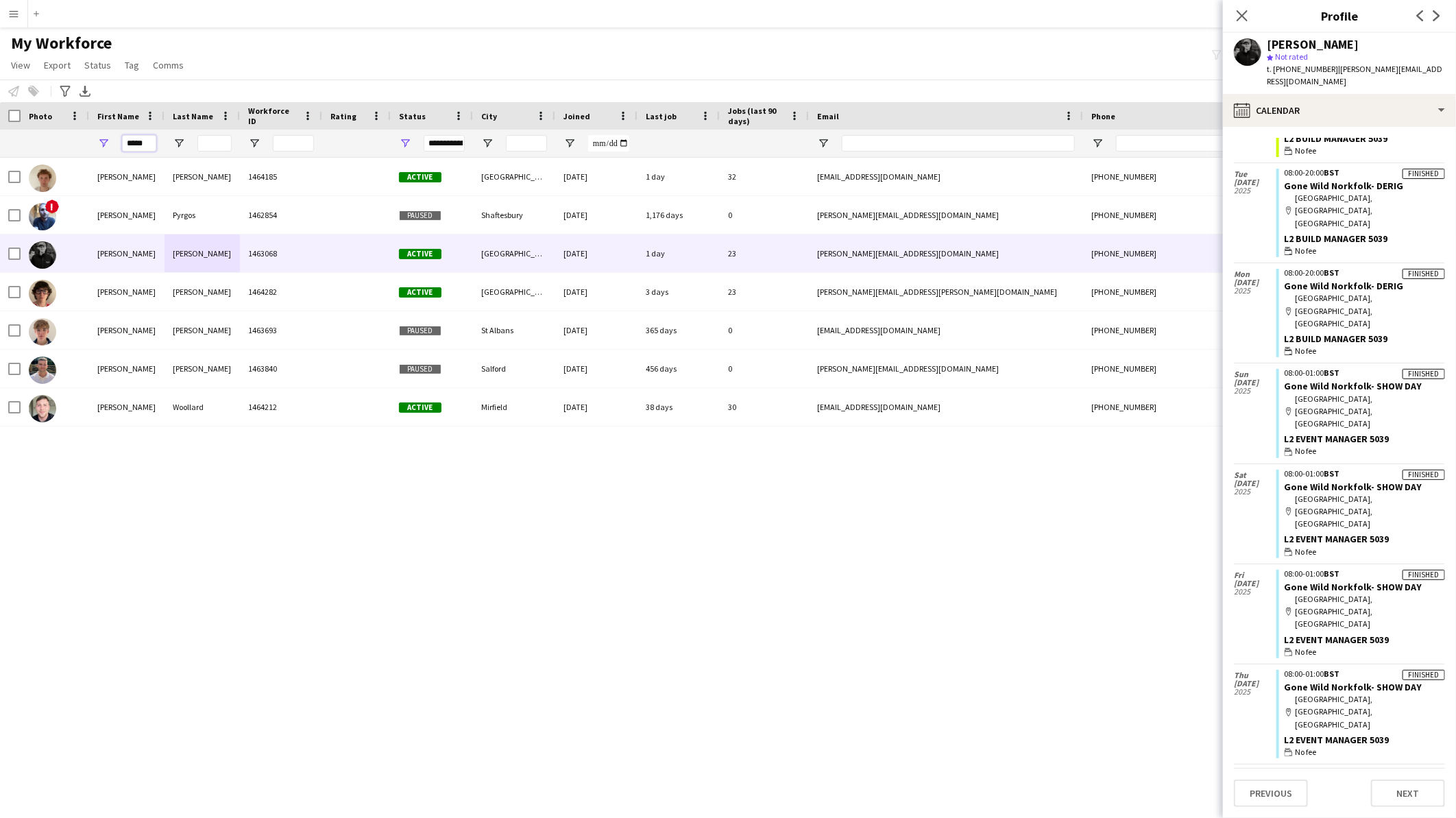
click at [134, 148] on input "*****" at bounding box center [139, 144] width 34 height 16
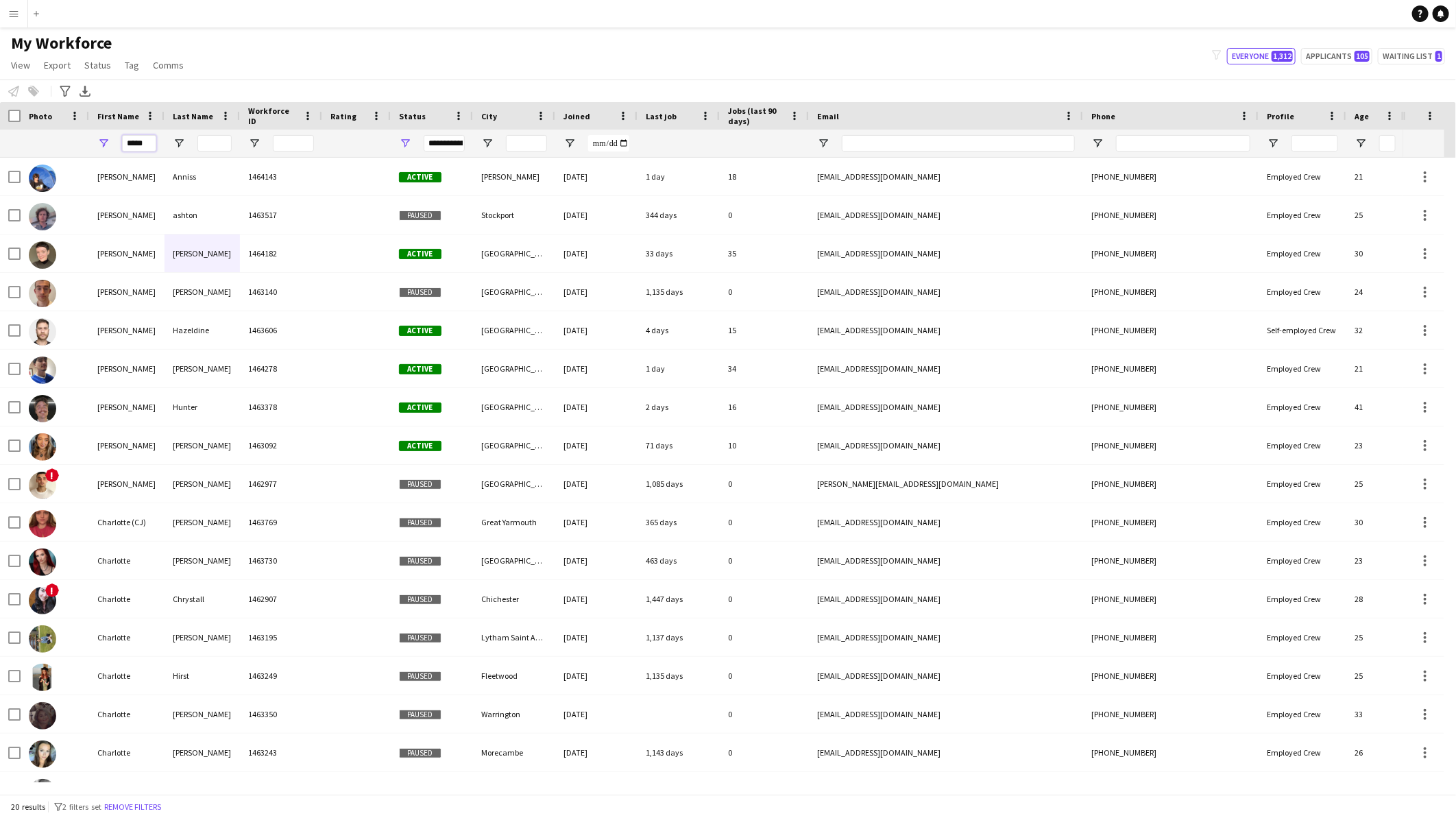
type input "*****"
click at [207, 135] on input "Last Name Filter Input" at bounding box center [215, 144] width 34 height 16
click at [214, 134] on div at bounding box center [215, 143] width 34 height 27
click at [215, 143] on input "Last Name Filter Input" at bounding box center [215, 144] width 34 height 16
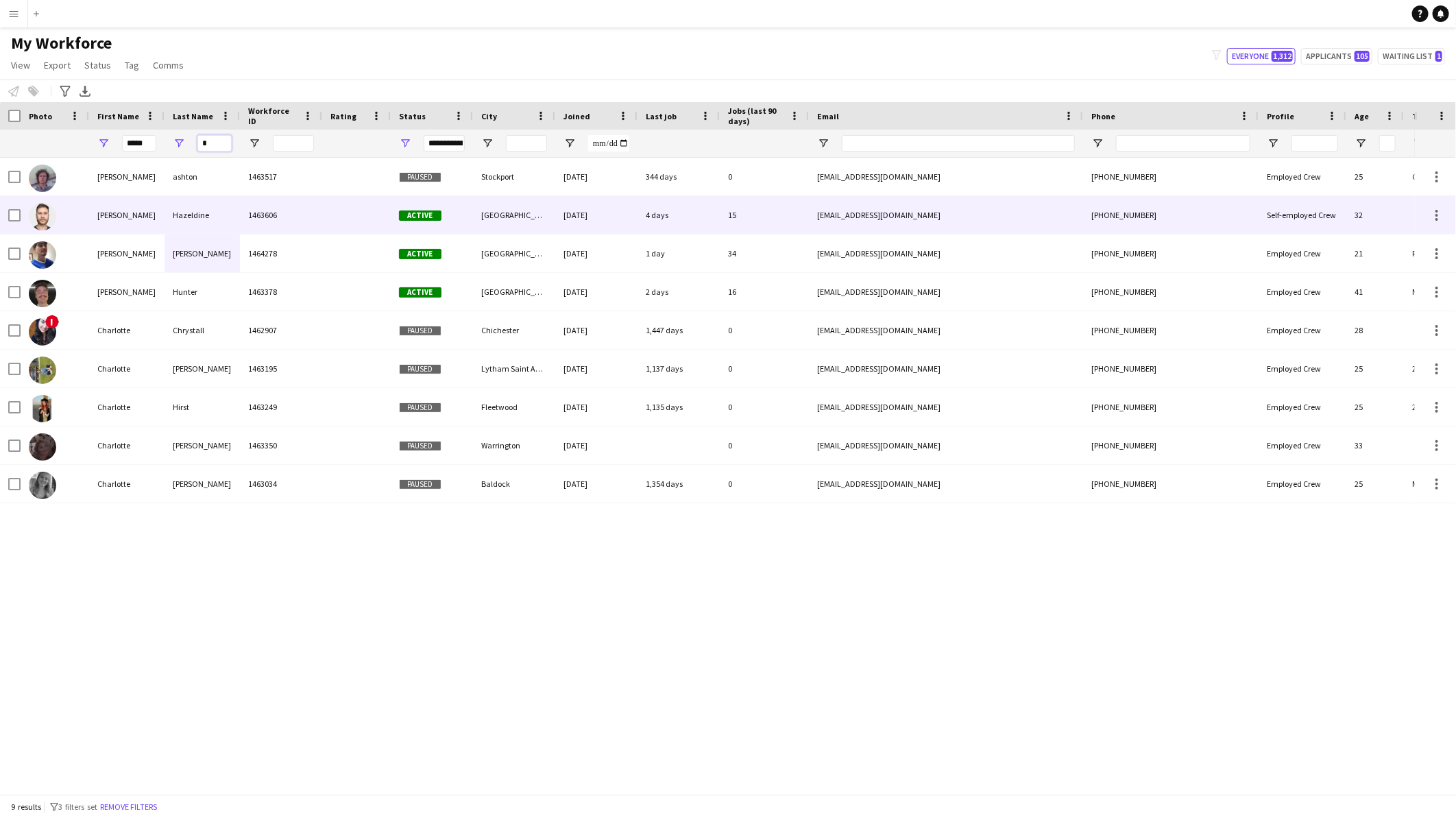
type input "*"
click at [209, 227] on div "Hazeldine" at bounding box center [202, 215] width 75 height 38
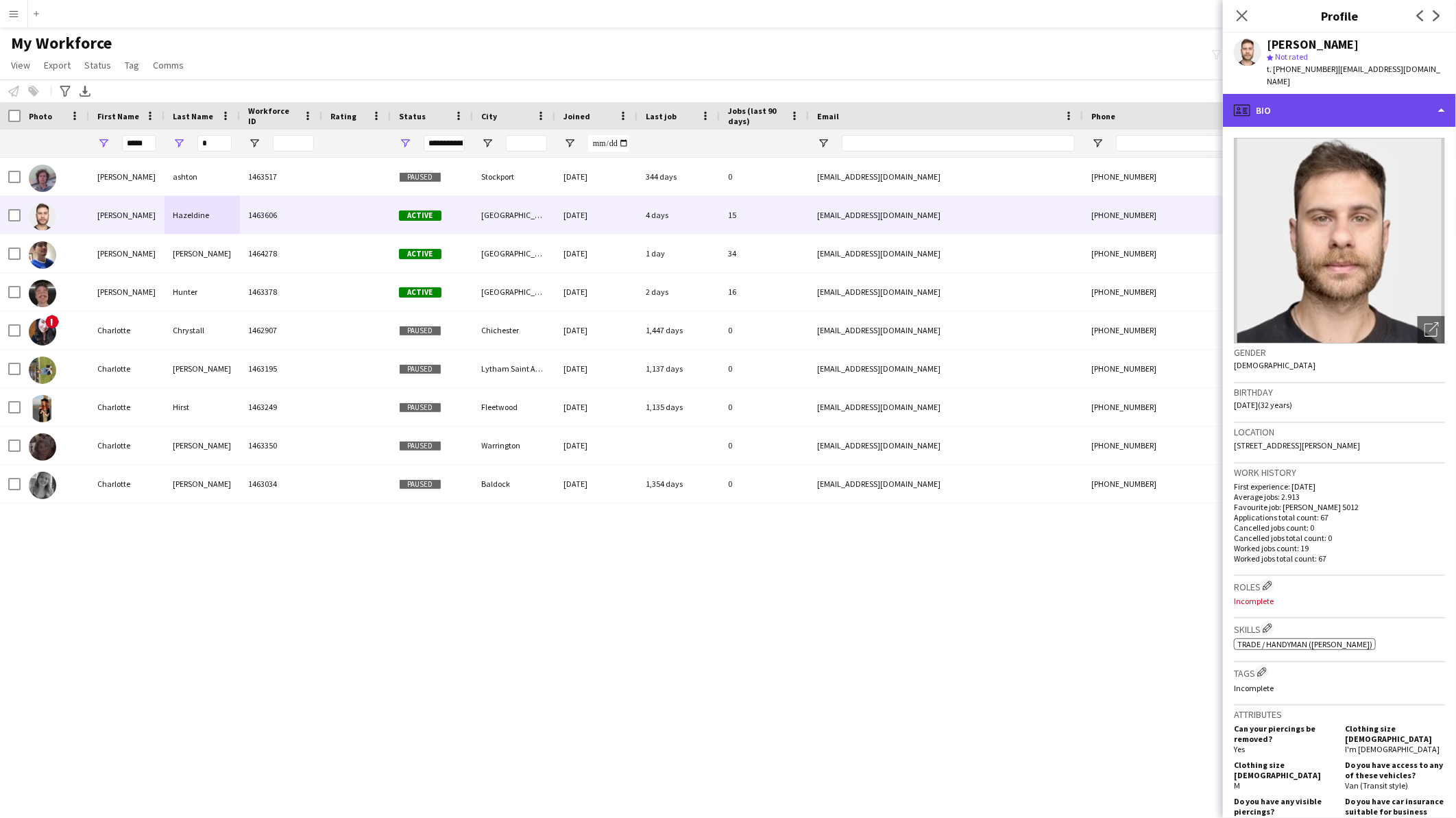
click at [1352, 100] on div "profile Bio" at bounding box center [1339, 110] width 233 height 33
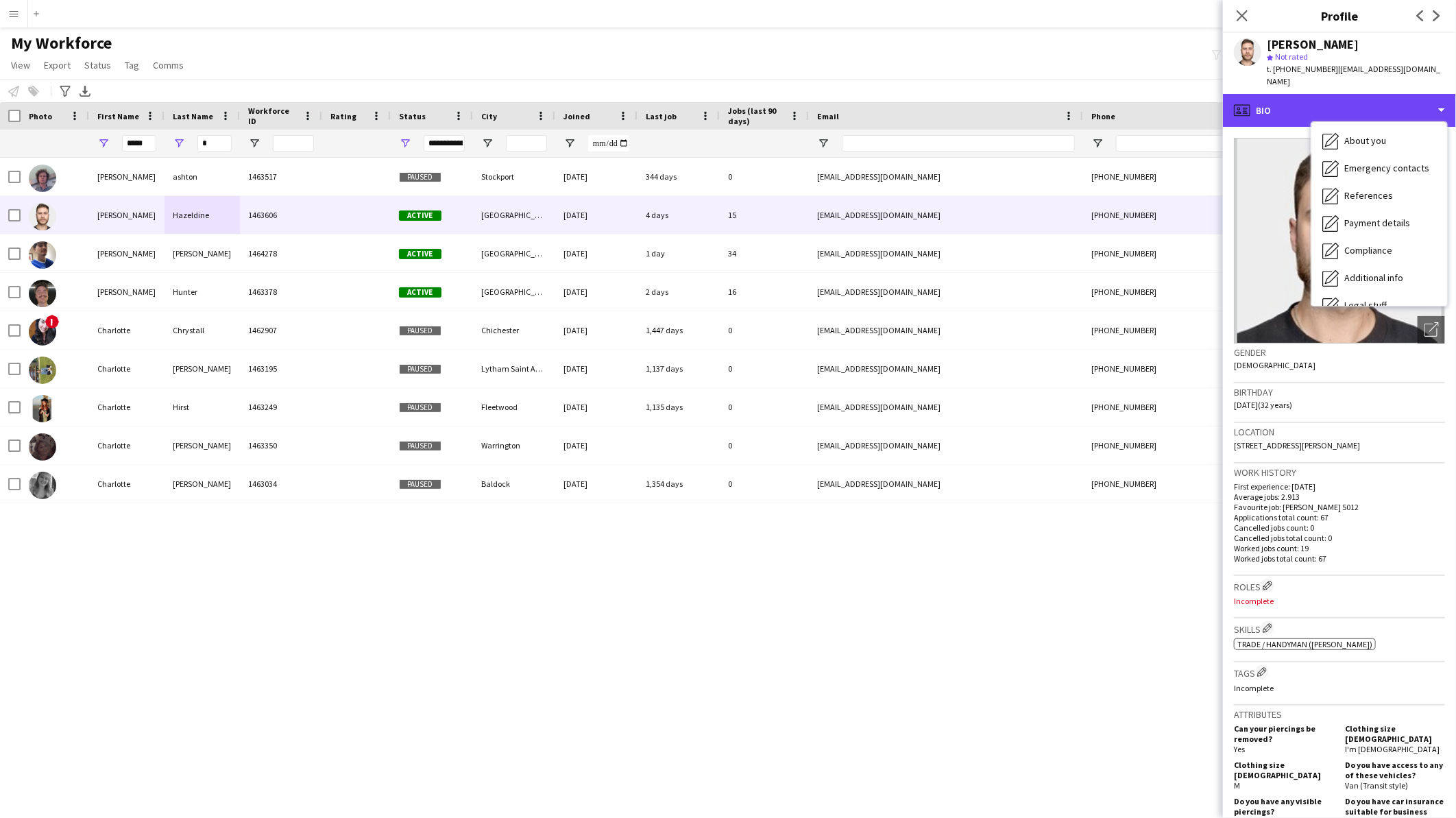
scroll to position [155, 0]
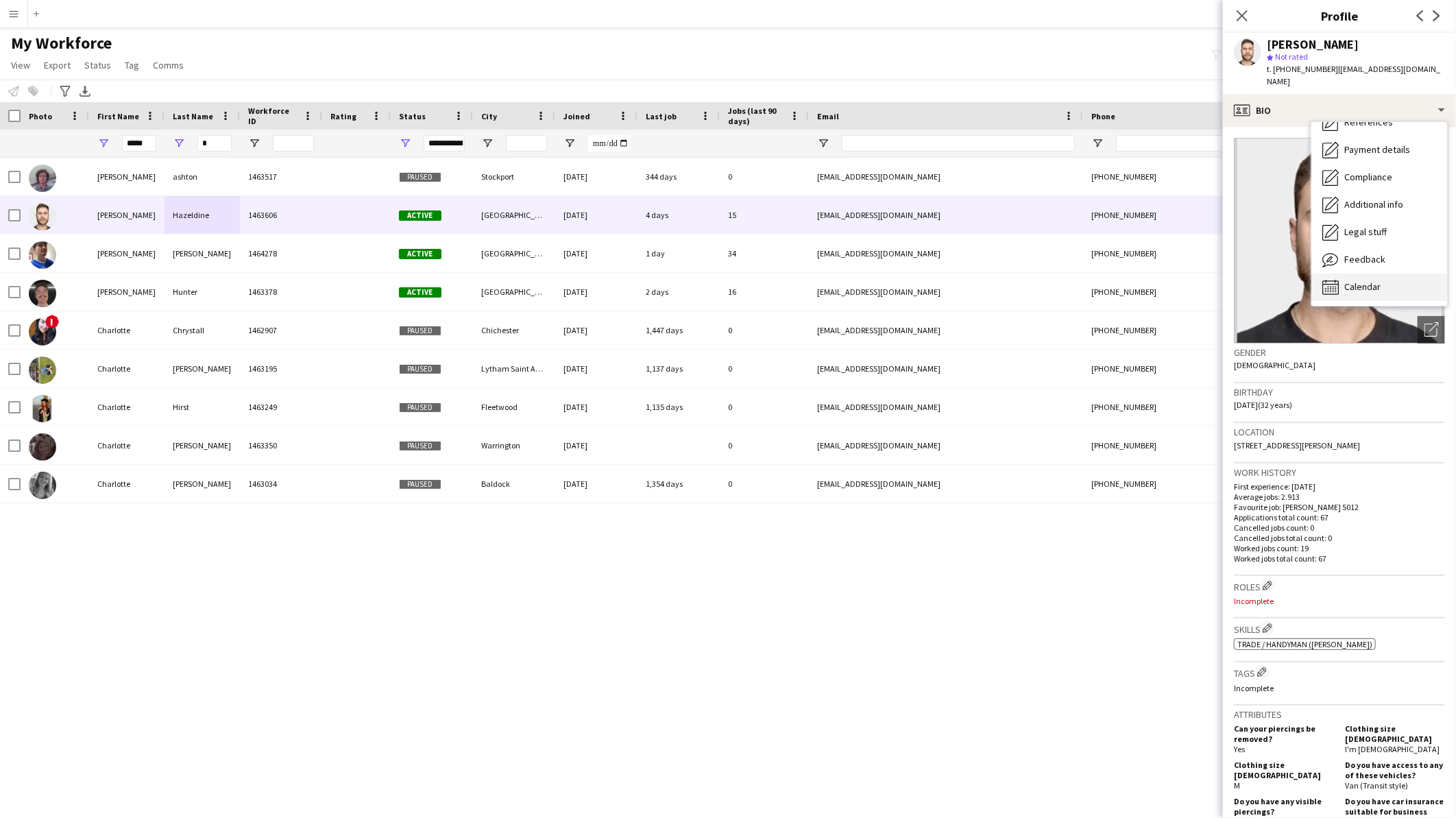
click at [1348, 281] on span "Calendar" at bounding box center [1362, 286] width 36 height 13
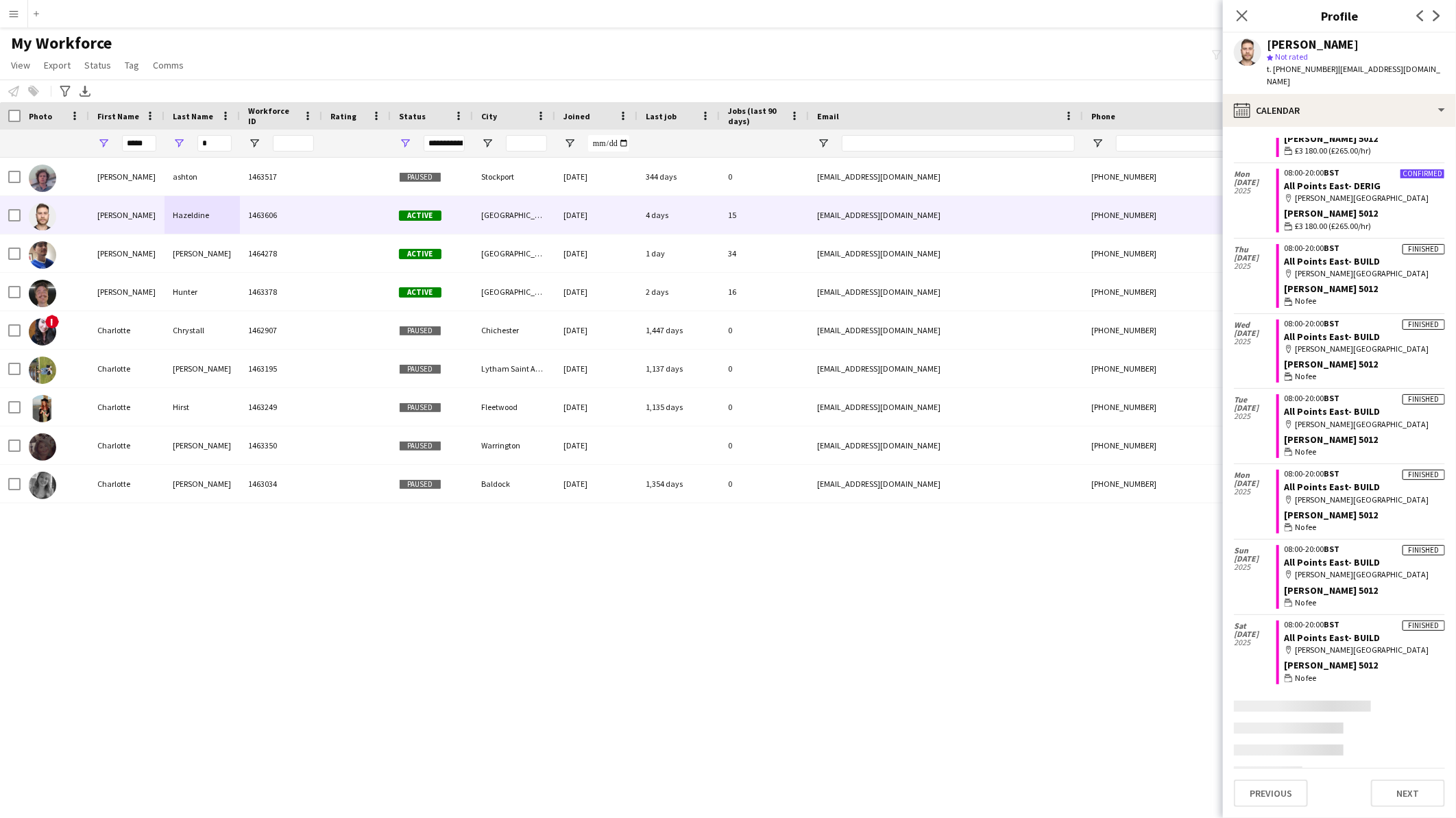
scroll to position [244, 0]
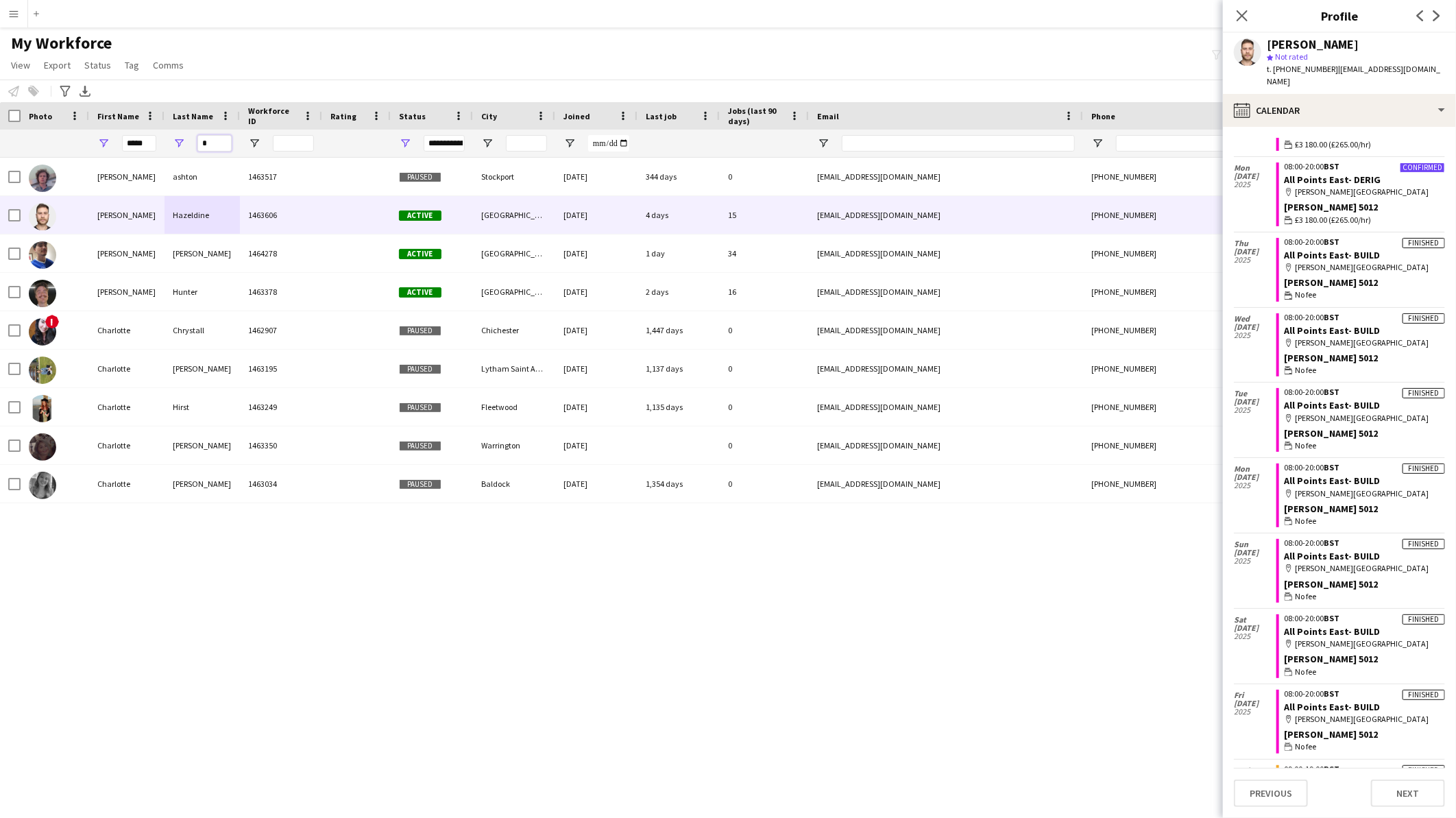
drag, startPoint x: 218, startPoint y: 139, endPoint x: 192, endPoint y: 137, distance: 26.1
click at [192, 137] on div "*" at bounding box center [202, 143] width 75 height 27
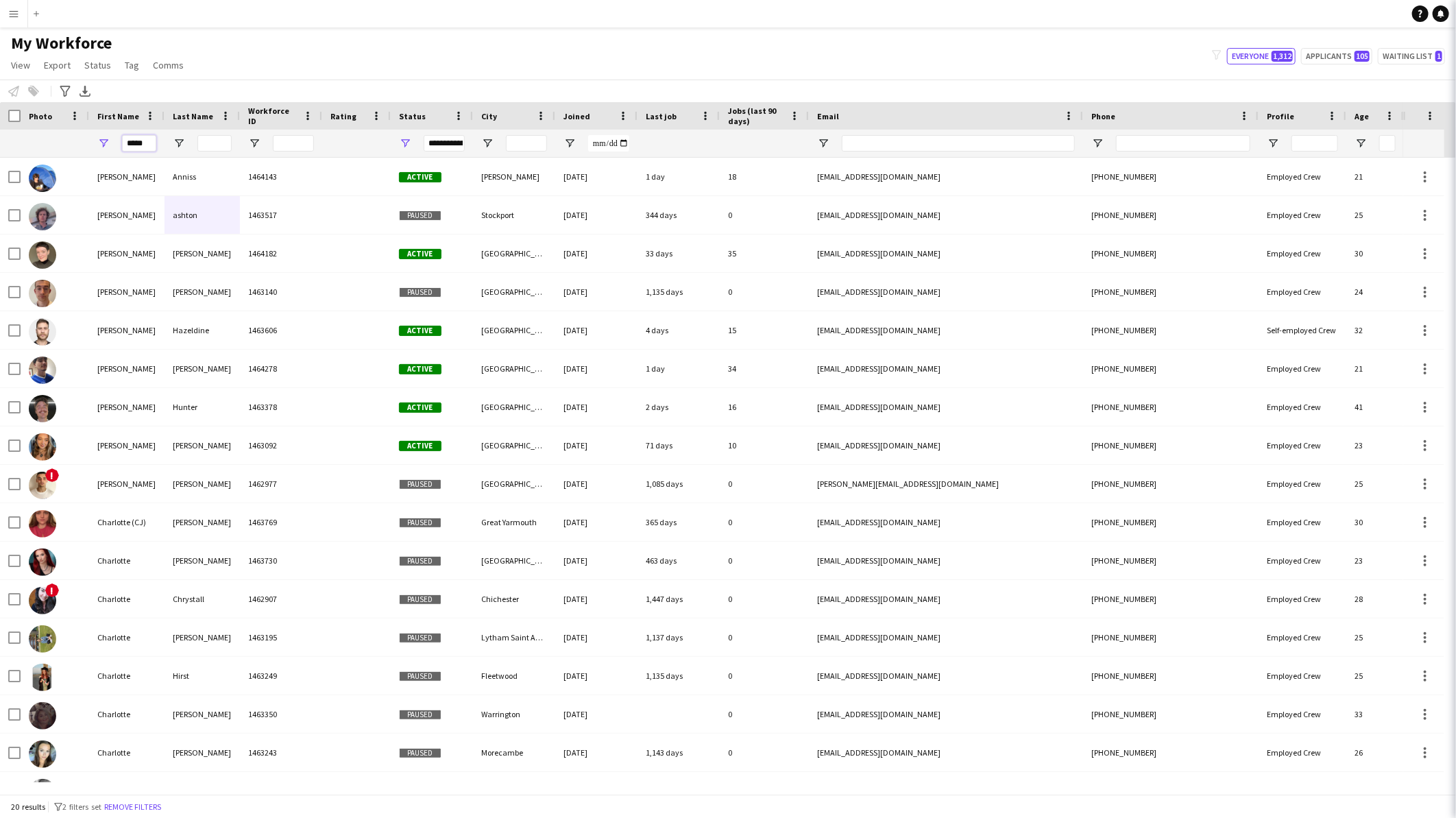
click at [134, 150] on input "*****" at bounding box center [139, 144] width 34 height 16
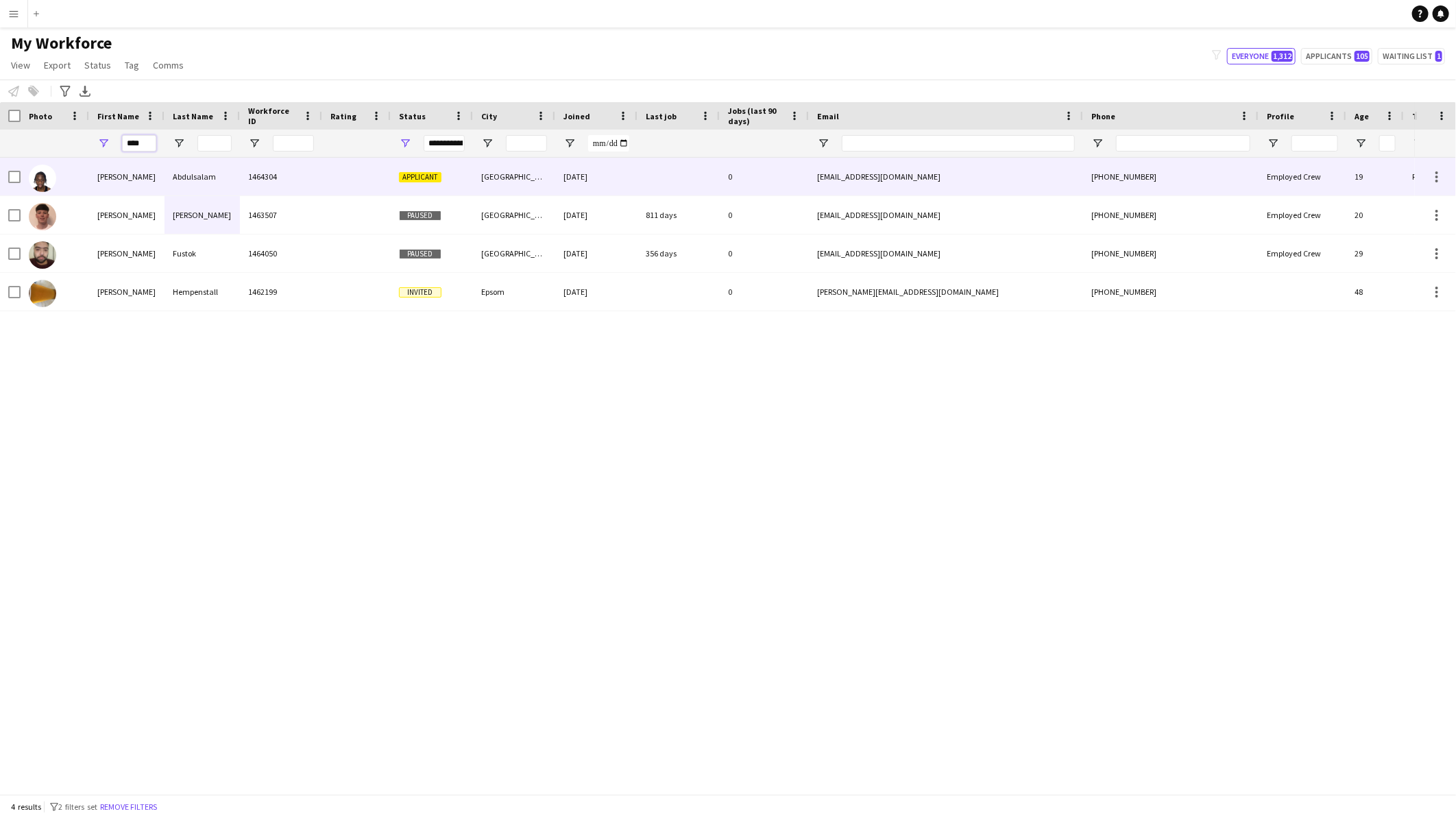
type input "****"
click at [213, 172] on div "Abdulsalam" at bounding box center [202, 176] width 75 height 38
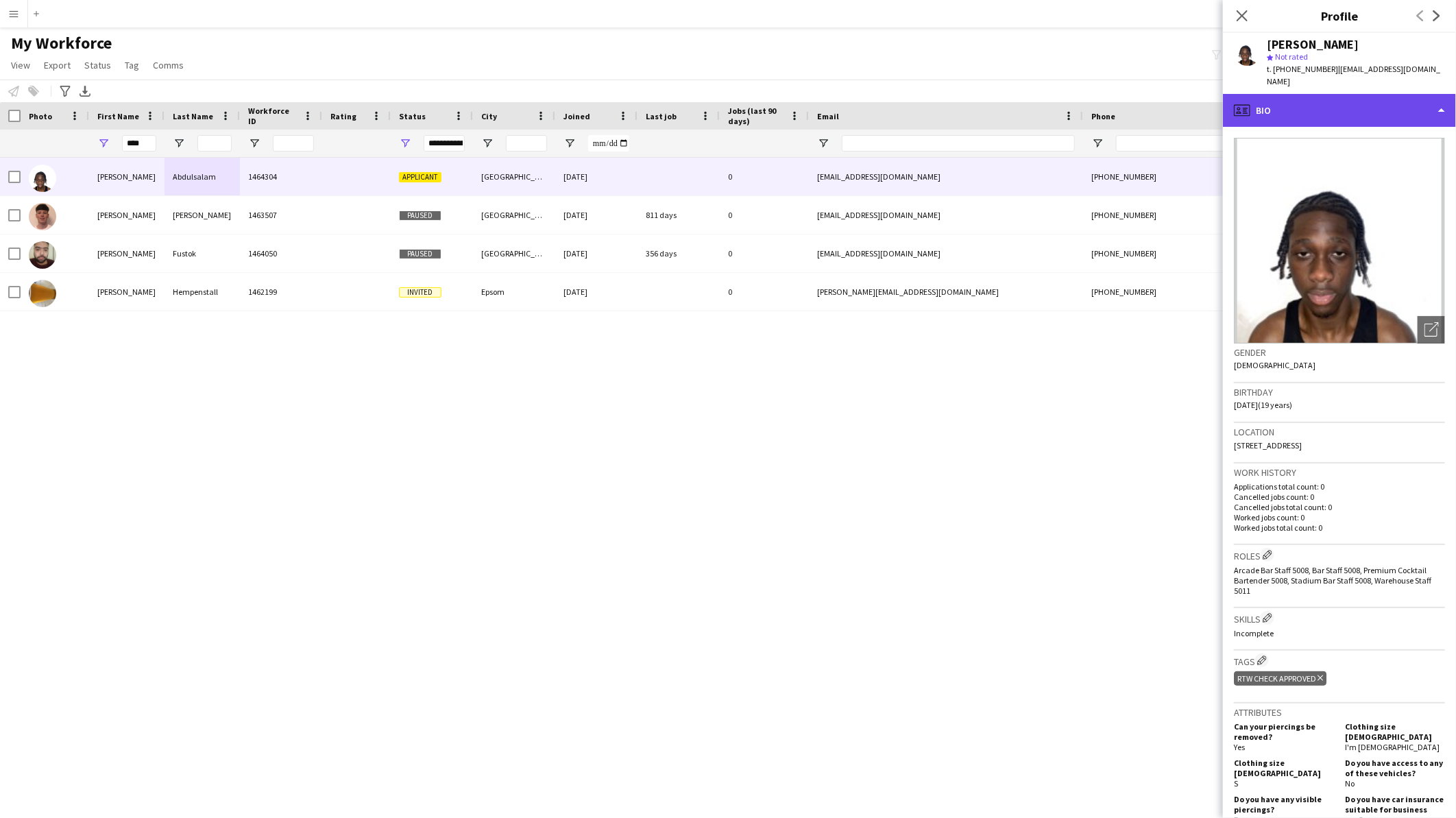
click at [1293, 101] on div "profile Bio" at bounding box center [1339, 110] width 233 height 33
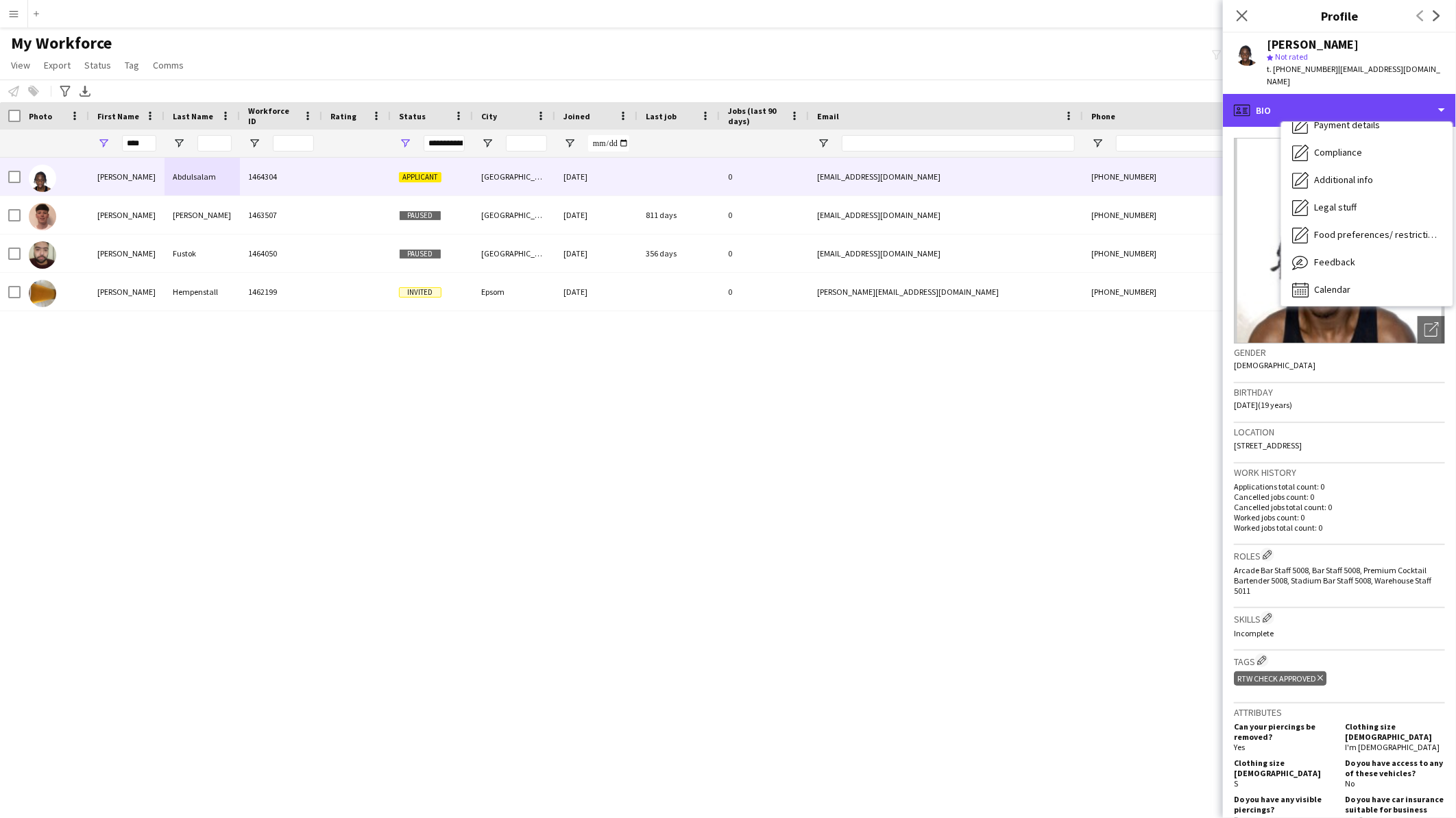
scroll to position [182, 0]
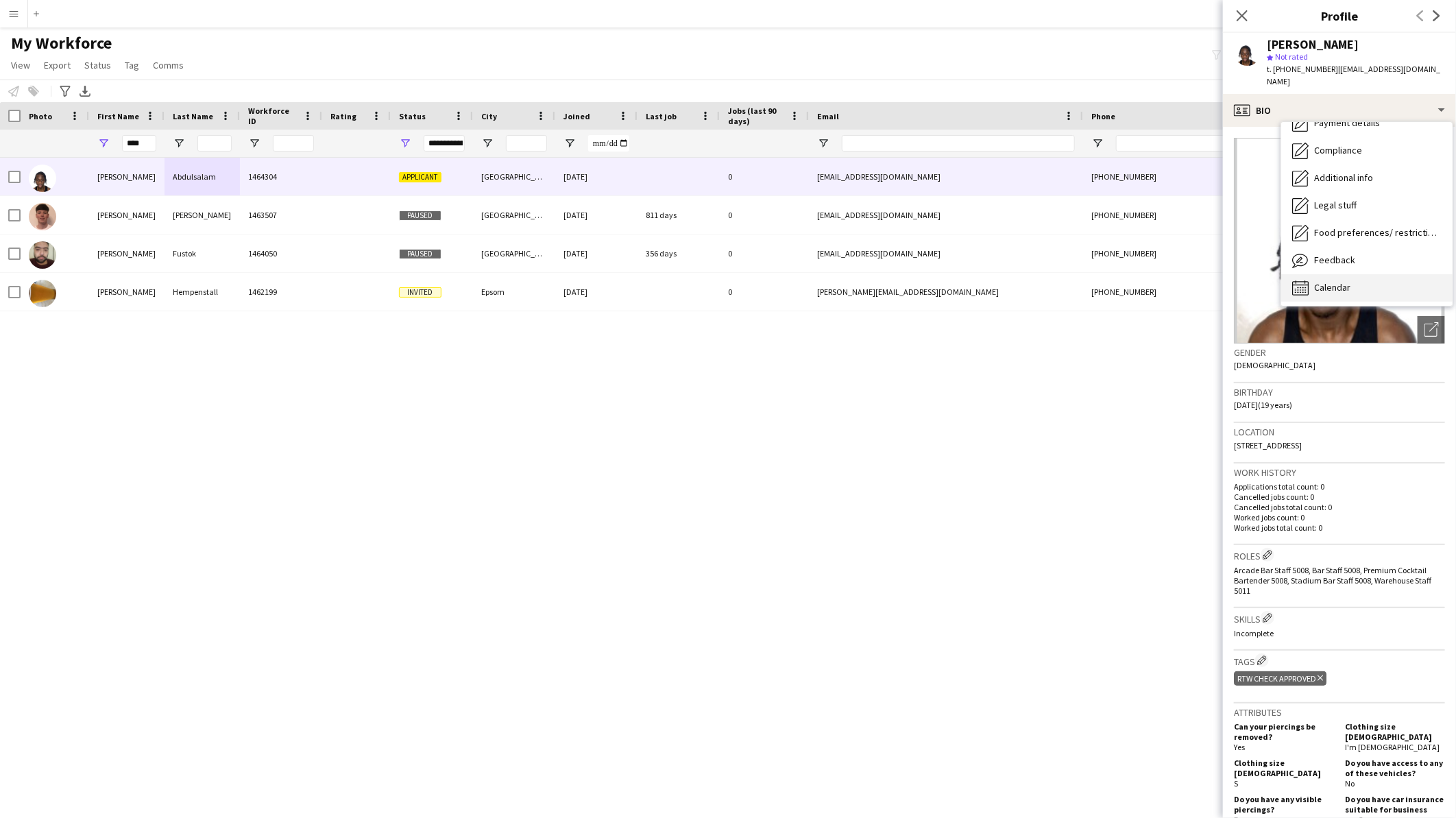
click at [1332, 281] on span "Calendar" at bounding box center [1332, 287] width 36 height 13
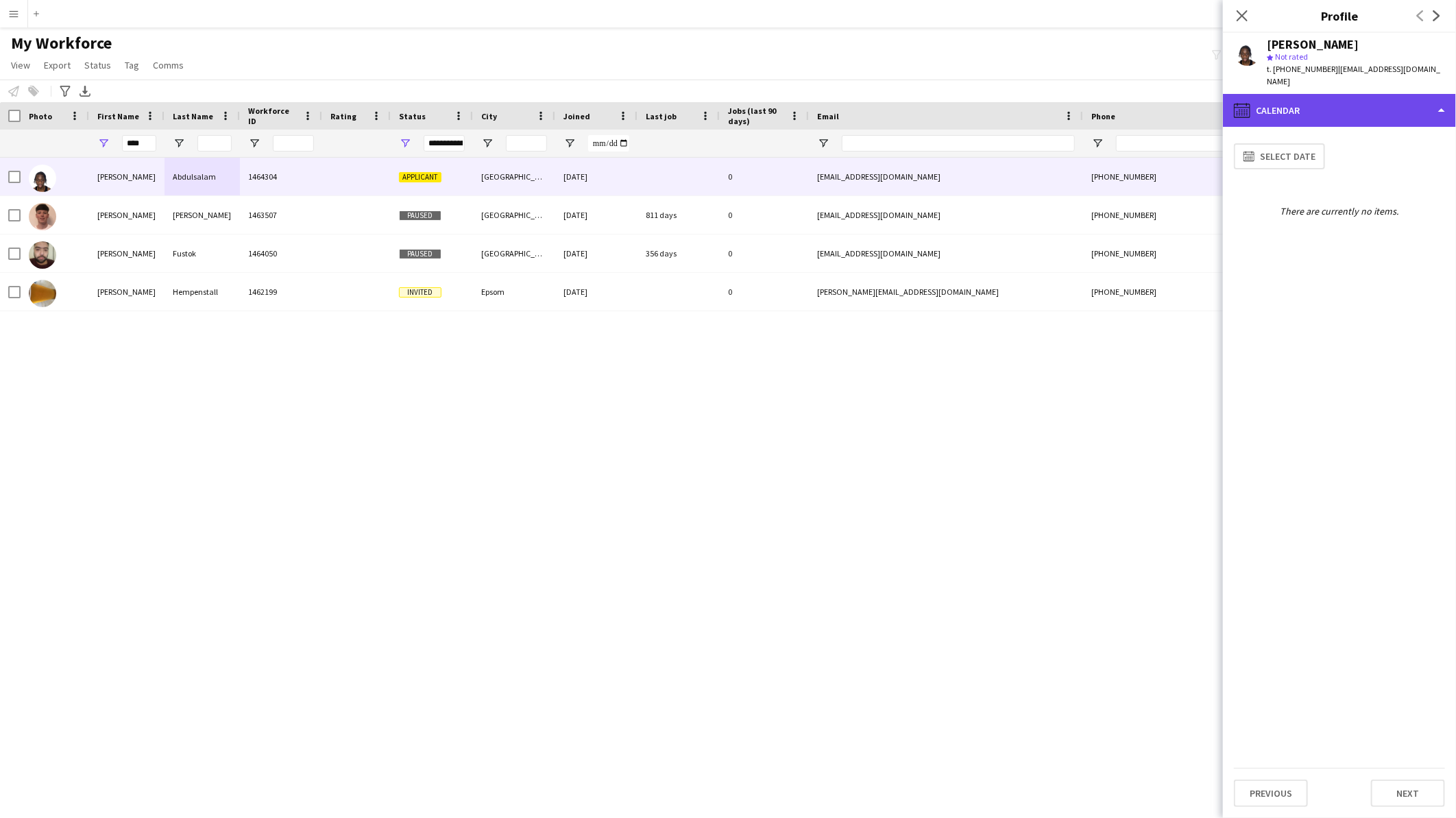
click at [1293, 94] on div "calendar-full Calendar" at bounding box center [1339, 110] width 233 height 33
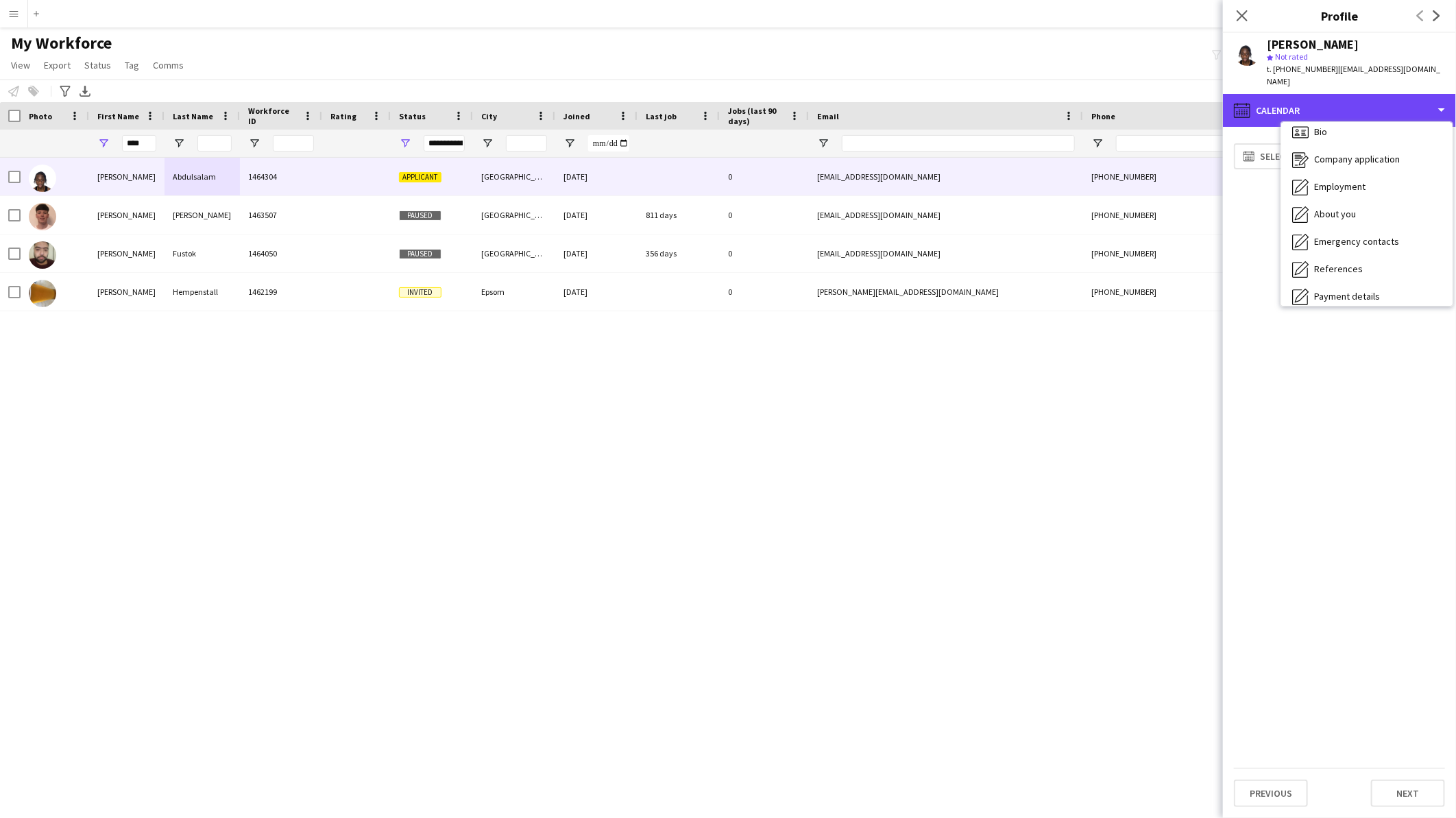
scroll to position [0, 0]
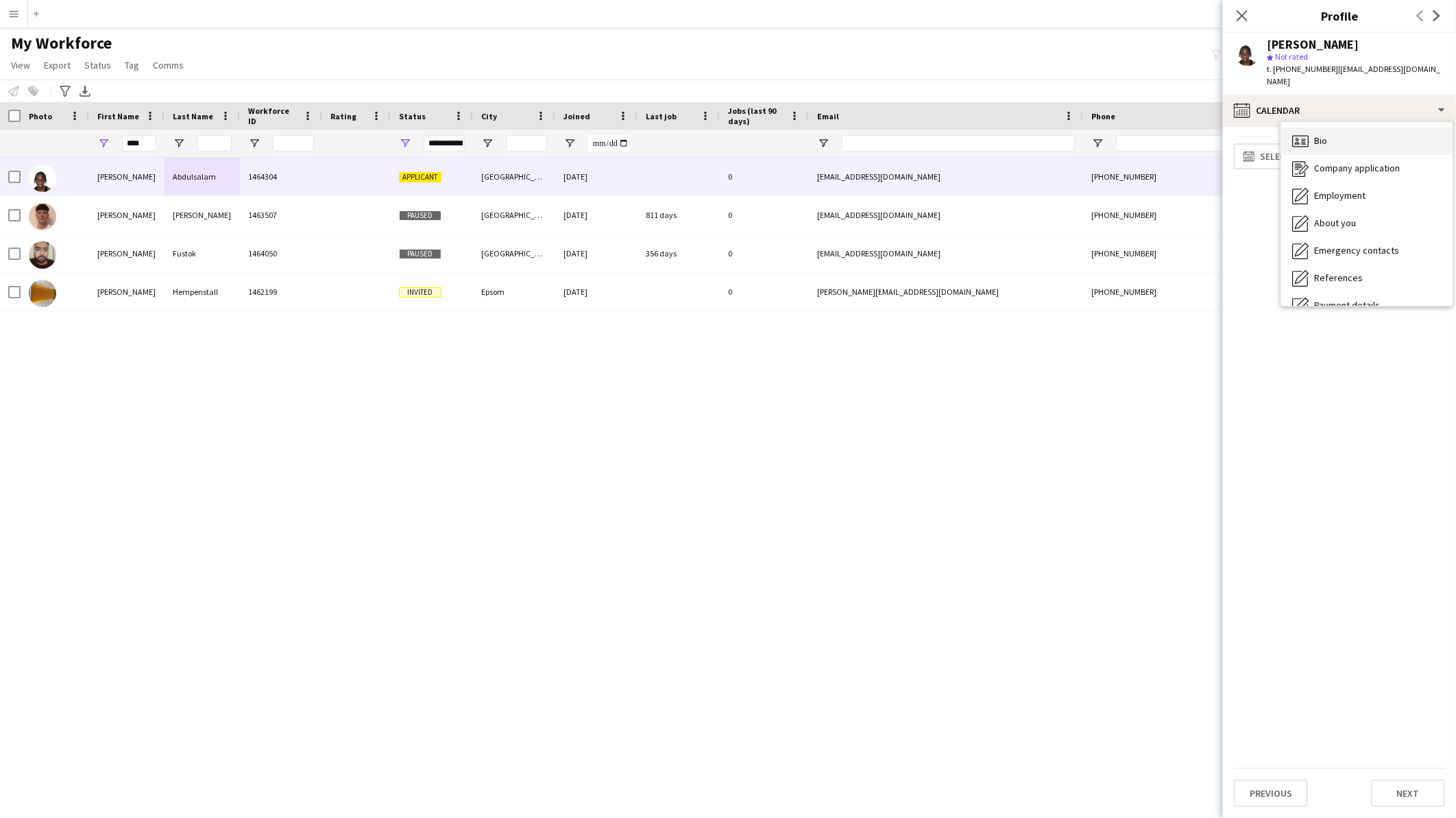
click at [1361, 127] on div "Bio Bio" at bounding box center [1367, 141] width 172 height 27
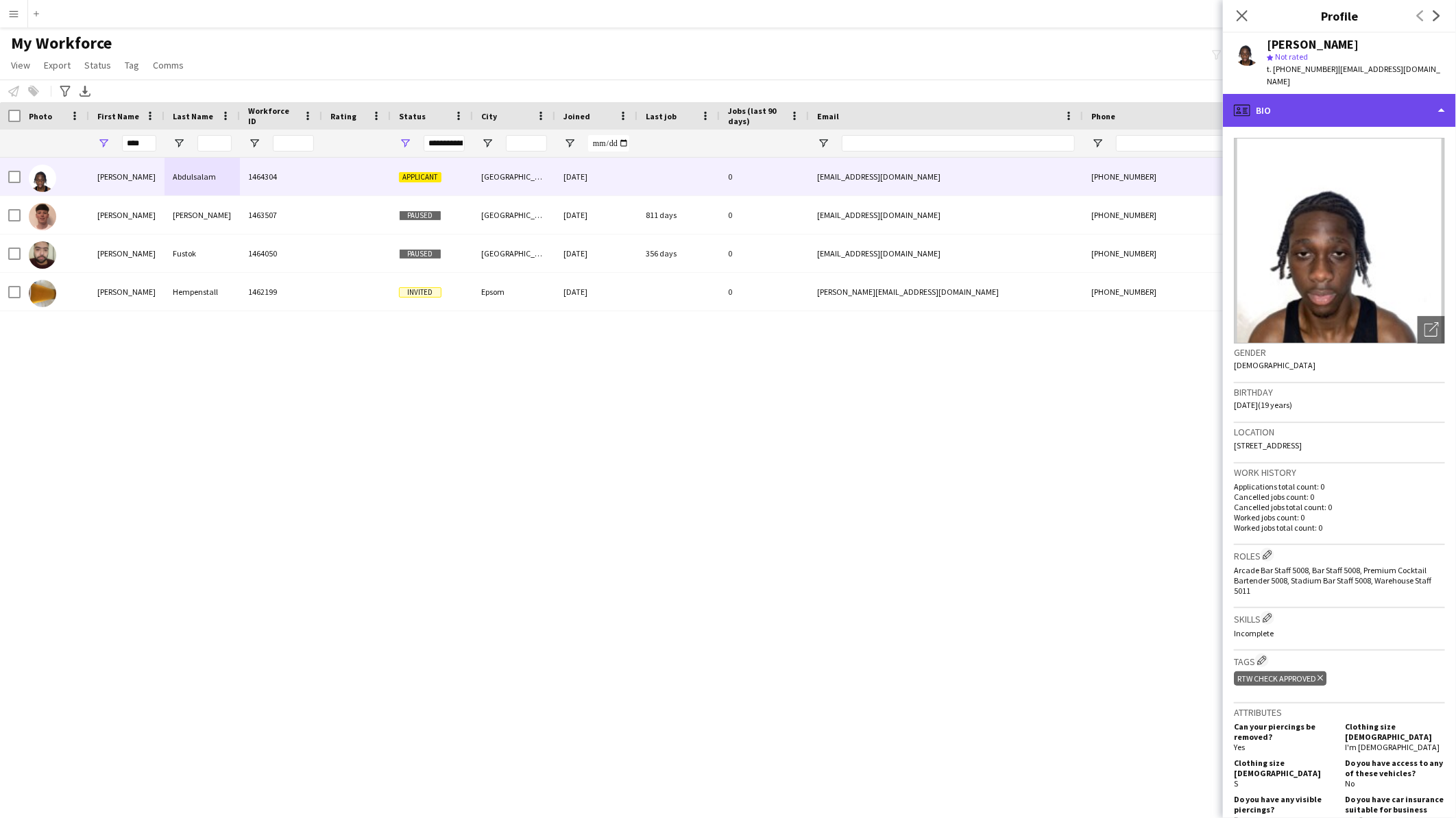
click at [1348, 105] on div "profile Bio" at bounding box center [1339, 110] width 233 height 33
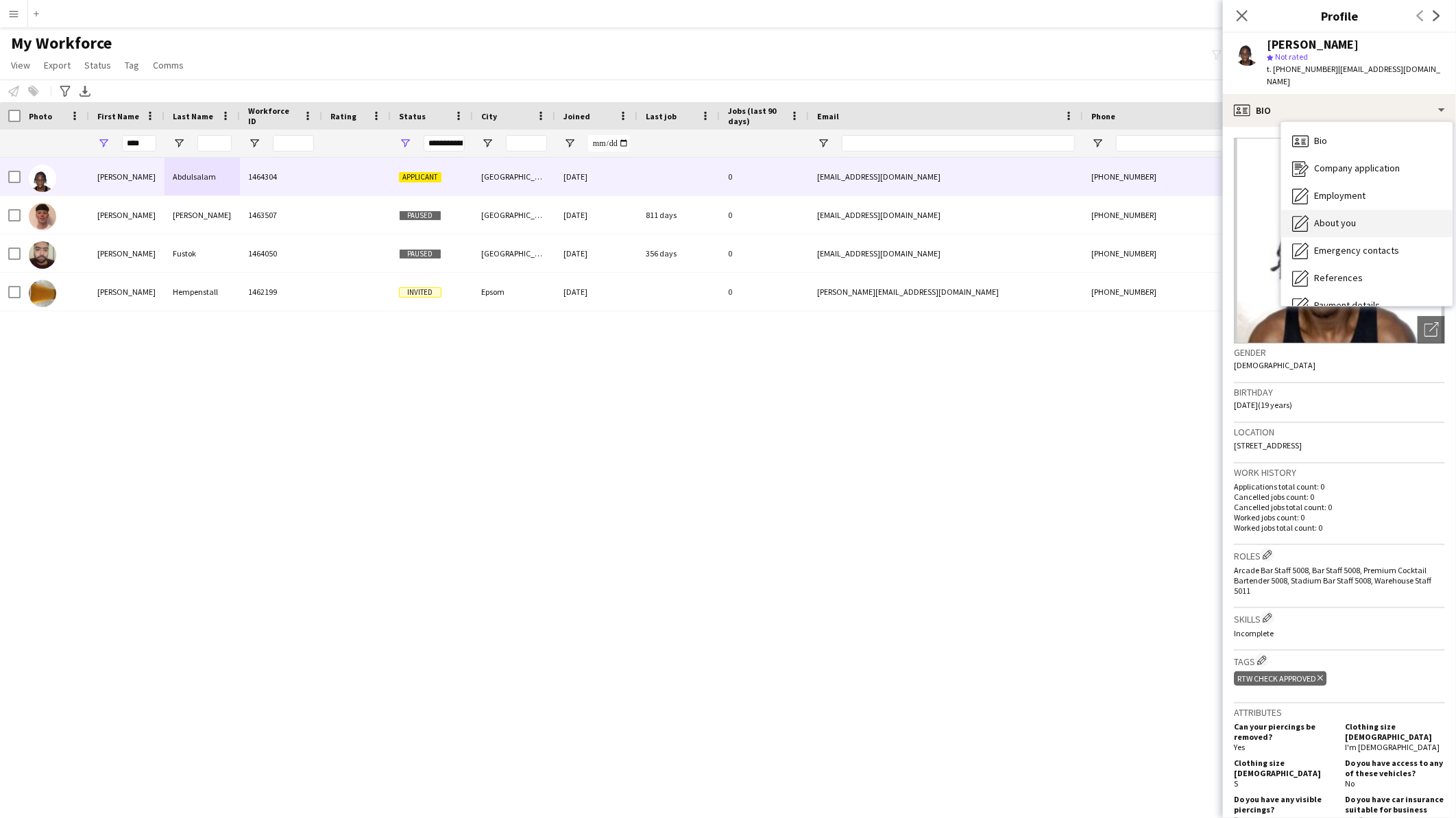
click at [1348, 210] on div "About you About you" at bounding box center [1367, 224] width 172 height 27
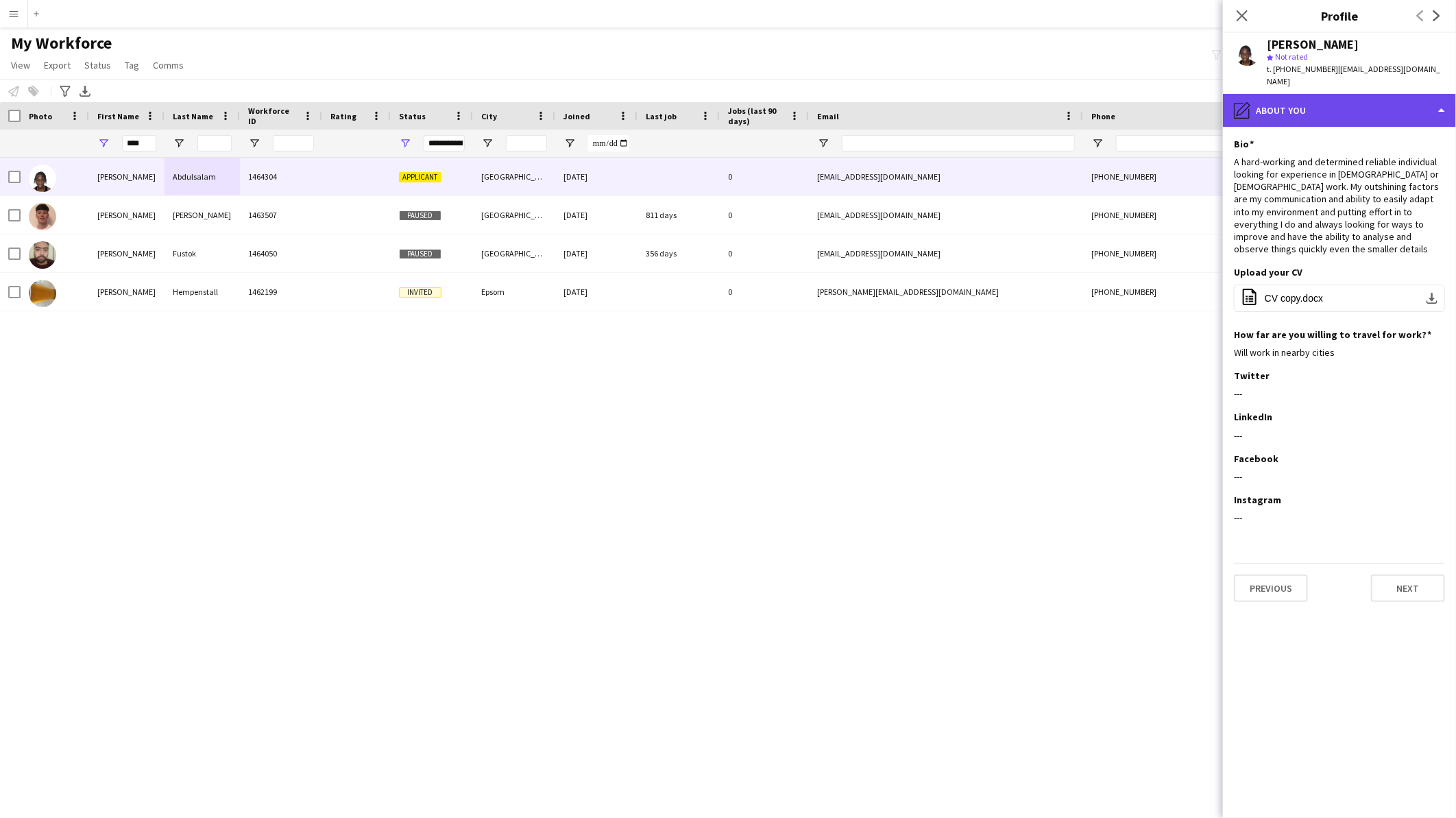
click at [1348, 94] on div "pencil4 About you" at bounding box center [1339, 110] width 233 height 33
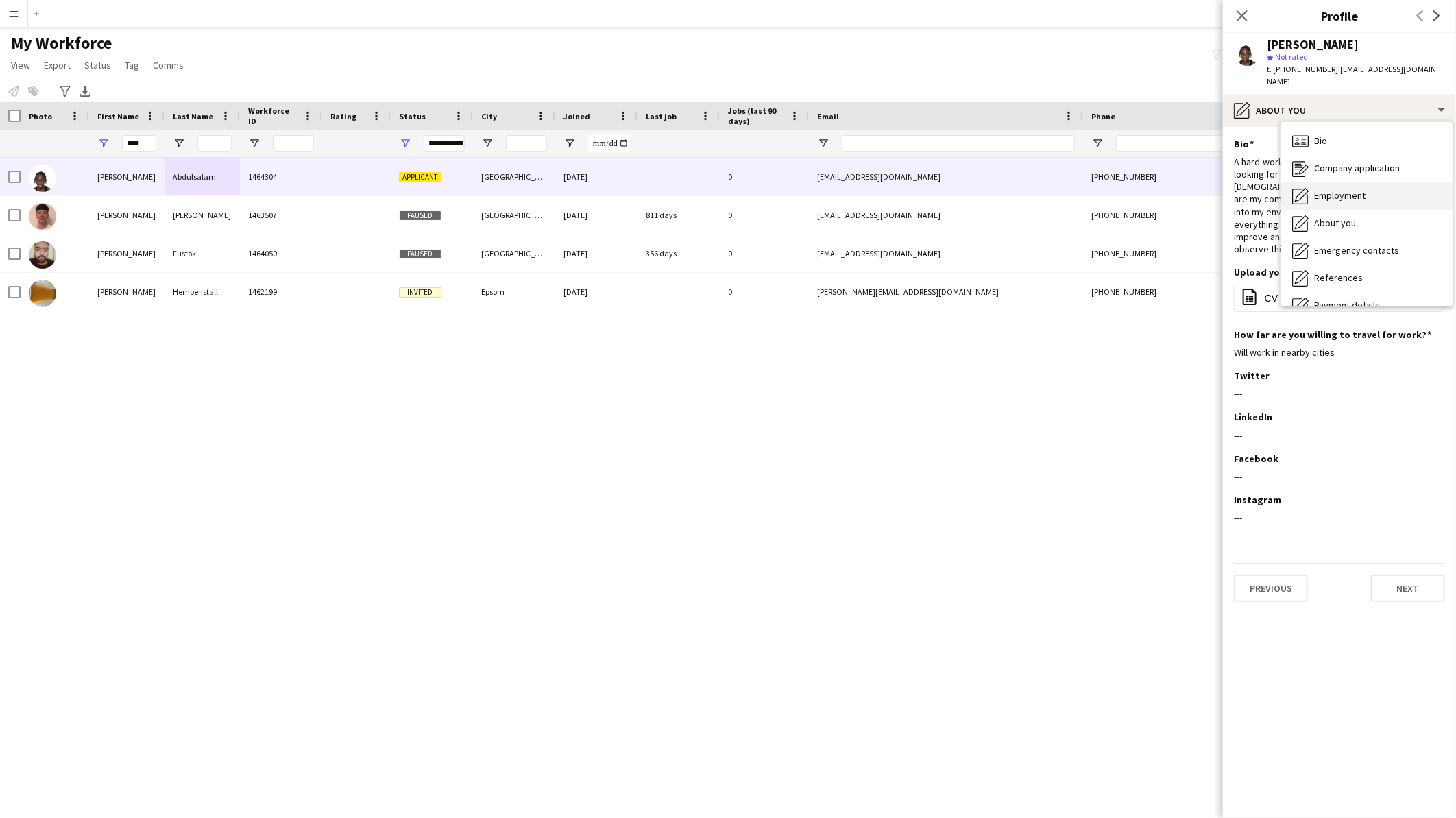
click at [1358, 182] on div "Employment Employment" at bounding box center [1367, 195] width 172 height 27
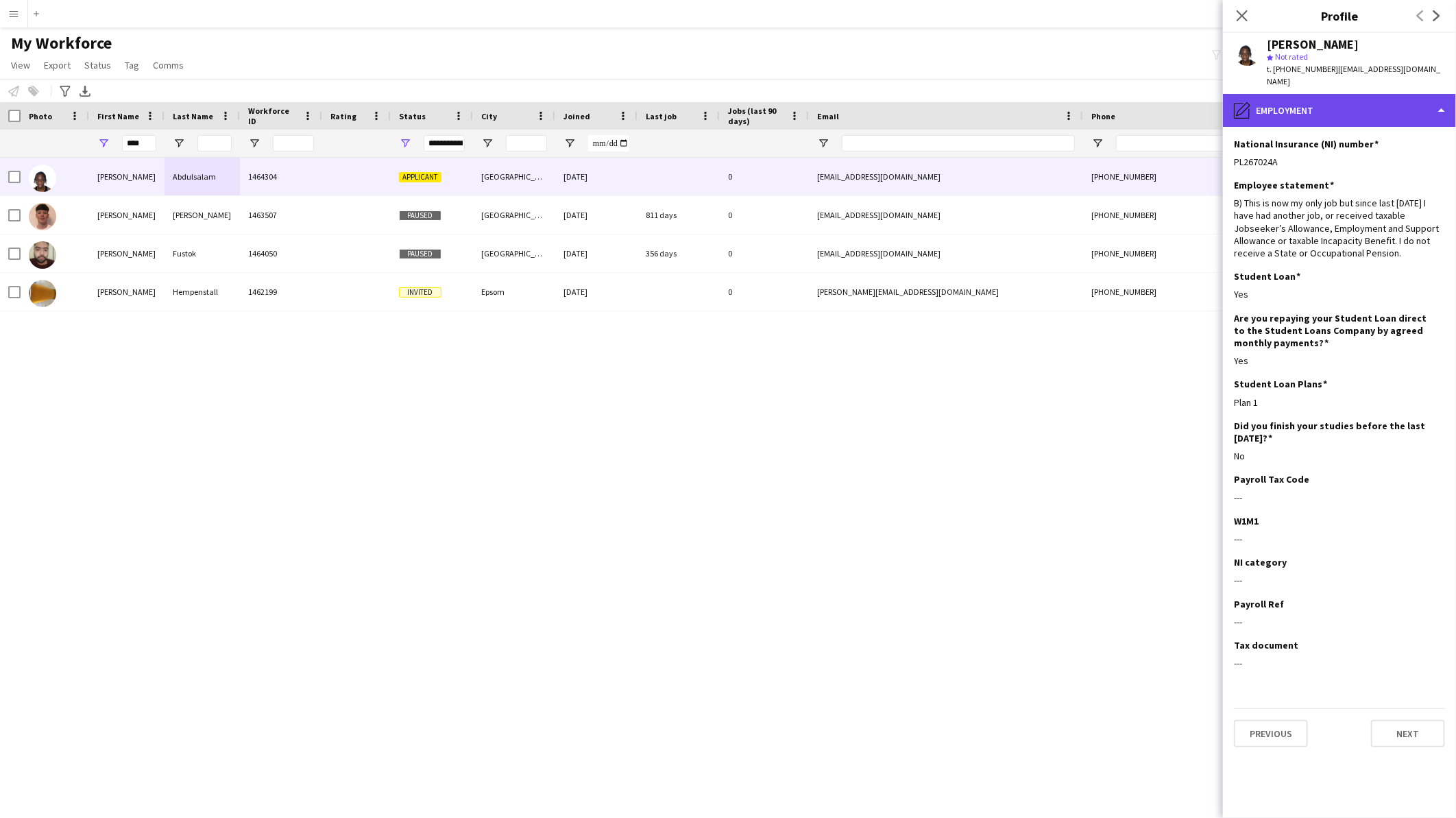
click at [1358, 96] on div "pencil4 Employment" at bounding box center [1339, 110] width 233 height 33
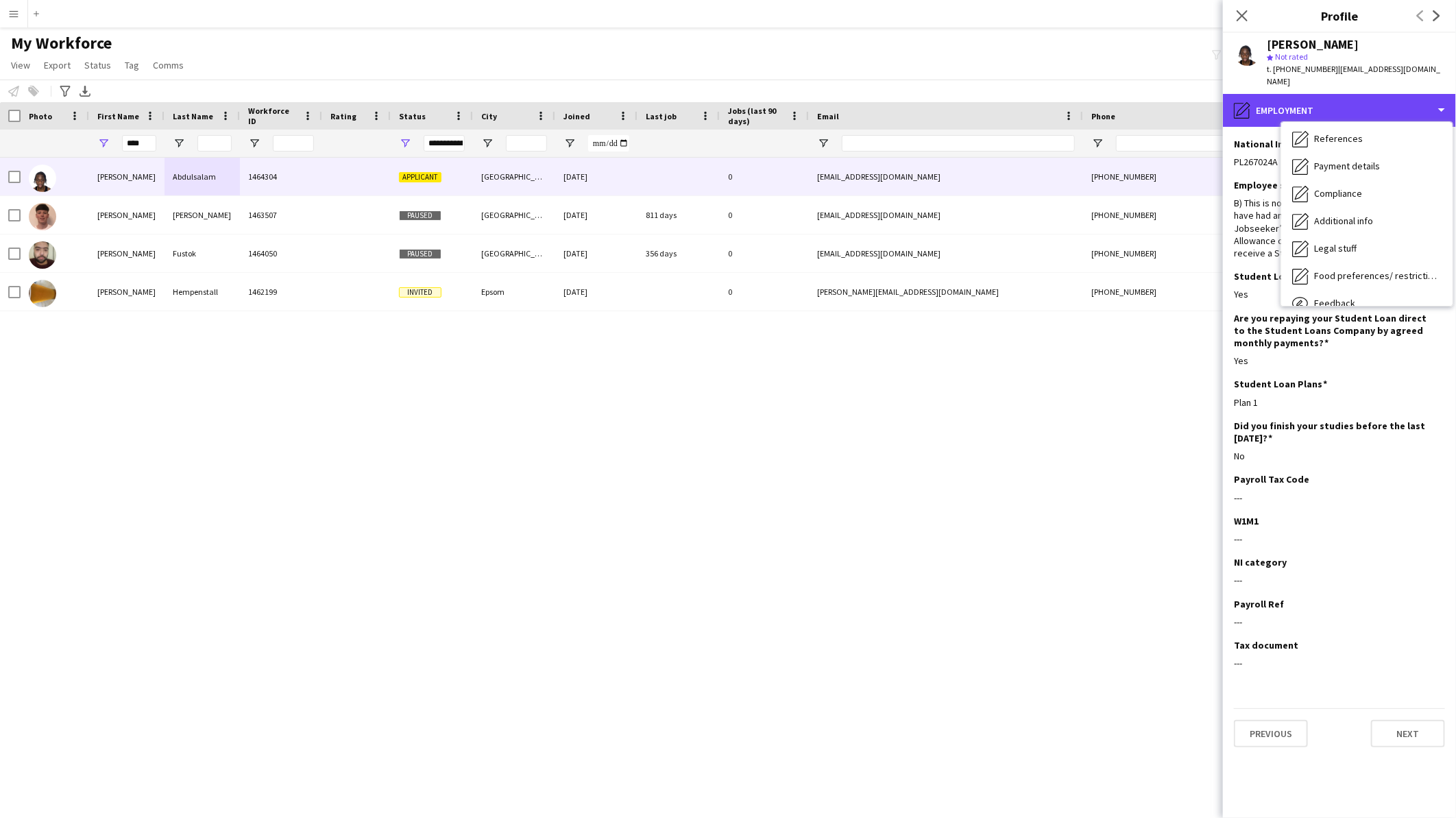
scroll to position [152, 0]
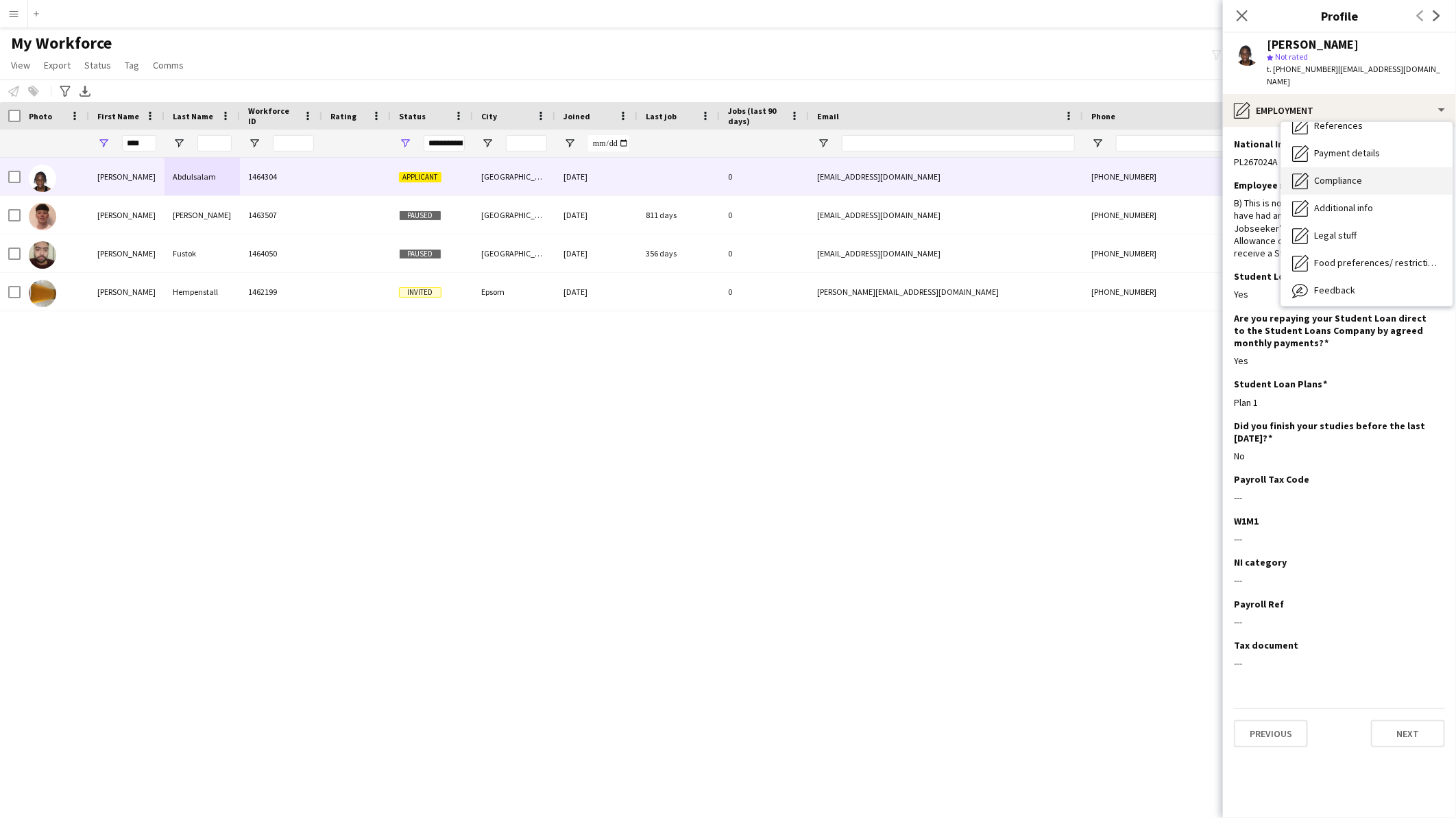
click at [1375, 167] on div "Compliance Compliance" at bounding box center [1367, 181] width 172 height 27
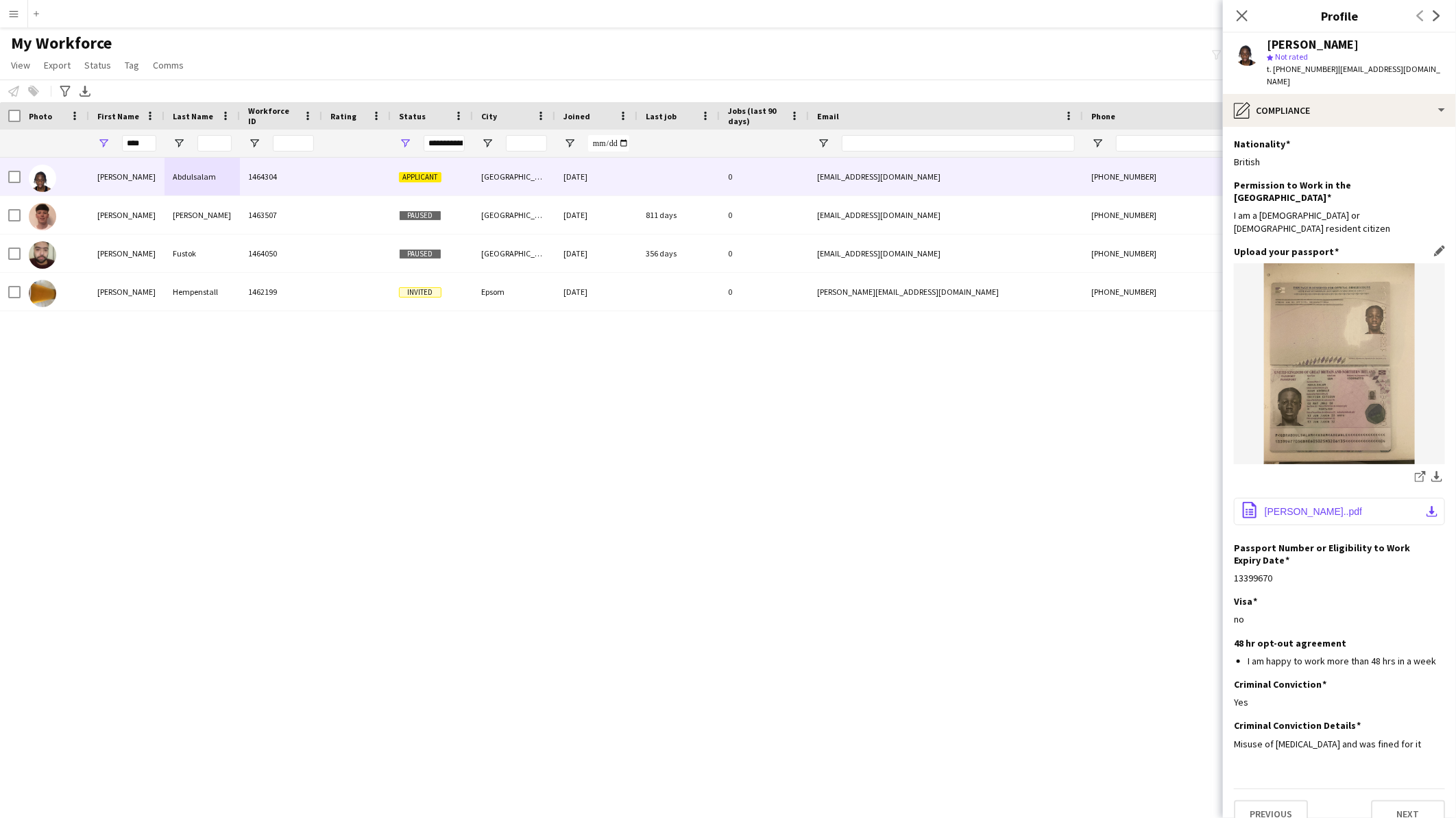
click at [1318, 498] on button "office-file-sheet [PERSON_NAME]..pdf download-bottom" at bounding box center [1339, 512] width 211 height 27
click at [954, 423] on div "[PERSON_NAME] 1464304 Applicant [GEOGRAPHIC_DATA] [DATE] 0 [EMAIL_ADDRESS][DOMA…" at bounding box center [707, 470] width 1415 height 625
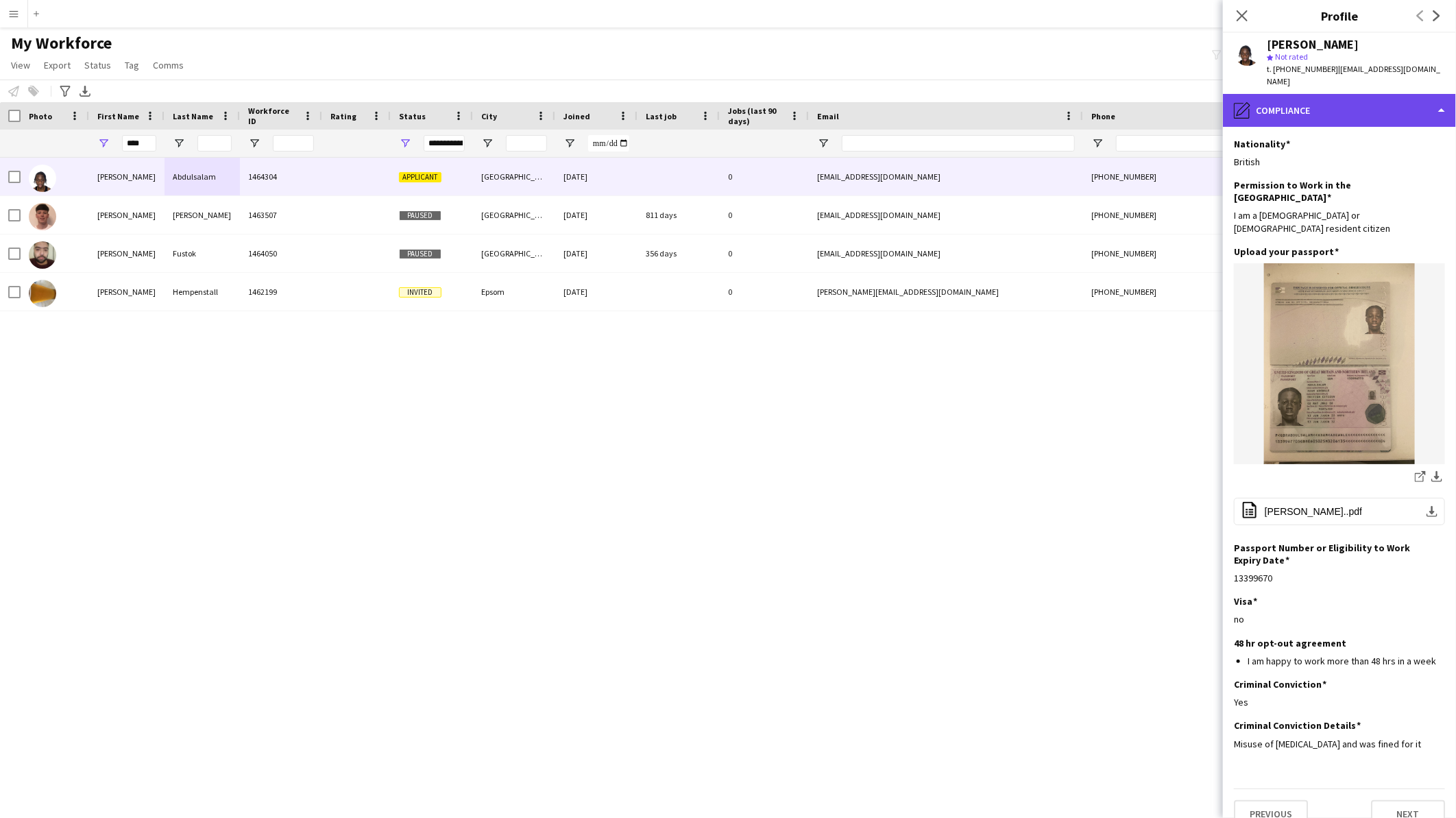
click at [1314, 106] on div "pencil4 Compliance" at bounding box center [1339, 110] width 233 height 33
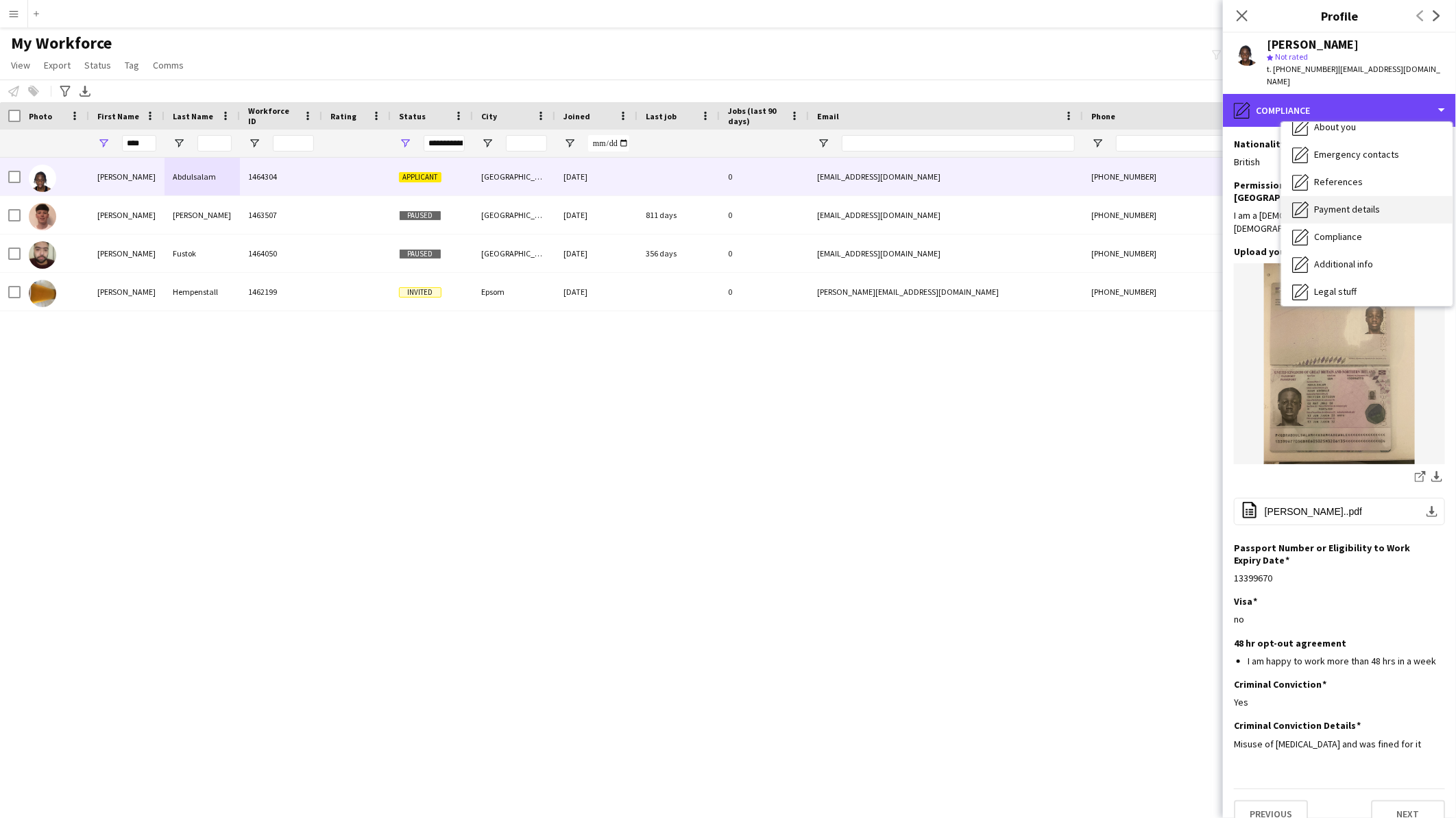
scroll to position [0, 0]
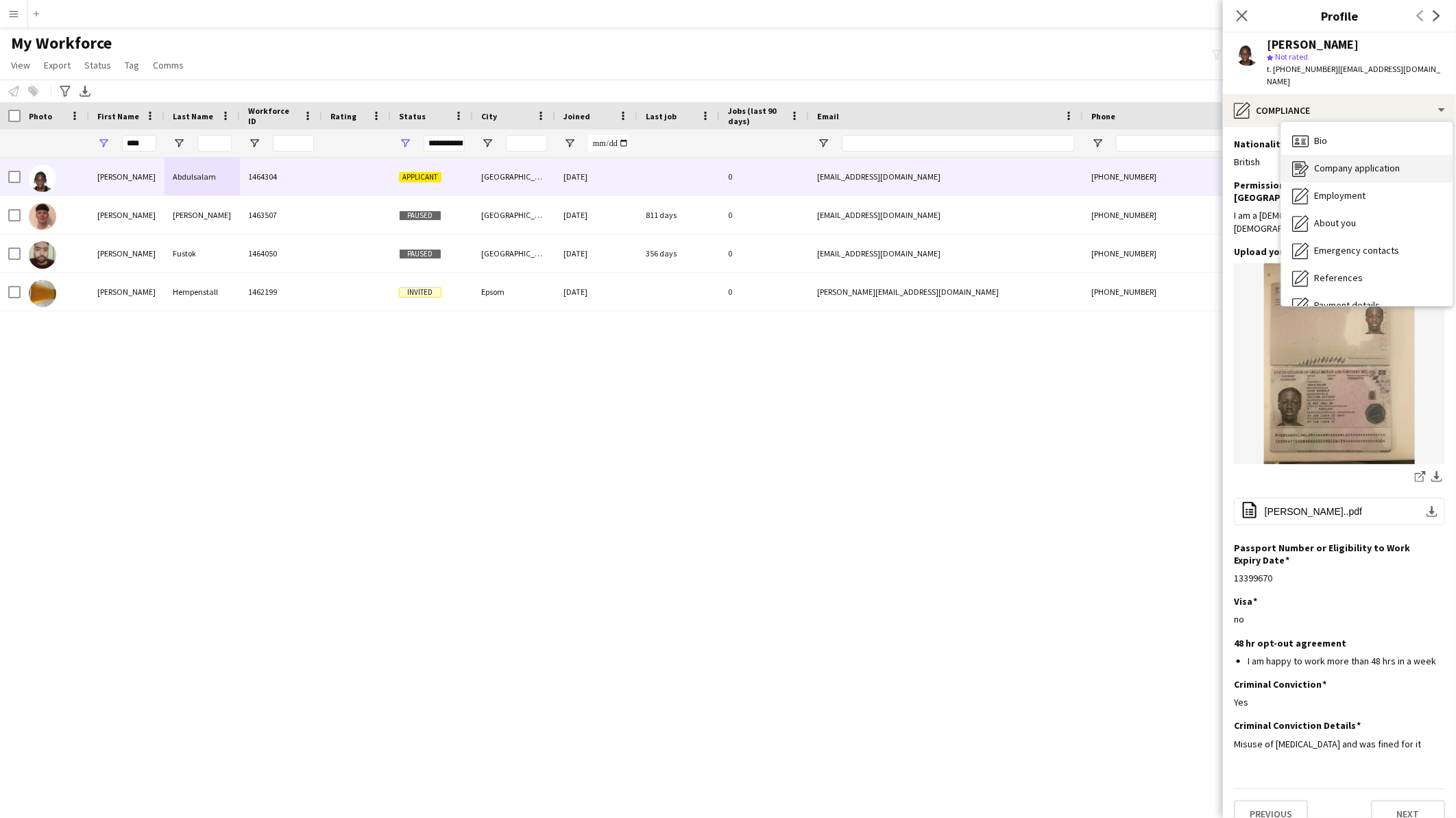
click at [1339, 162] on span "Company application" at bounding box center [1357, 168] width 86 height 13
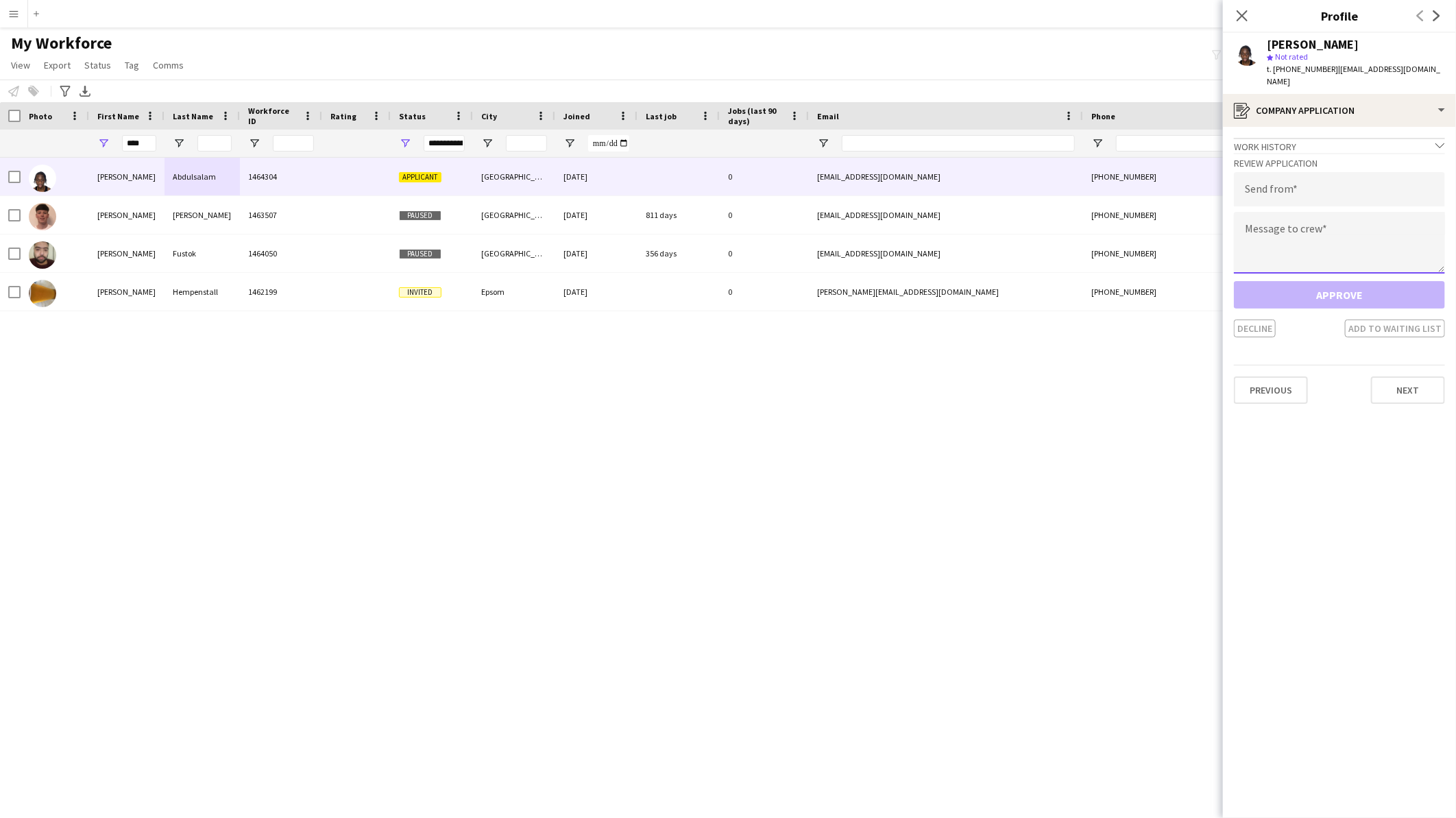
click at [1280, 228] on textarea at bounding box center [1339, 242] width 211 height 61
click at [1276, 181] on input "email" at bounding box center [1339, 190] width 211 height 34
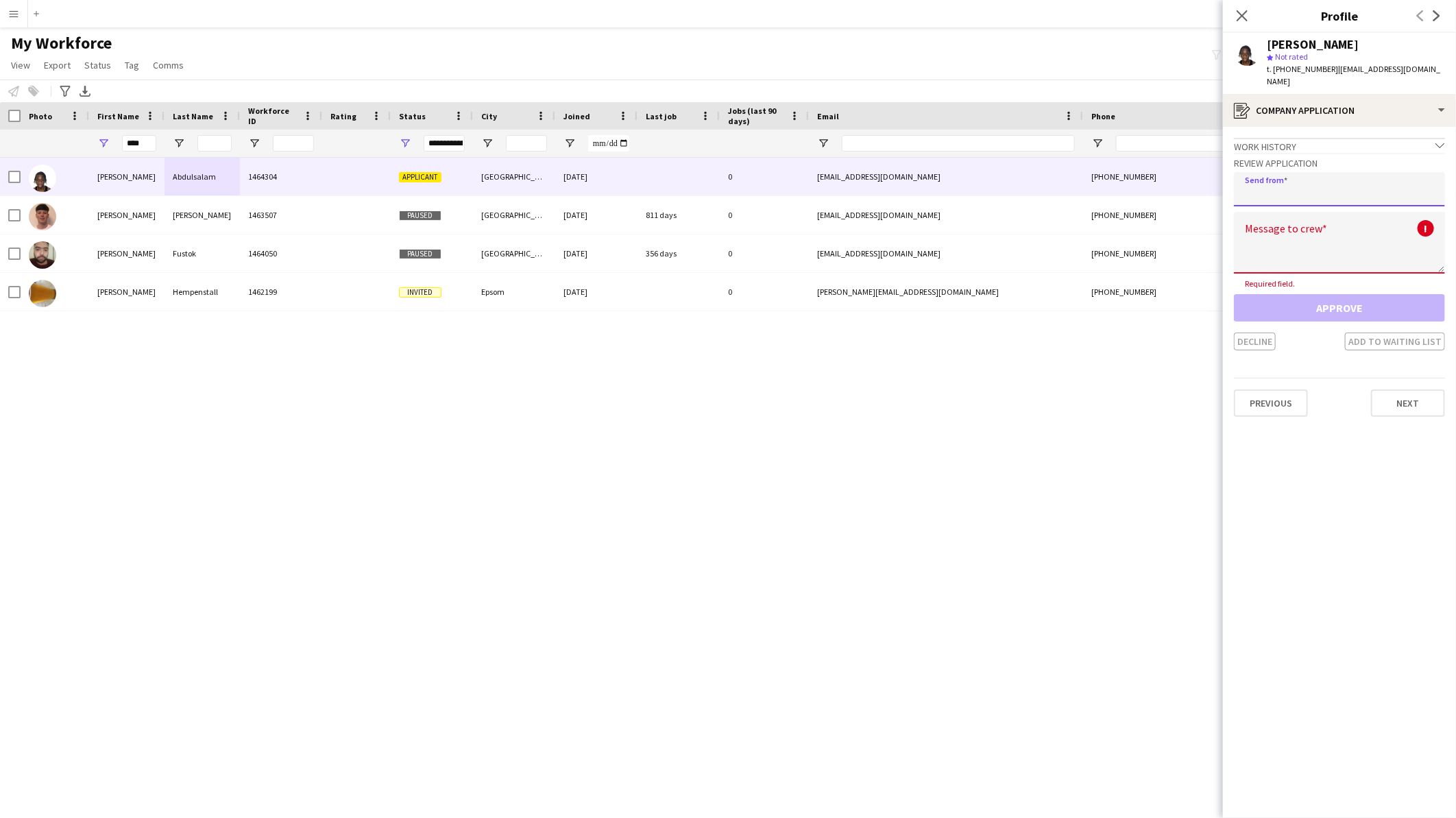
paste input "**********"
type input "**********"
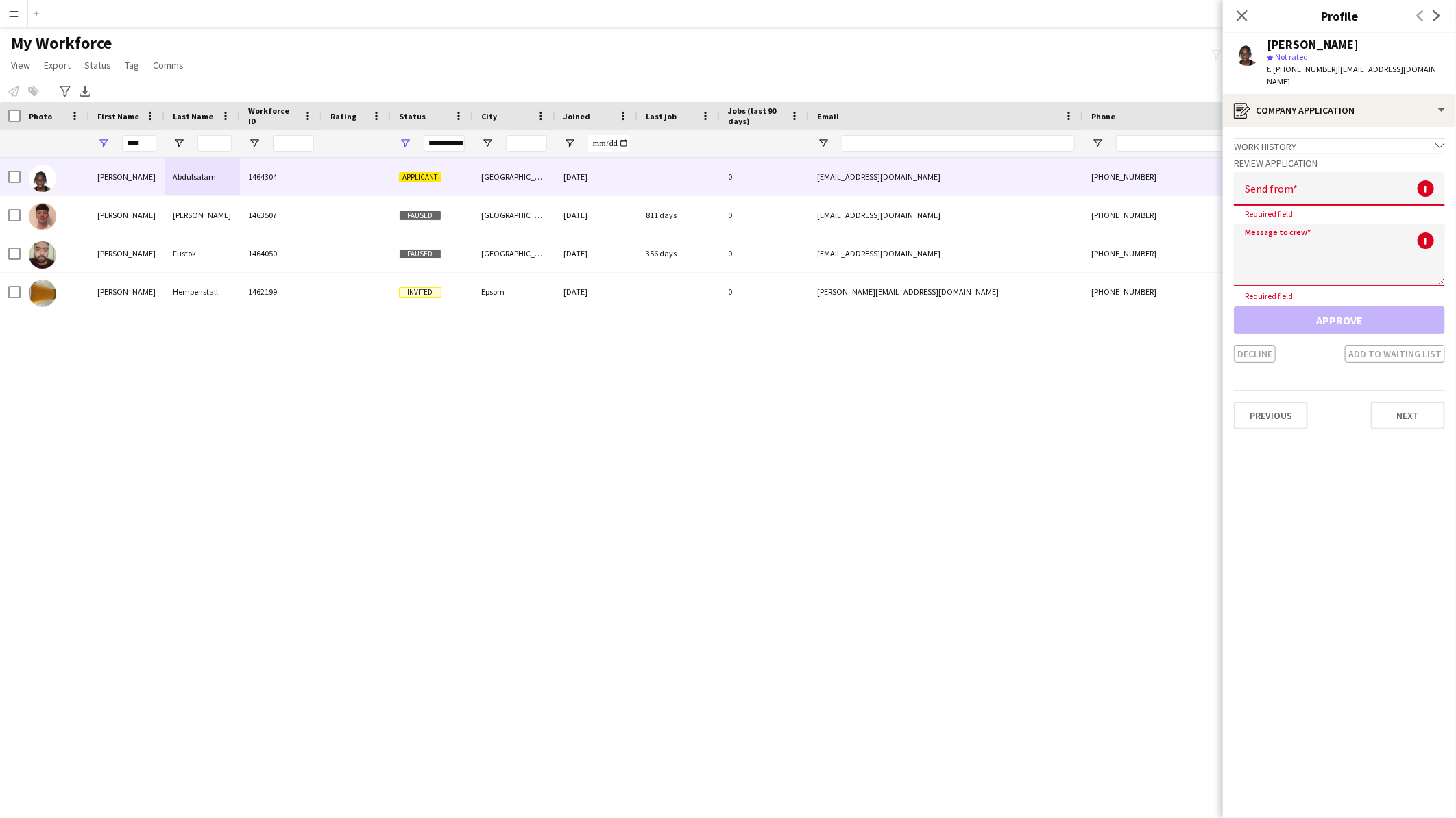
click at [1279, 237] on textarea at bounding box center [1339, 255] width 211 height 61
paste textarea "**********"
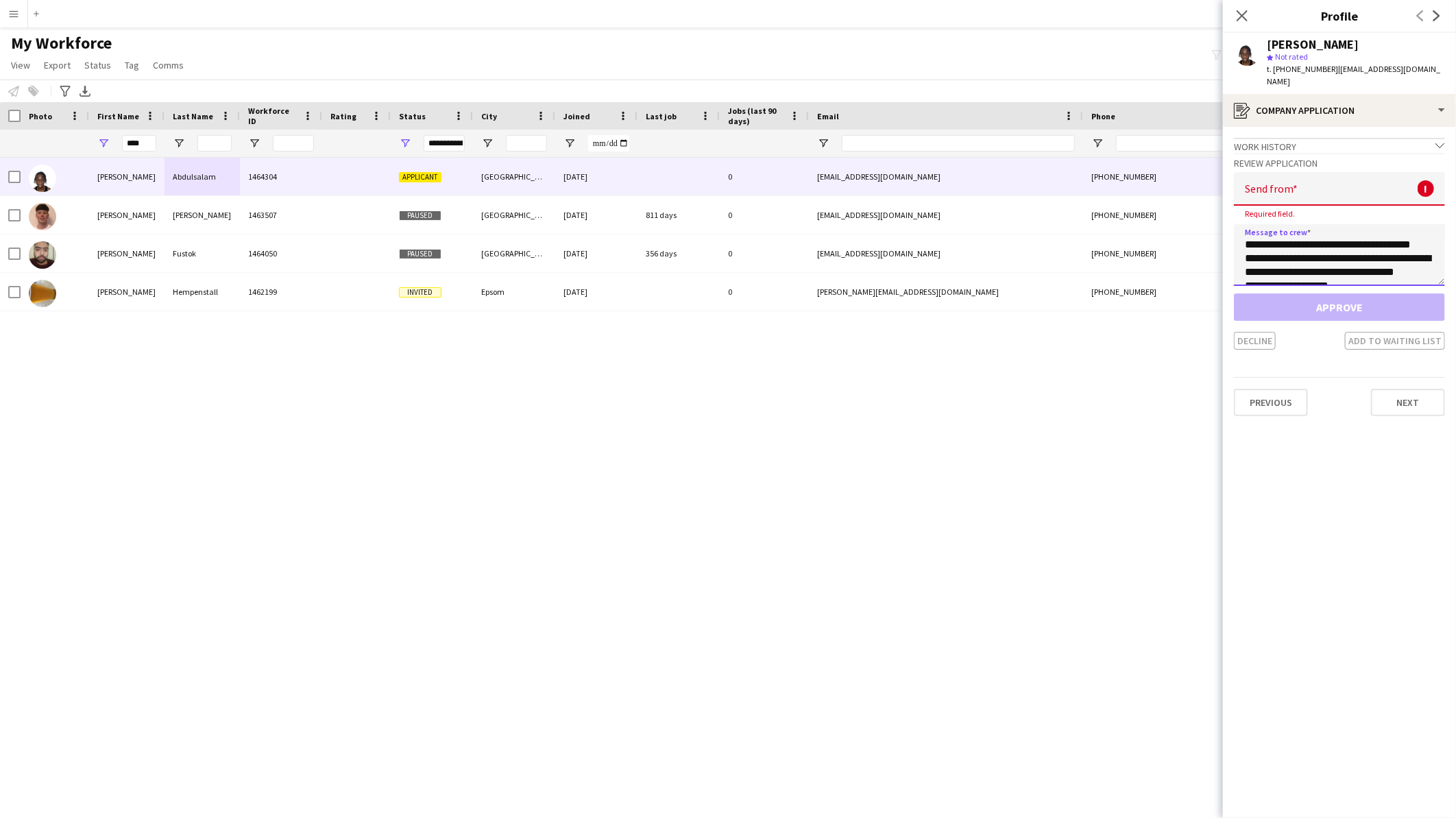
drag, startPoint x: 1284, startPoint y: 244, endPoint x: 1236, endPoint y: 220, distance: 53.7
click at [1236, 224] on textarea "**********" at bounding box center [1339, 255] width 211 height 61
type textarea "**********"
click at [1313, 172] on input "email" at bounding box center [1339, 189] width 211 height 33
paste input "**********"
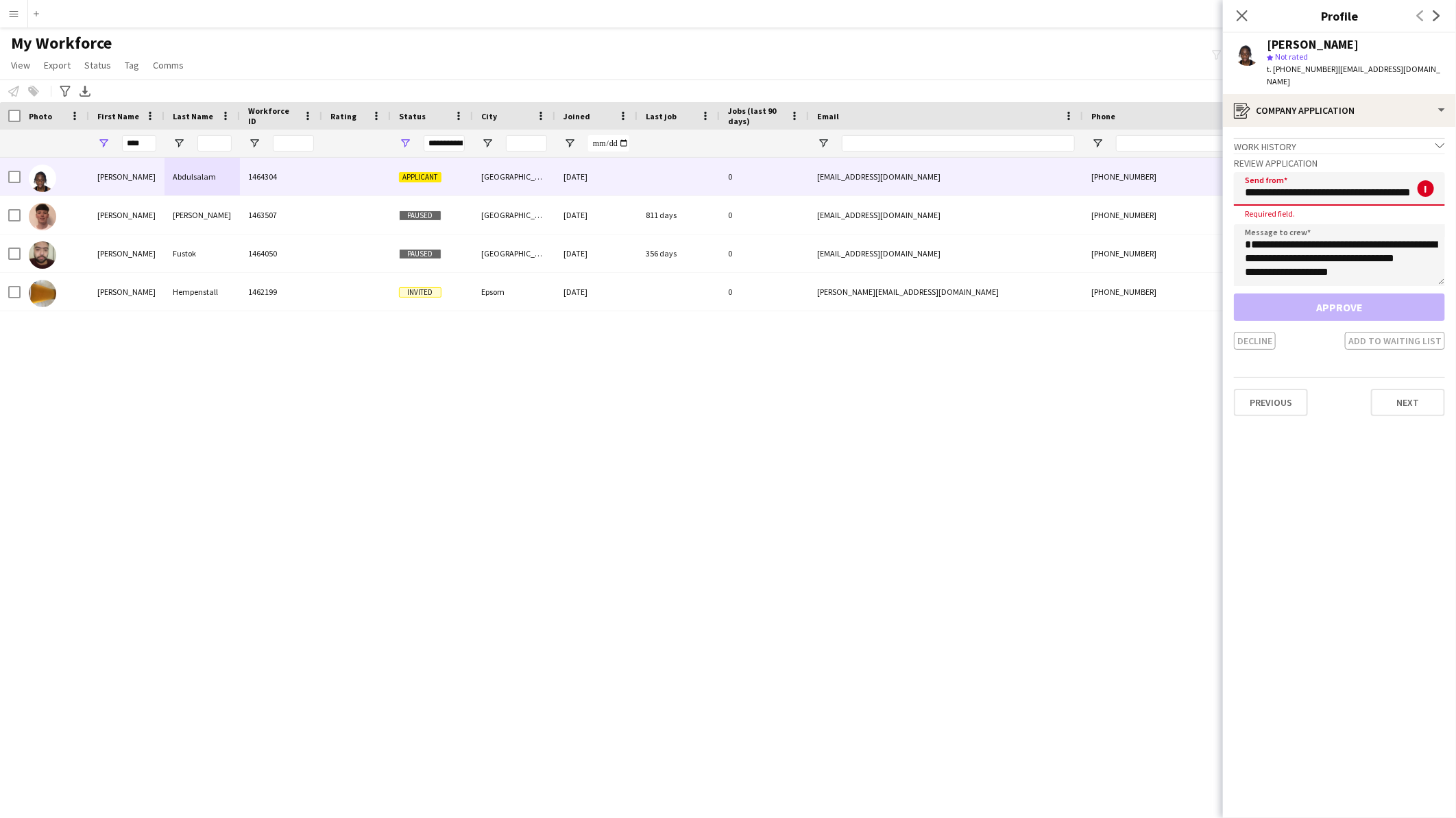
scroll to position [0, 11]
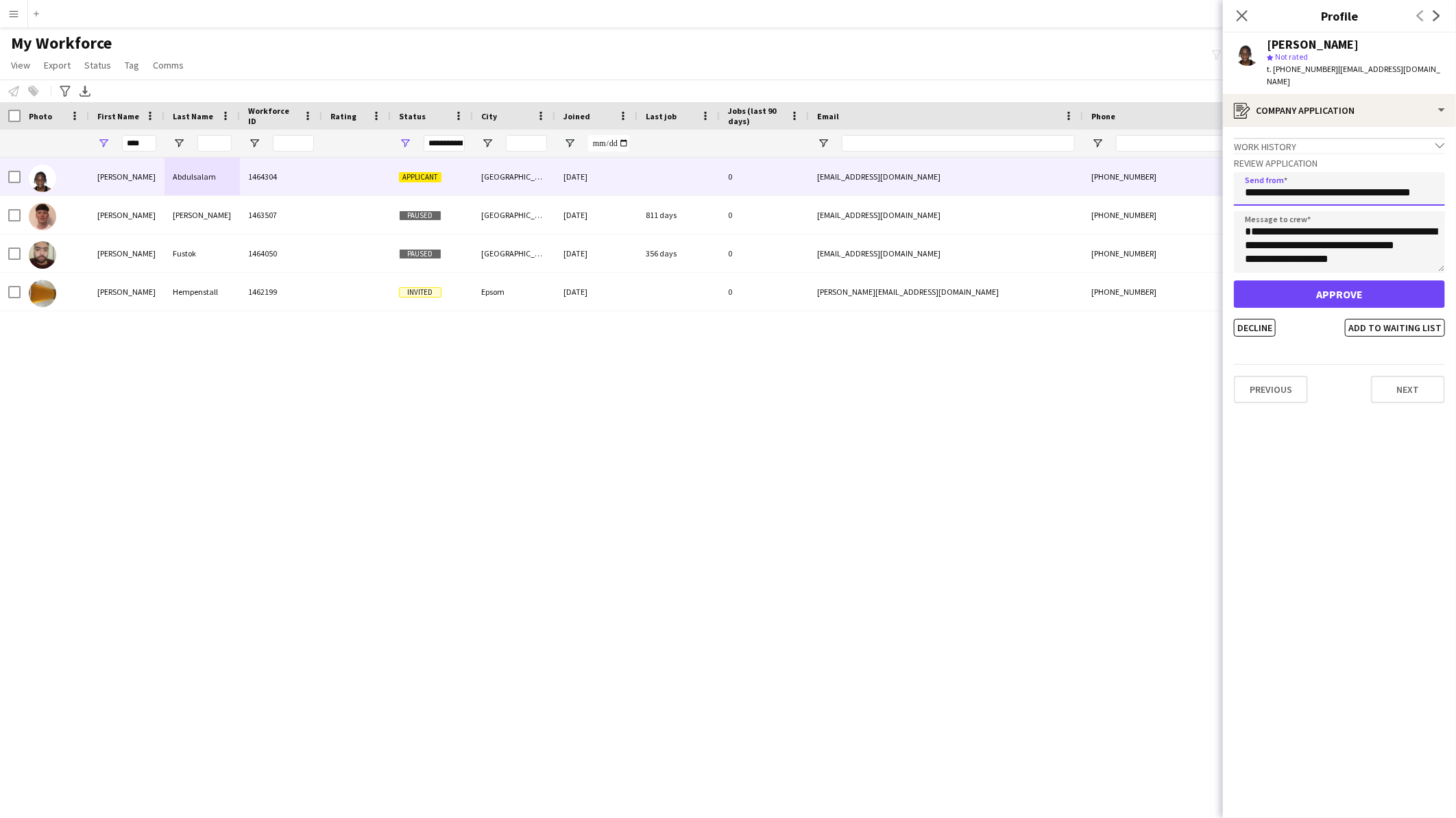
type input "**********"
click at [1316, 281] on button "Approve" at bounding box center [1339, 294] width 211 height 27
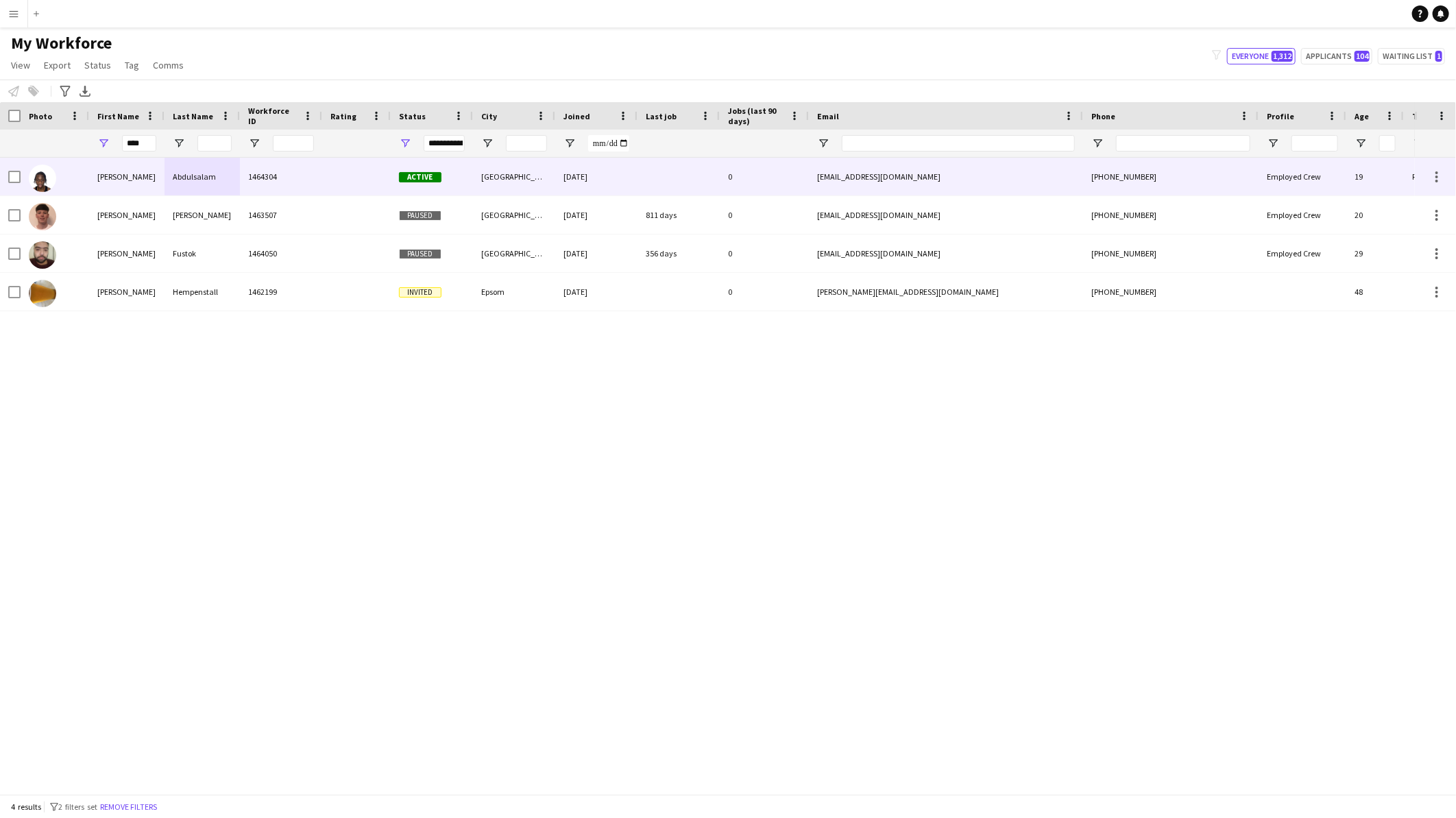
click at [293, 179] on div "1464304" at bounding box center [280, 176] width 82 height 38
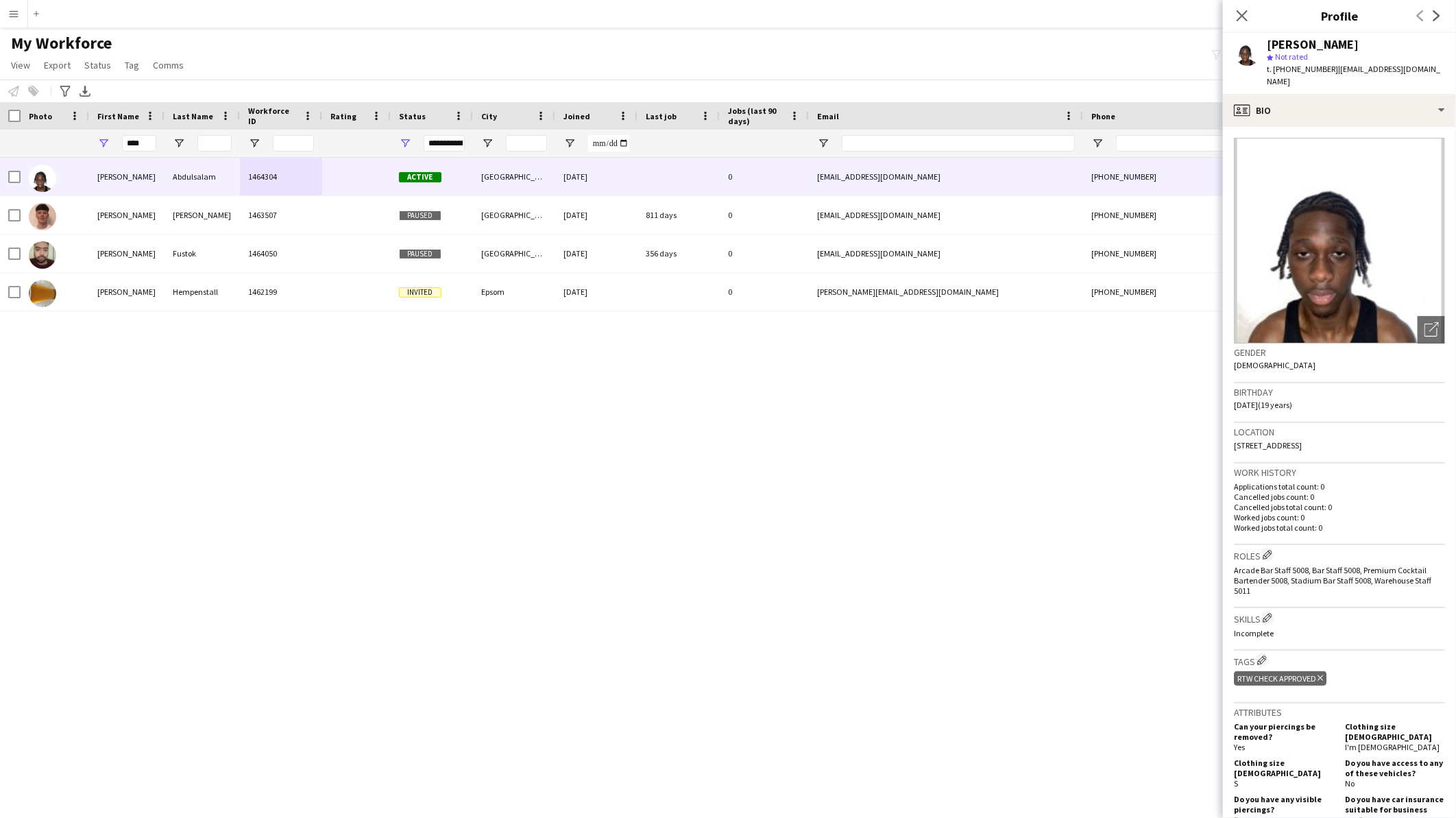
drag, startPoint x: 1366, startPoint y: 44, endPoint x: 1270, endPoint y: 44, distance: 96.0
click at [1270, 44] on div "[PERSON_NAME]" at bounding box center [1355, 44] width 178 height 13
copy div "[PERSON_NAME]"
click at [1236, 21] on icon at bounding box center [1242, 16] width 13 height 13
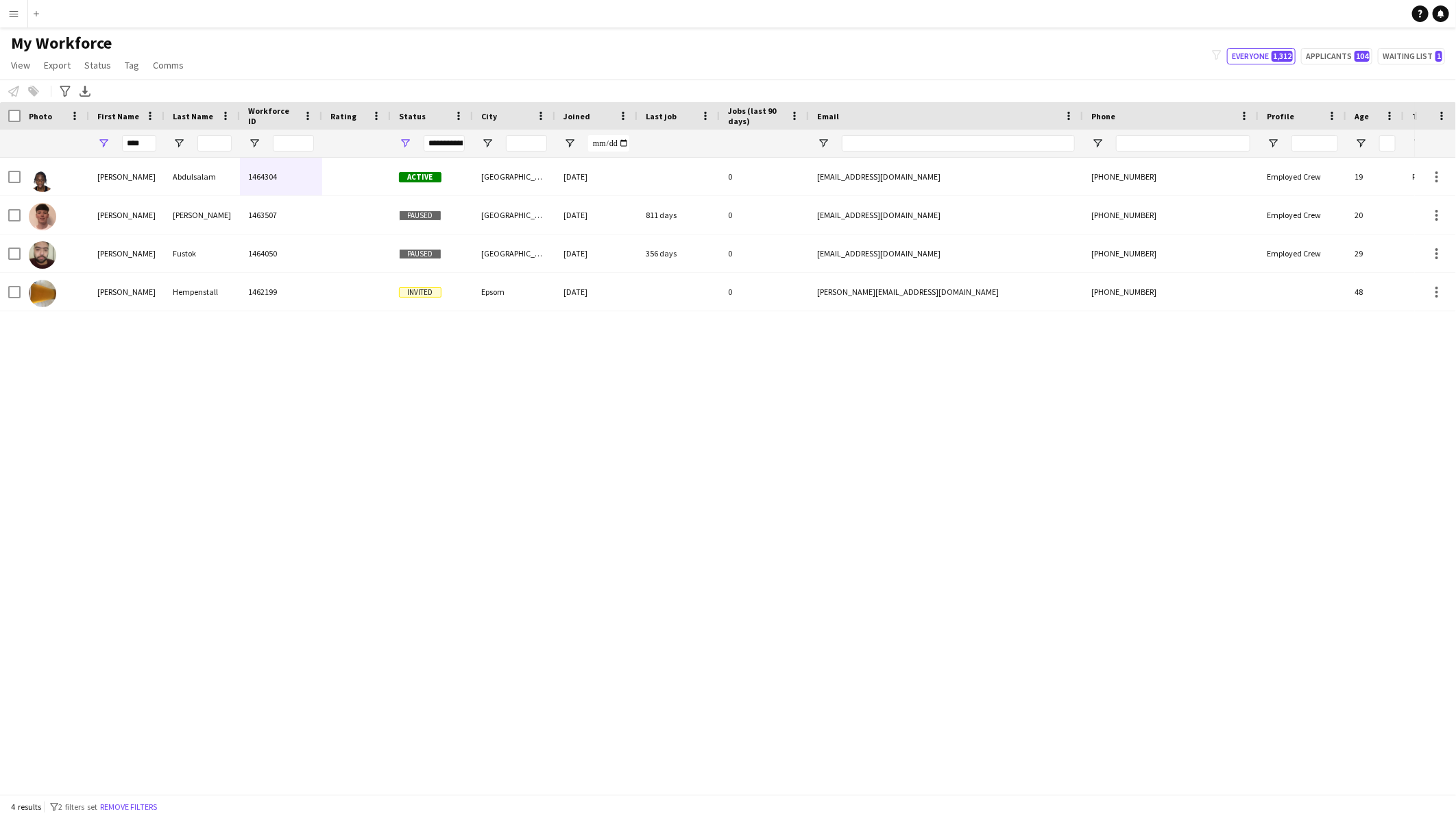
click at [673, 449] on div "[PERSON_NAME] 1464304 Active [GEOGRAPHIC_DATA] [DATE] 0 [EMAIL_ADDRESS][DOMAIN_…" at bounding box center [707, 470] width 1415 height 625
click at [634, 545] on div "[PERSON_NAME] 1464304 Active [GEOGRAPHIC_DATA] [DATE] 0 [EMAIL_ADDRESS][DOMAIN_…" at bounding box center [707, 470] width 1415 height 625
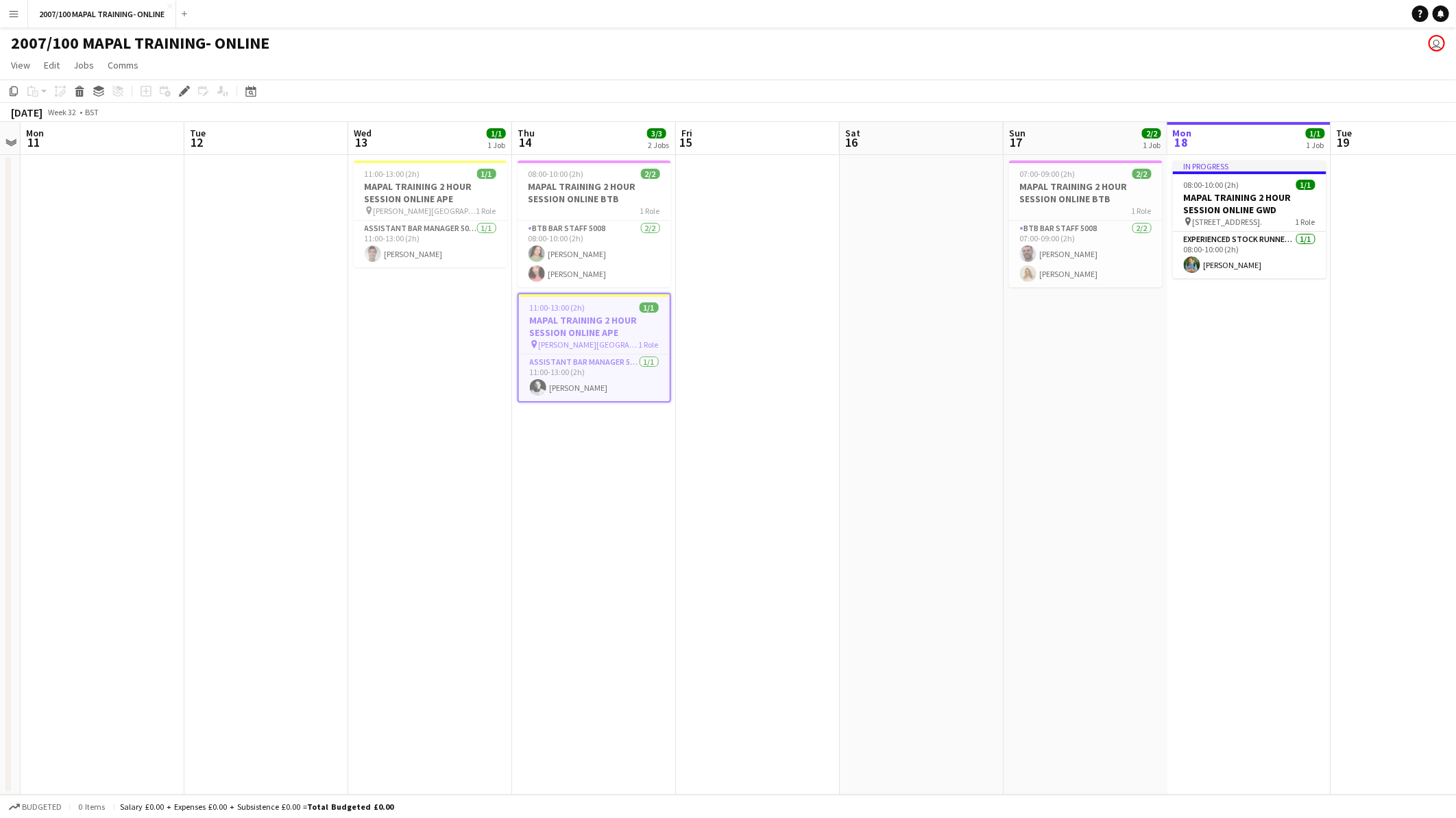
click at [596, 335] on h3 "MAPAL TRAINING 2 HOUR SESSION ONLINE APE" at bounding box center [594, 326] width 151 height 24
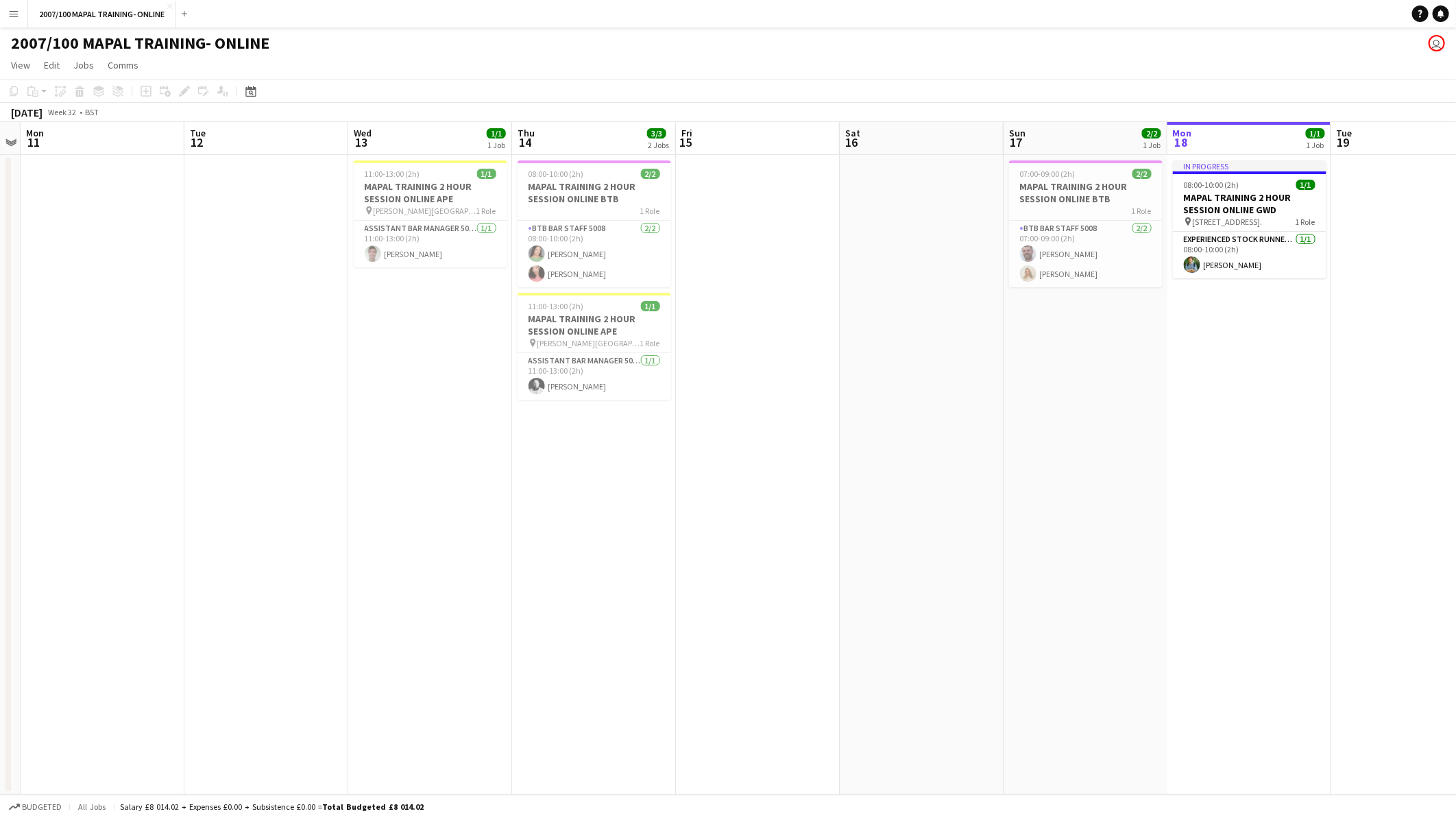
click at [9, 14] on app-icon "Menu" at bounding box center [13, 13] width 11 height 11
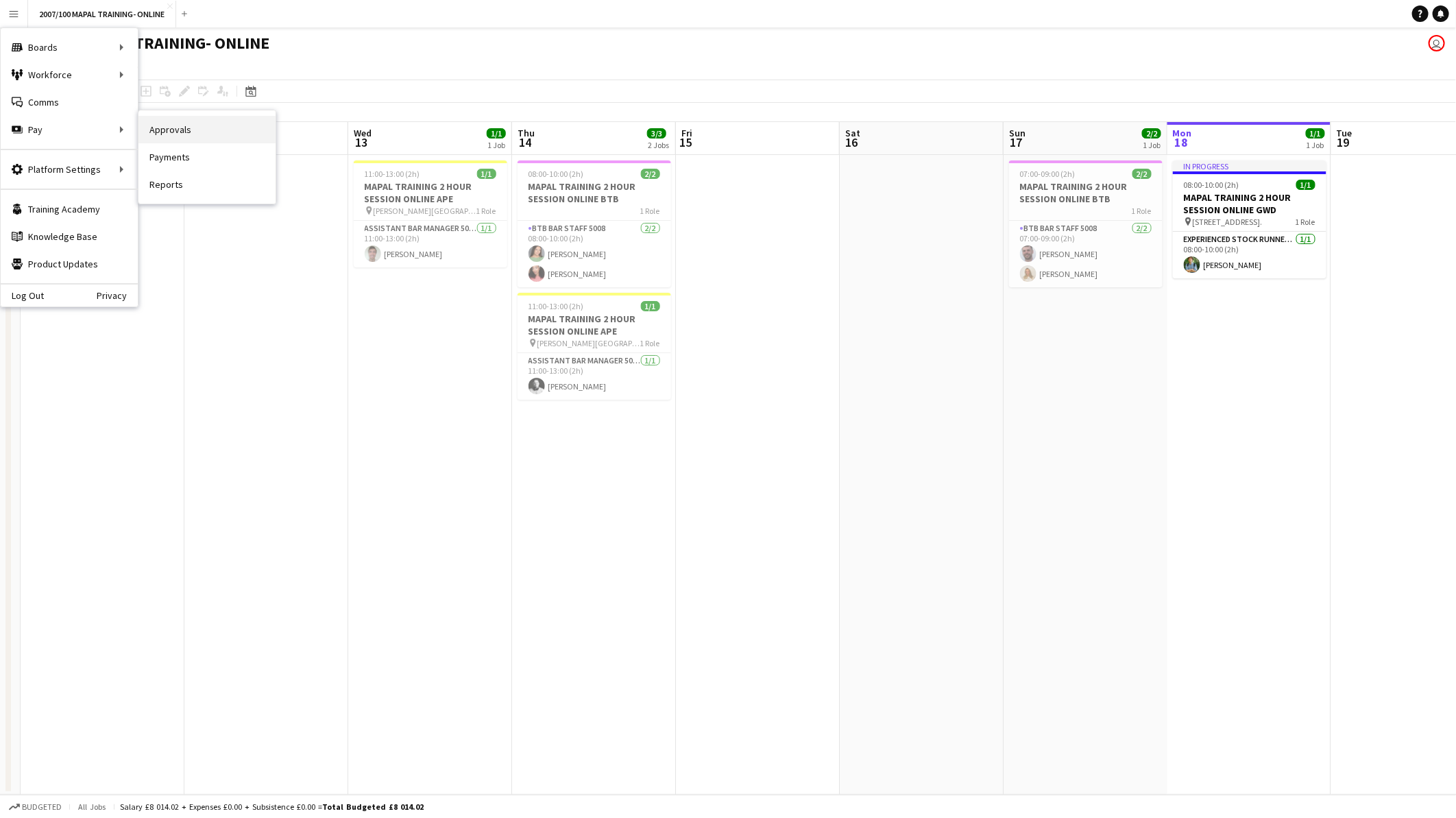
click at [178, 125] on link "Approvals" at bounding box center [206, 130] width 137 height 27
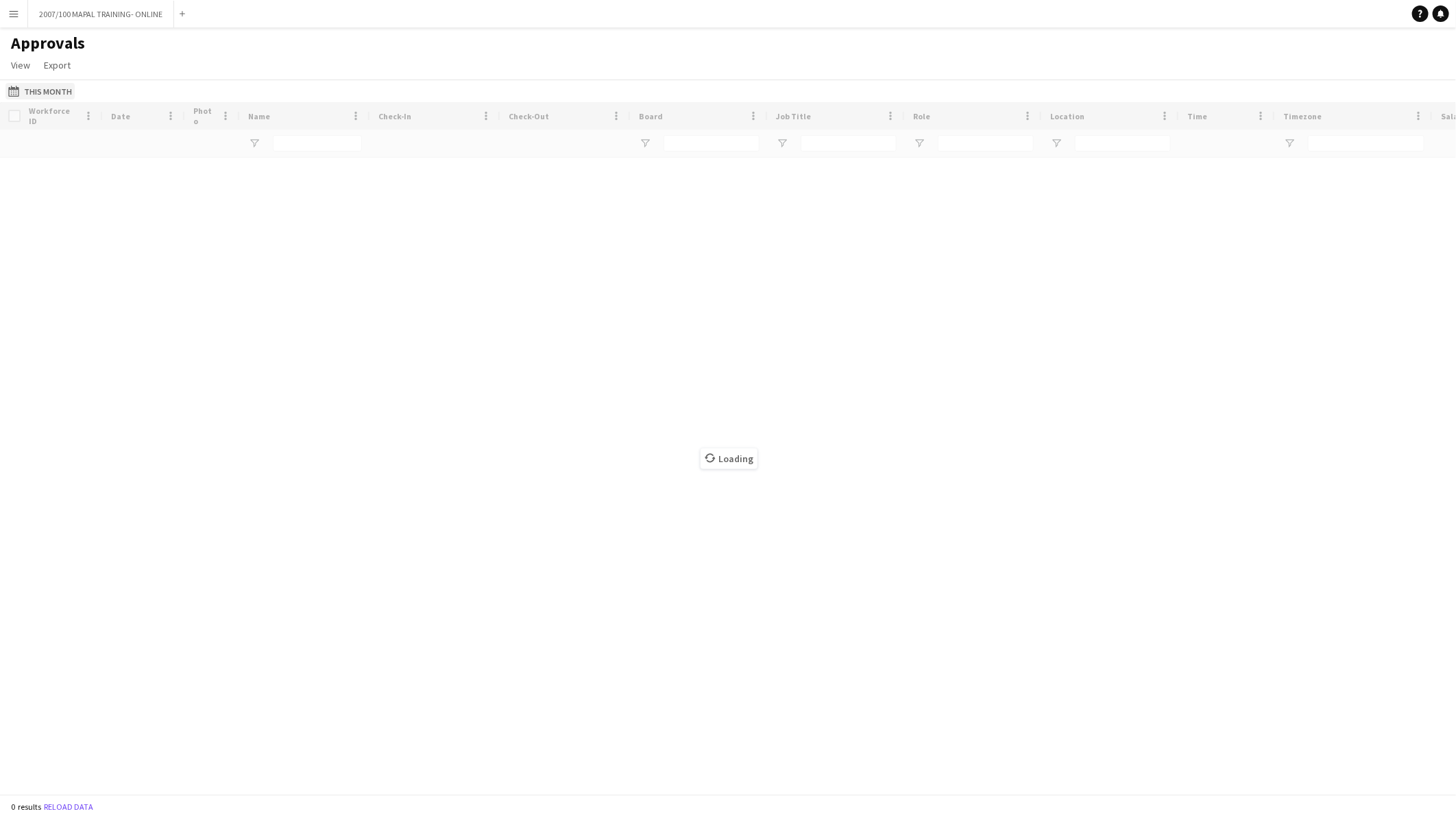
click at [36, 93] on button "This Month This Month" at bounding box center [40, 91] width 70 height 16
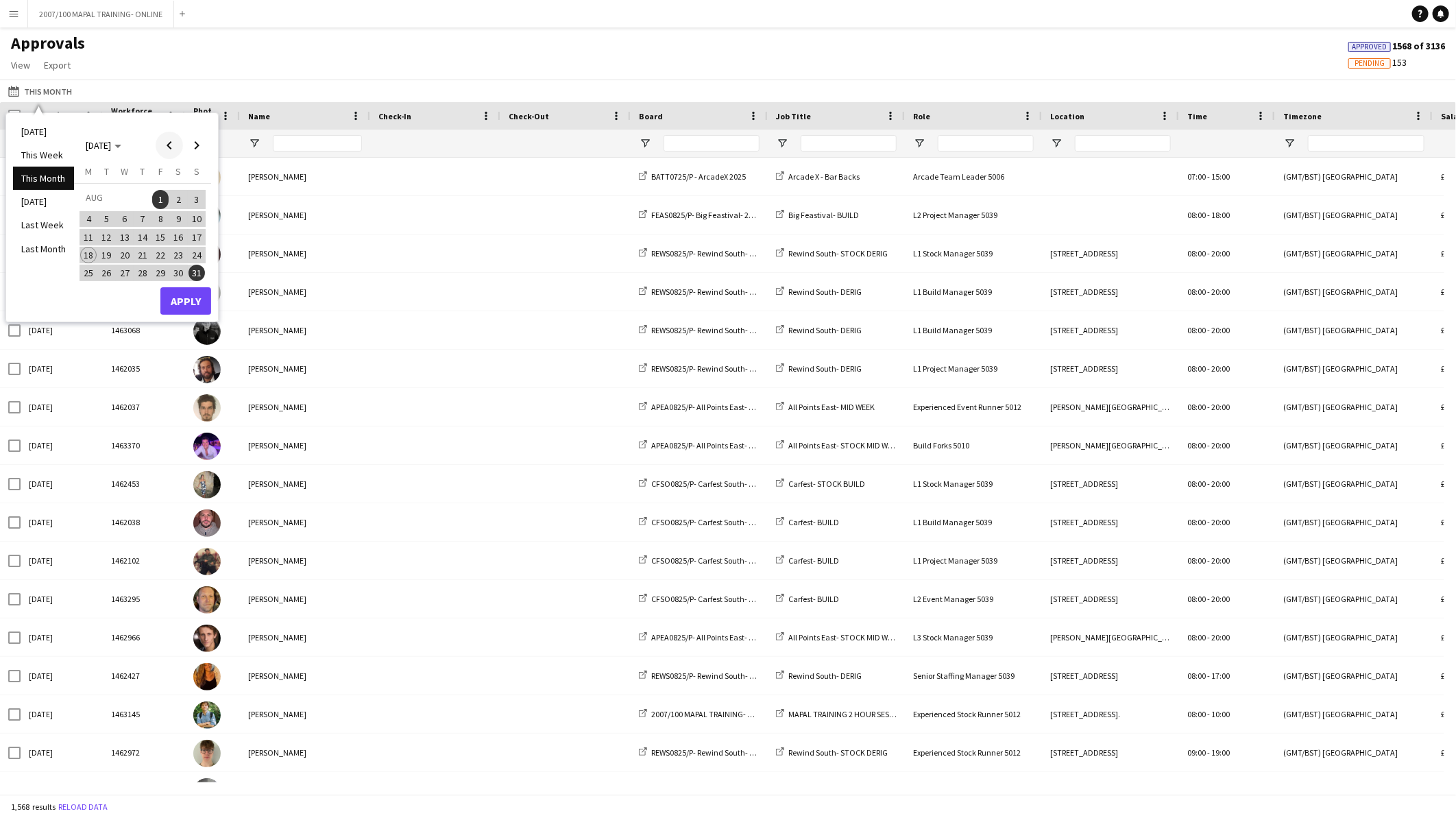
click at [161, 144] on span "Previous month" at bounding box center [169, 145] width 27 height 27
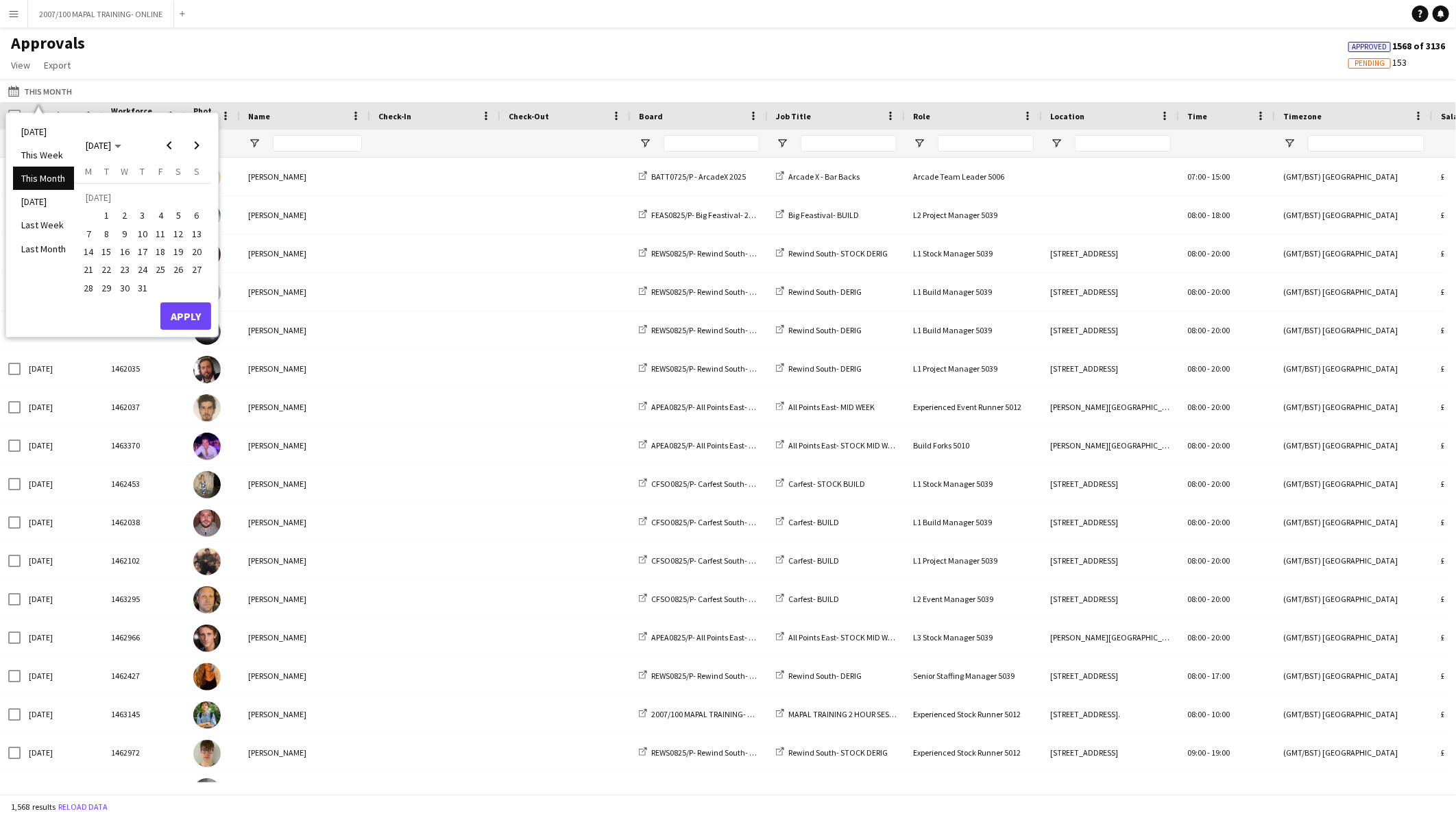
click at [109, 270] on span "22" at bounding box center [107, 269] width 16 height 16
click at [189, 320] on button "Apply" at bounding box center [186, 316] width 51 height 27
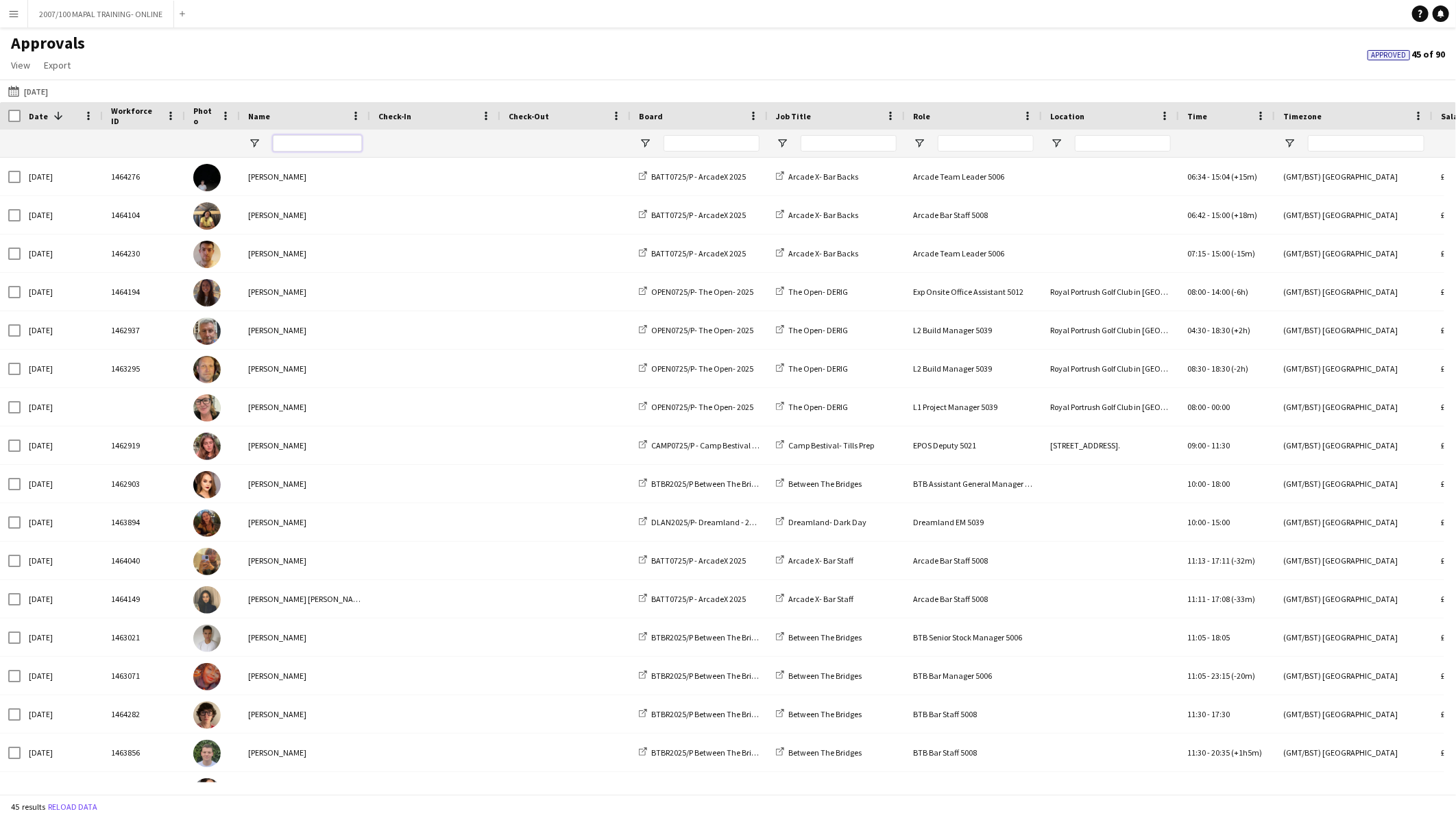
click at [307, 146] on input "Name Filter Input" at bounding box center [317, 144] width 89 height 16
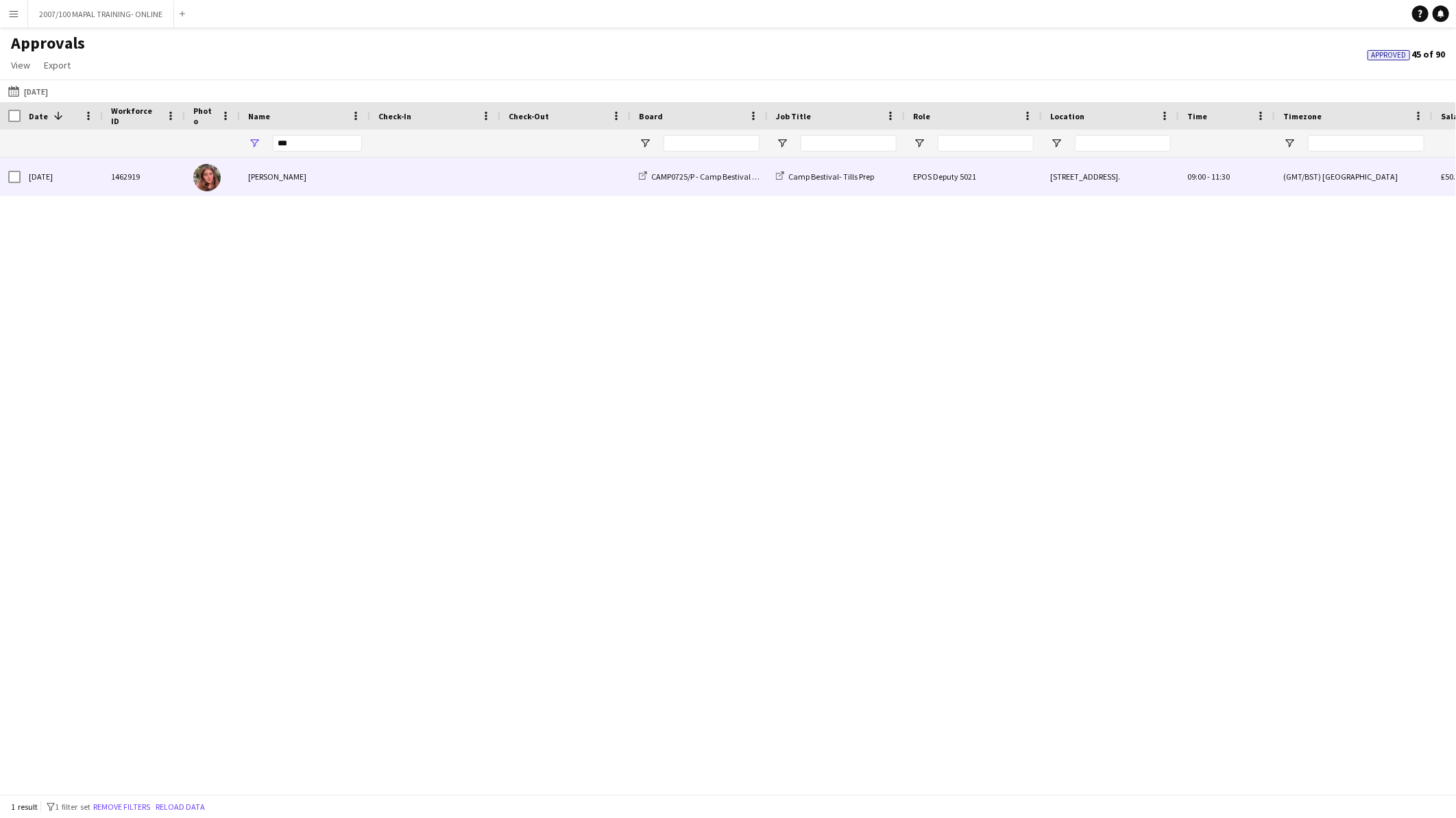
click at [307, 175] on div "[PERSON_NAME]" at bounding box center [305, 176] width 130 height 38
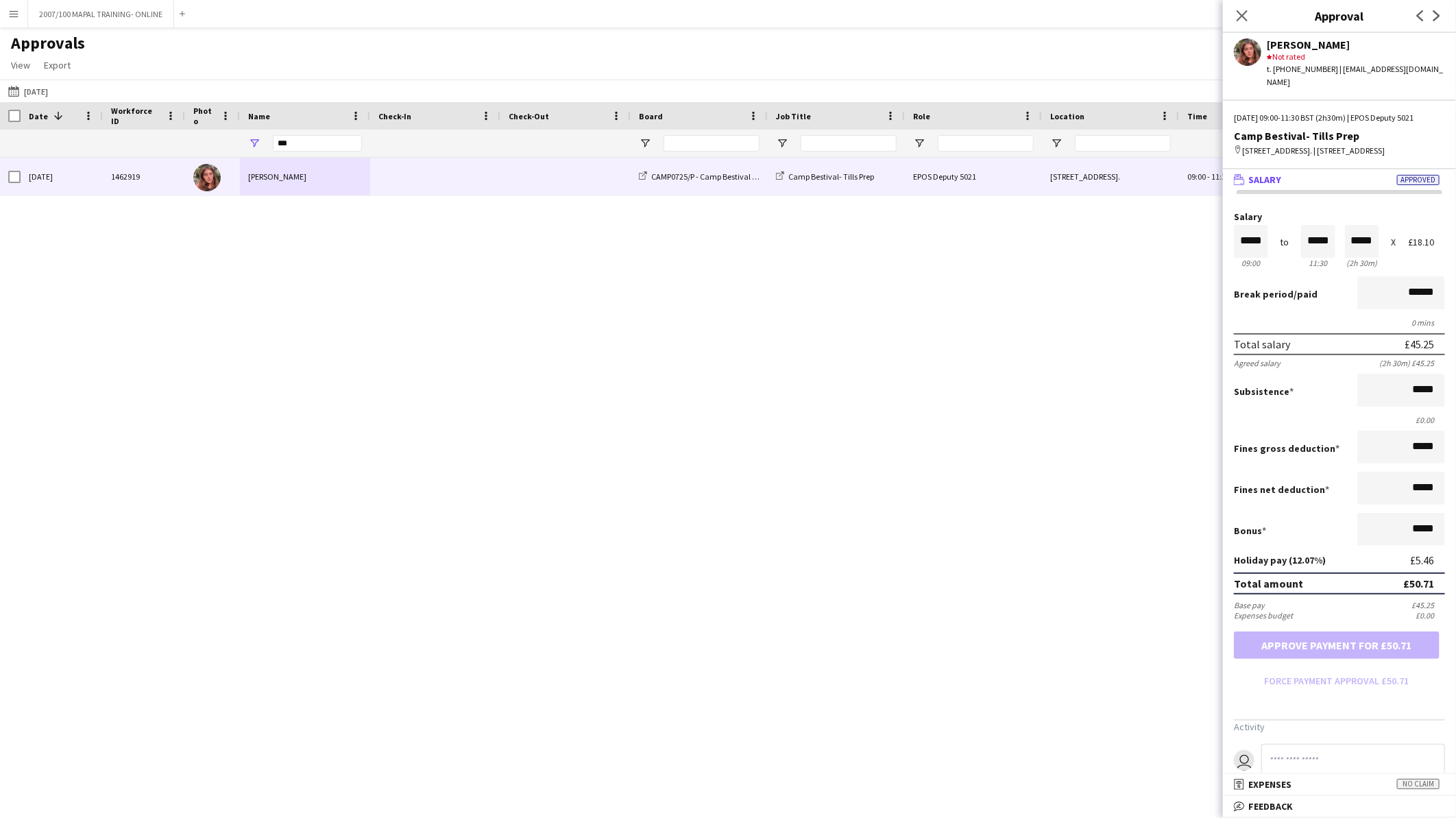
drag, startPoint x: 1241, startPoint y: 14, endPoint x: 1182, endPoint y: 90, distance: 96.2
click at [1241, 14] on icon at bounding box center [1241, 16] width 11 height 11
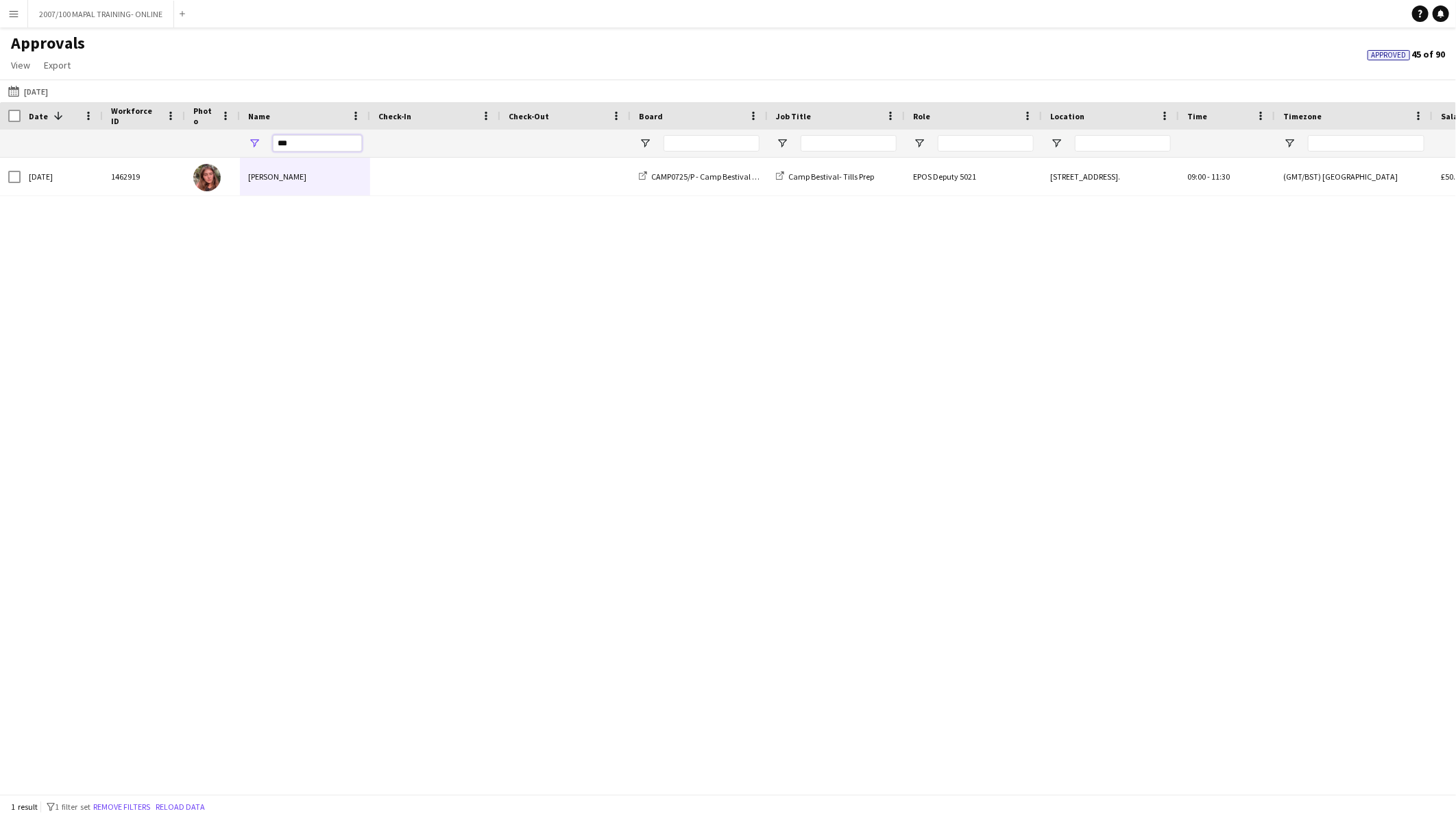
drag, startPoint x: 312, startPoint y: 140, endPoint x: 252, endPoint y: 144, distance: 60.1
click at [252, 144] on div "***" at bounding box center [305, 143] width 130 height 27
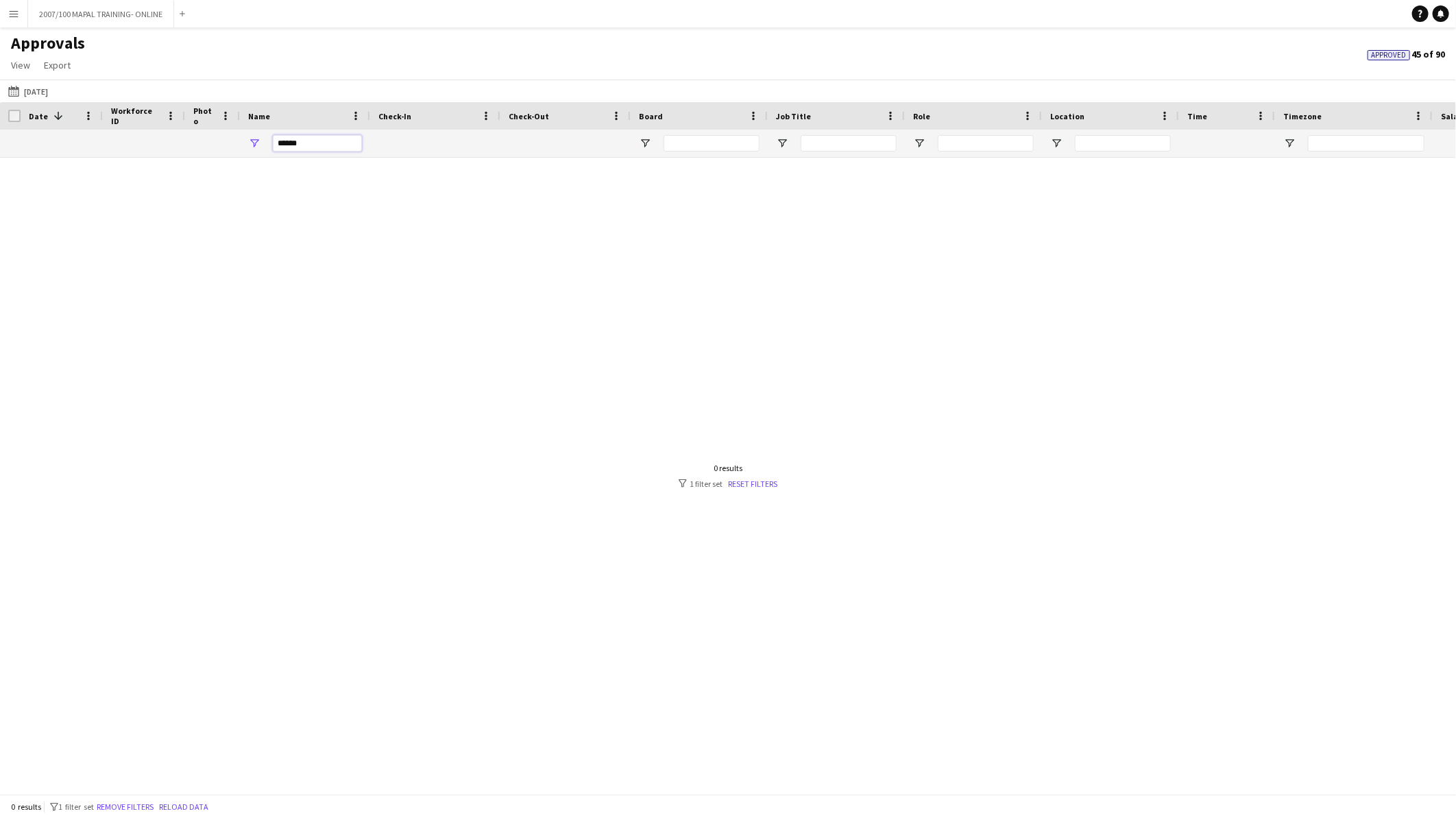
drag, startPoint x: 333, startPoint y: 142, endPoint x: 181, endPoint y: 135, distance: 152.2
click at [181, 135] on div "******" at bounding box center [1244, 143] width 2488 height 27
type input "****"
drag, startPoint x: 294, startPoint y: 141, endPoint x: 256, endPoint y: 144, distance: 38.1
click at [256, 144] on div "****" at bounding box center [305, 143] width 130 height 27
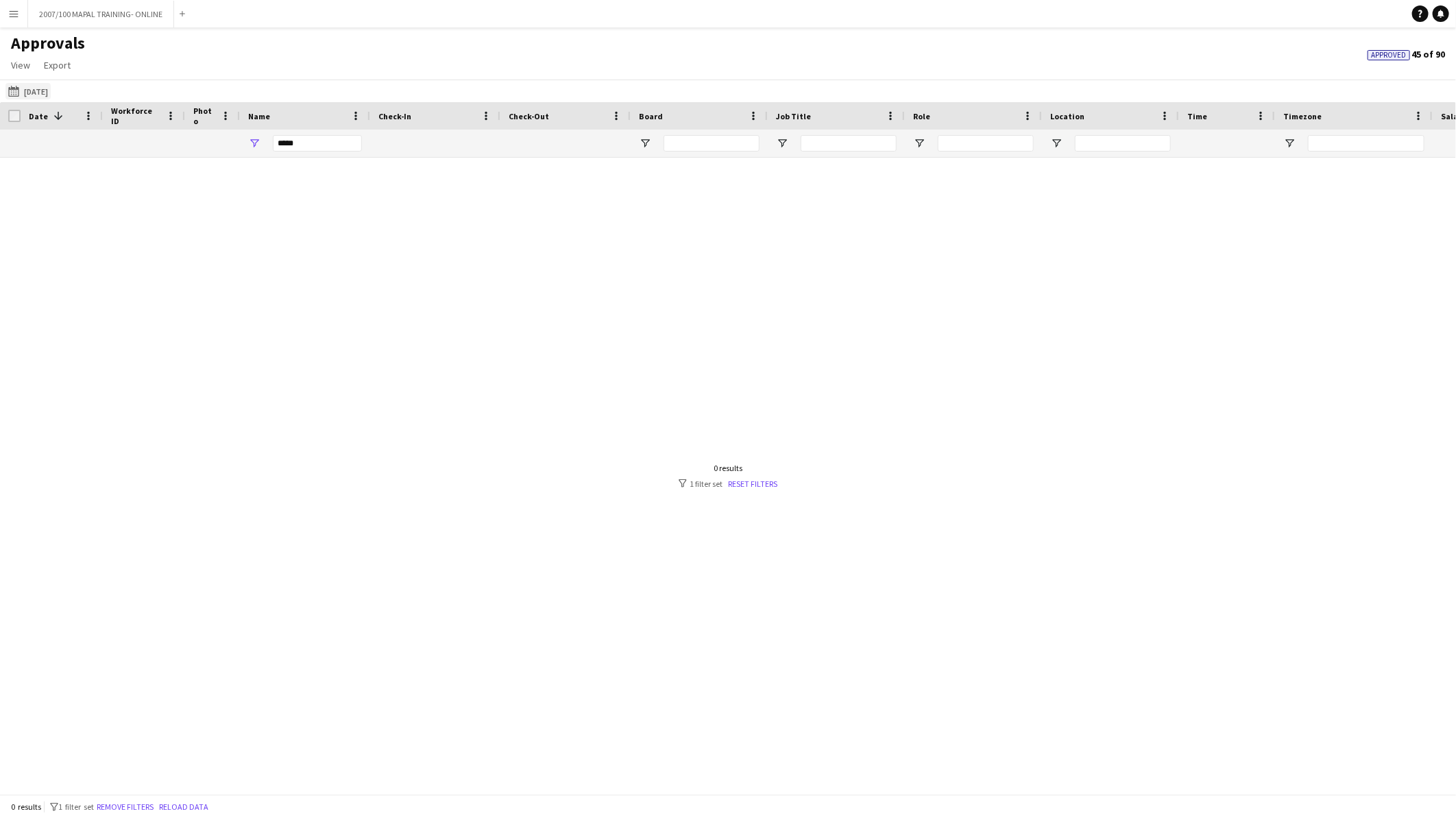
type input "*****"
click at [38, 90] on button "This Month 22-07-2025" at bounding box center [27, 91] width 45 height 16
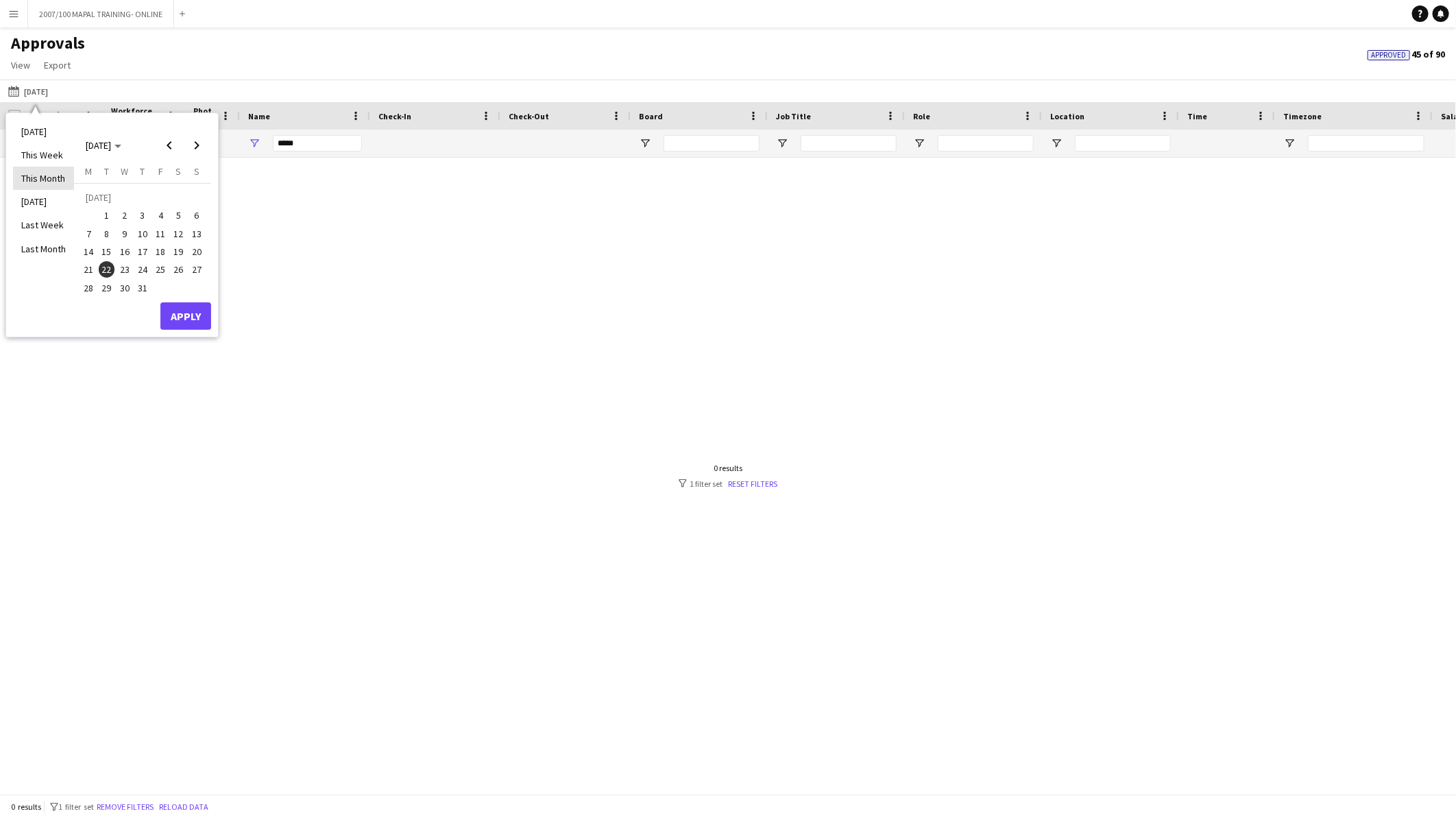
click at [32, 186] on li "This Month" at bounding box center [44, 178] width 61 height 24
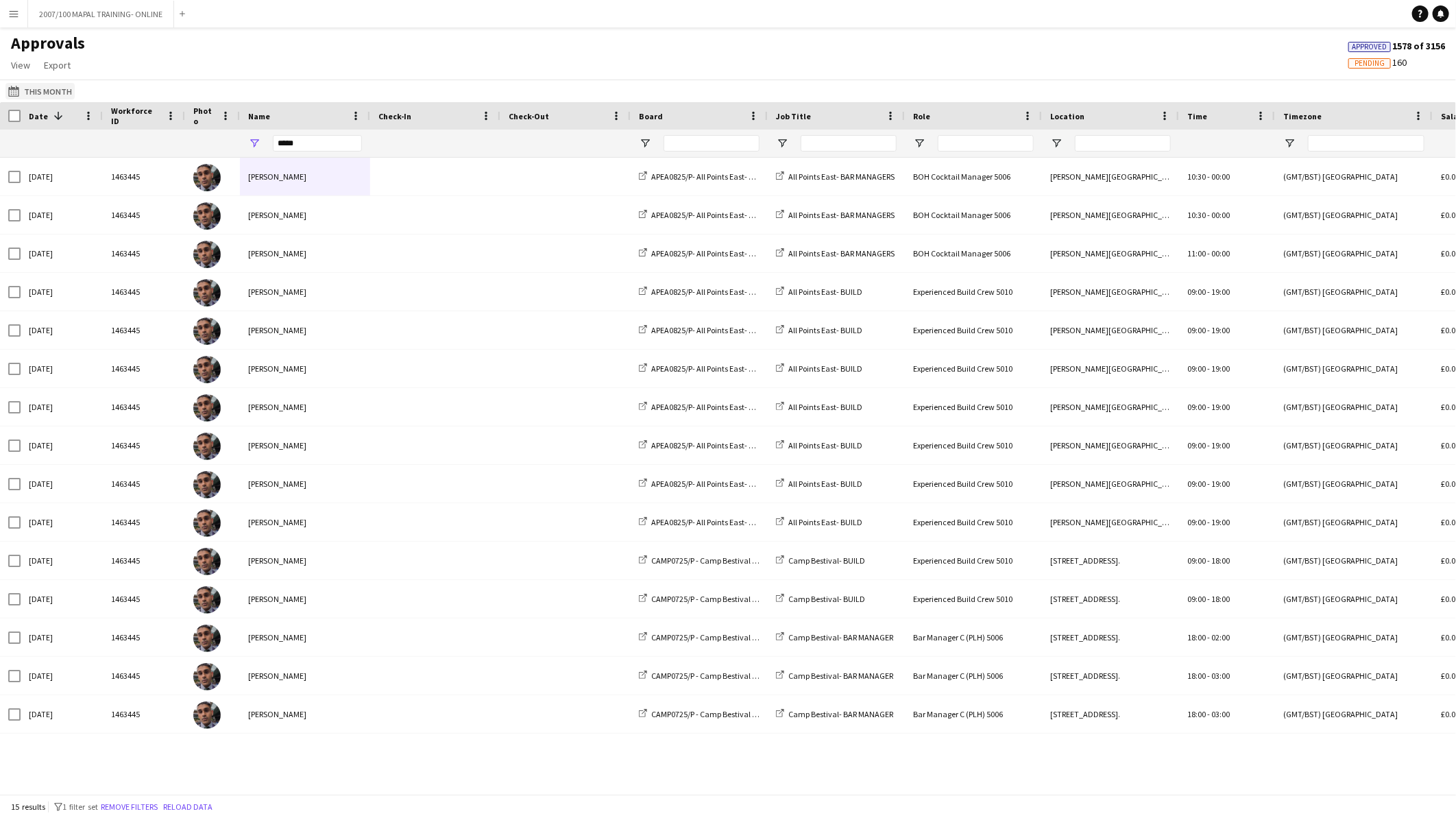
click at [32, 86] on button "This Month This Month" at bounding box center [40, 91] width 70 height 16
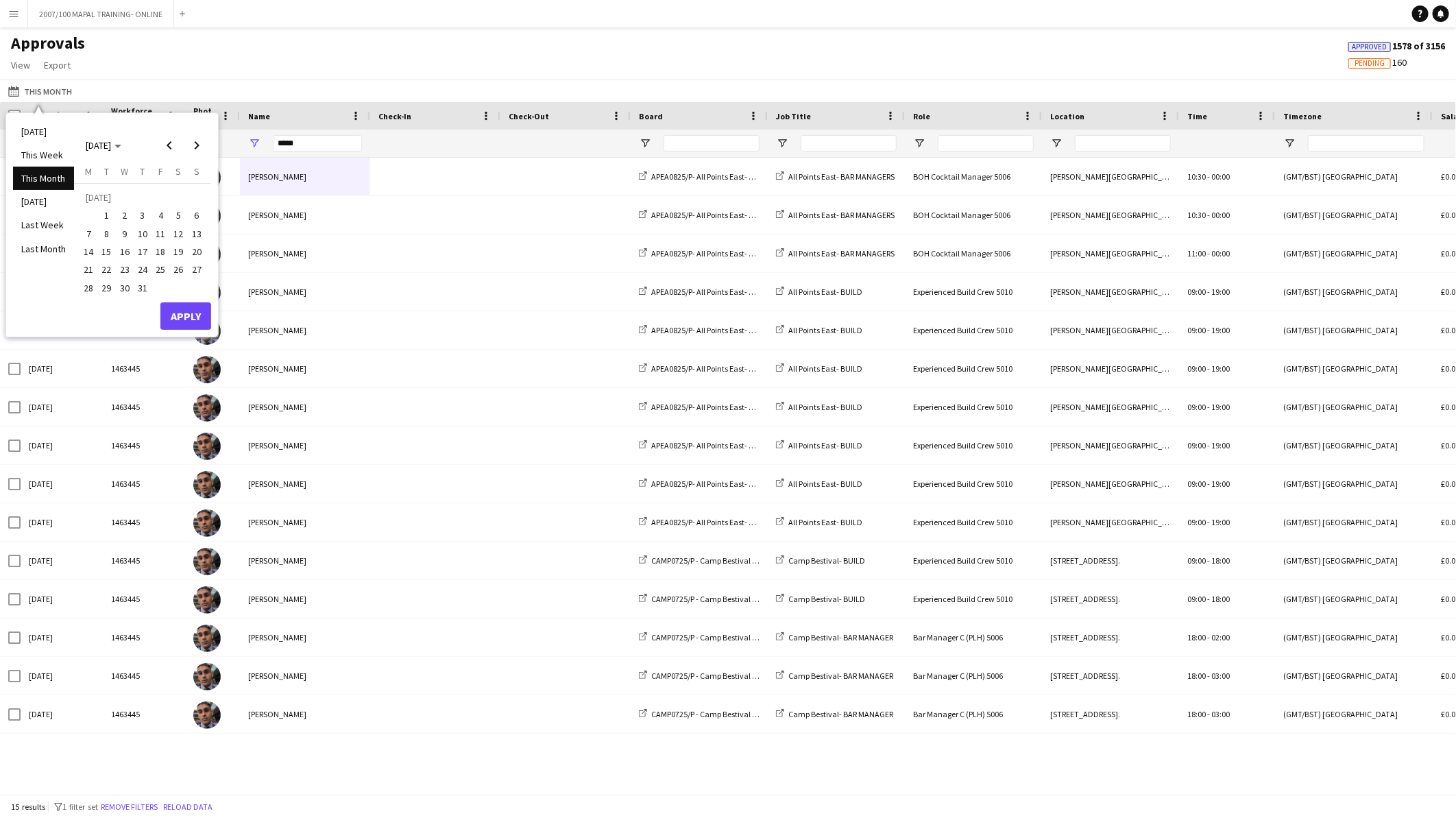
click at [90, 290] on span "28" at bounding box center [88, 288] width 16 height 16
click at [201, 147] on span "Next month" at bounding box center [196, 145] width 27 height 27
click at [104, 225] on button "5" at bounding box center [107, 219] width 18 height 18
click at [189, 294] on button "Apply" at bounding box center [186, 301] width 51 height 27
